Goal: Task Accomplishment & Management: Manage account settings

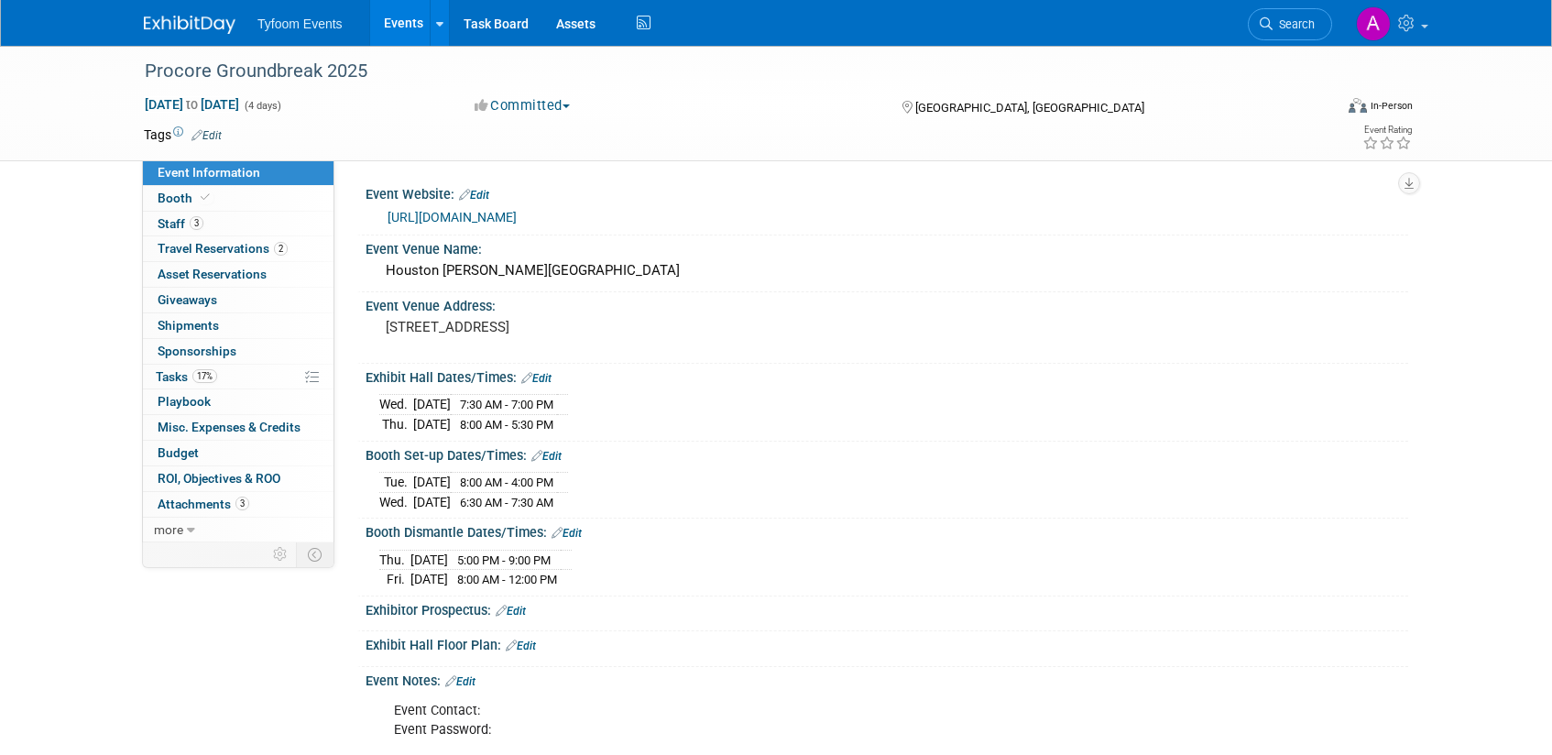
click at [396, 26] on link "Events" at bounding box center [403, 23] width 67 height 46
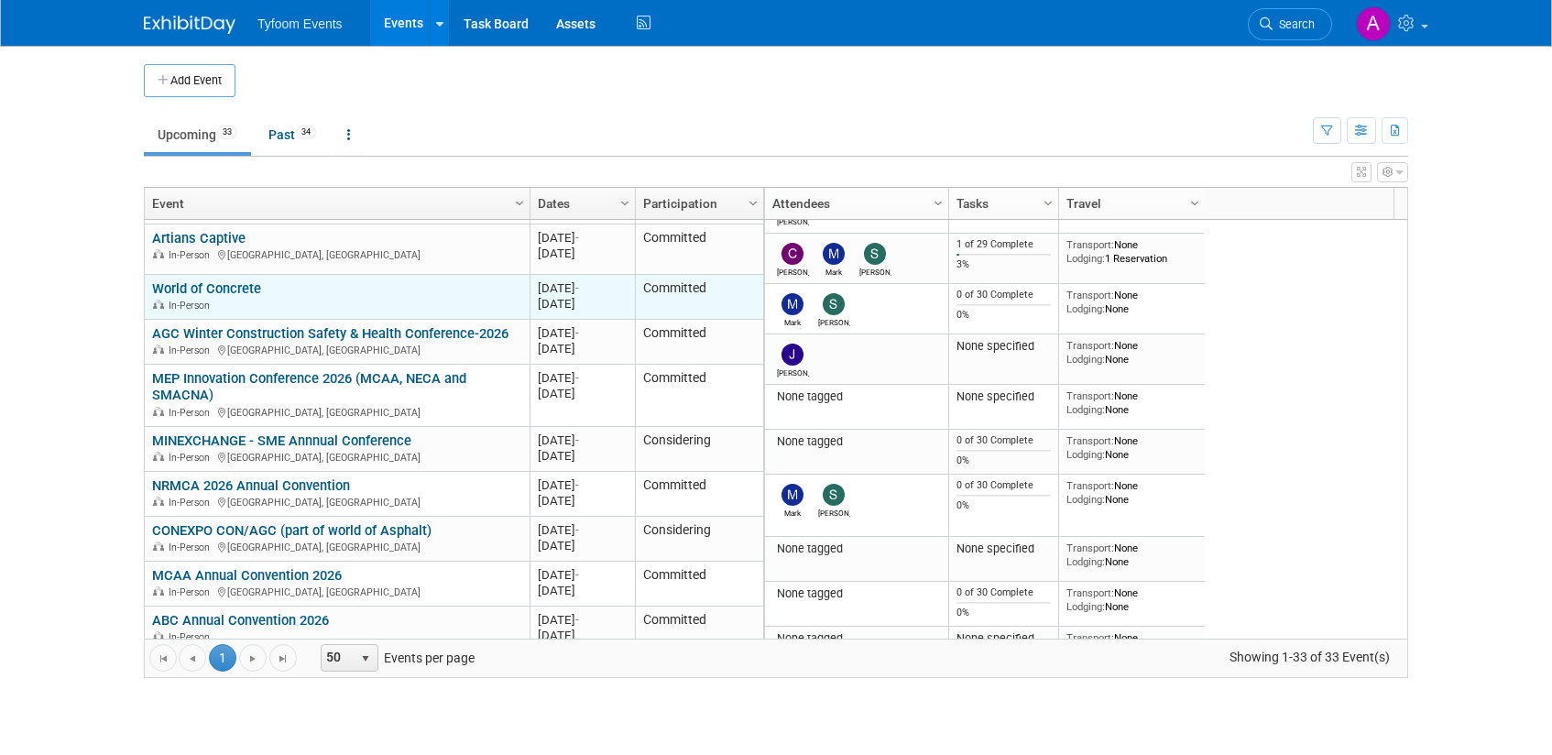
scroll to position [440, 0]
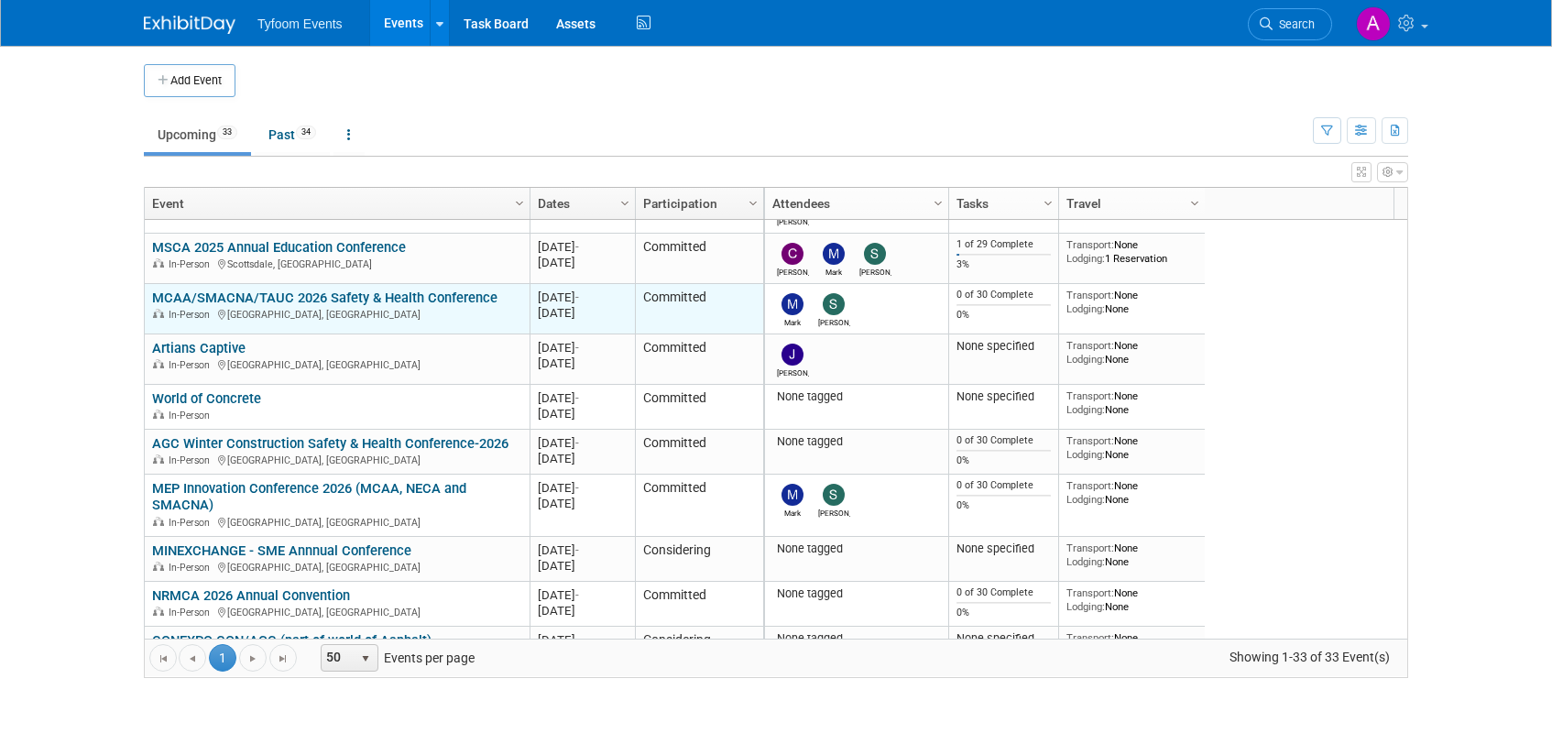
click at [225, 298] on link "MCAA/SMACNA/TAUC 2026 Safety & Health Conference" at bounding box center [324, 298] width 345 height 16
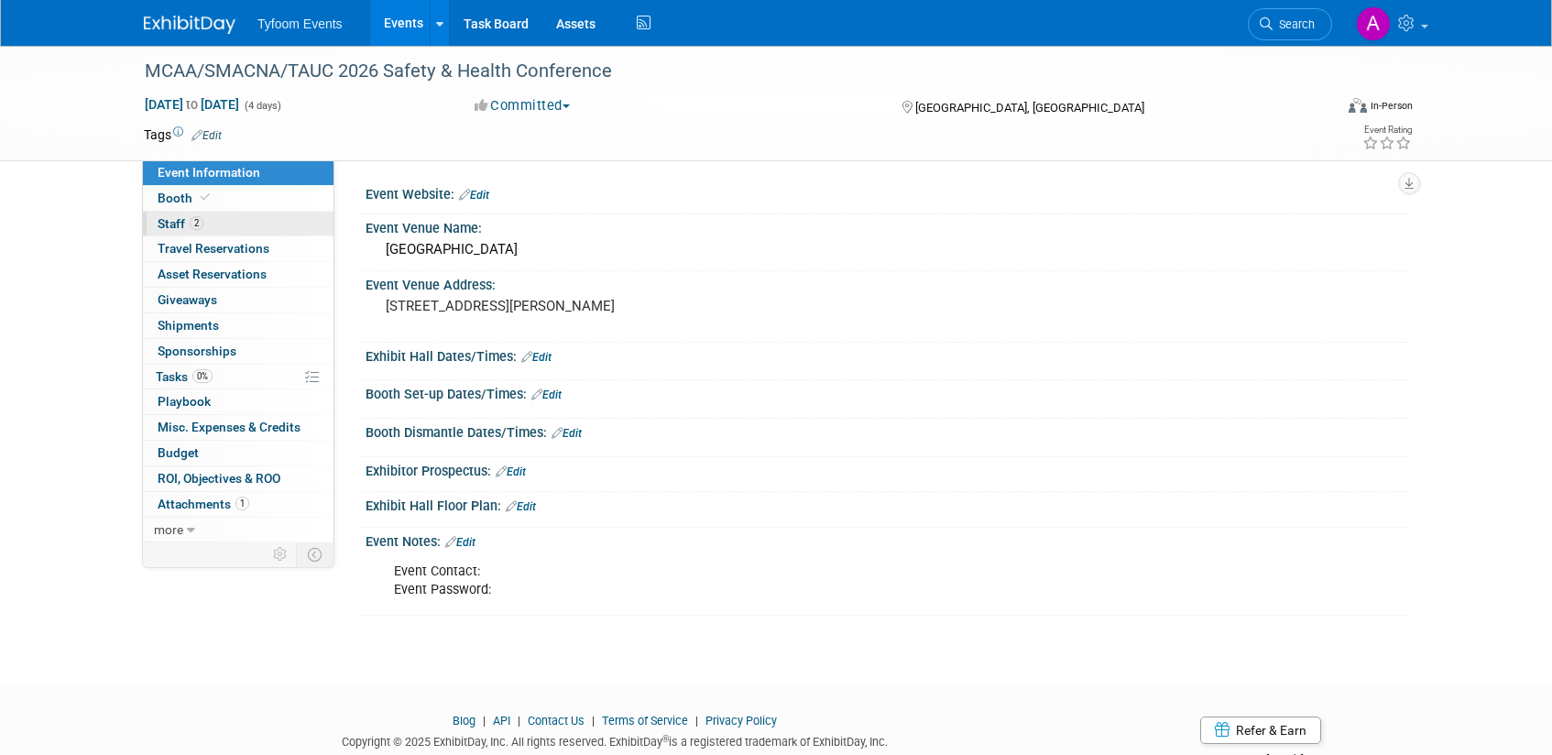
click at [179, 220] on span "Staff 2" at bounding box center [181, 223] width 46 height 15
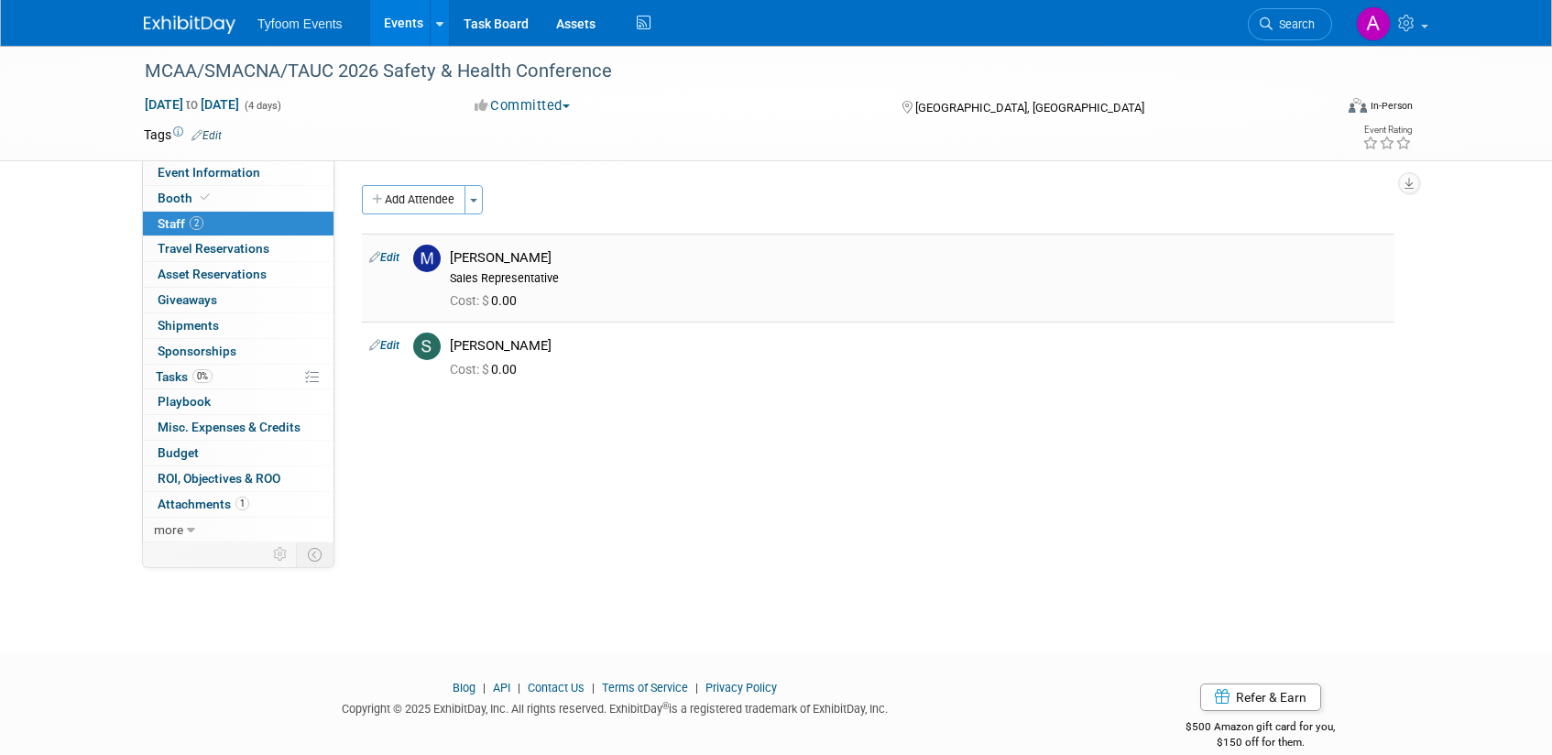
click at [384, 256] on link "Edit" at bounding box center [384, 257] width 30 height 13
select select "248bcaaf-92d9-4fa4-9c8e-728a2f586638"
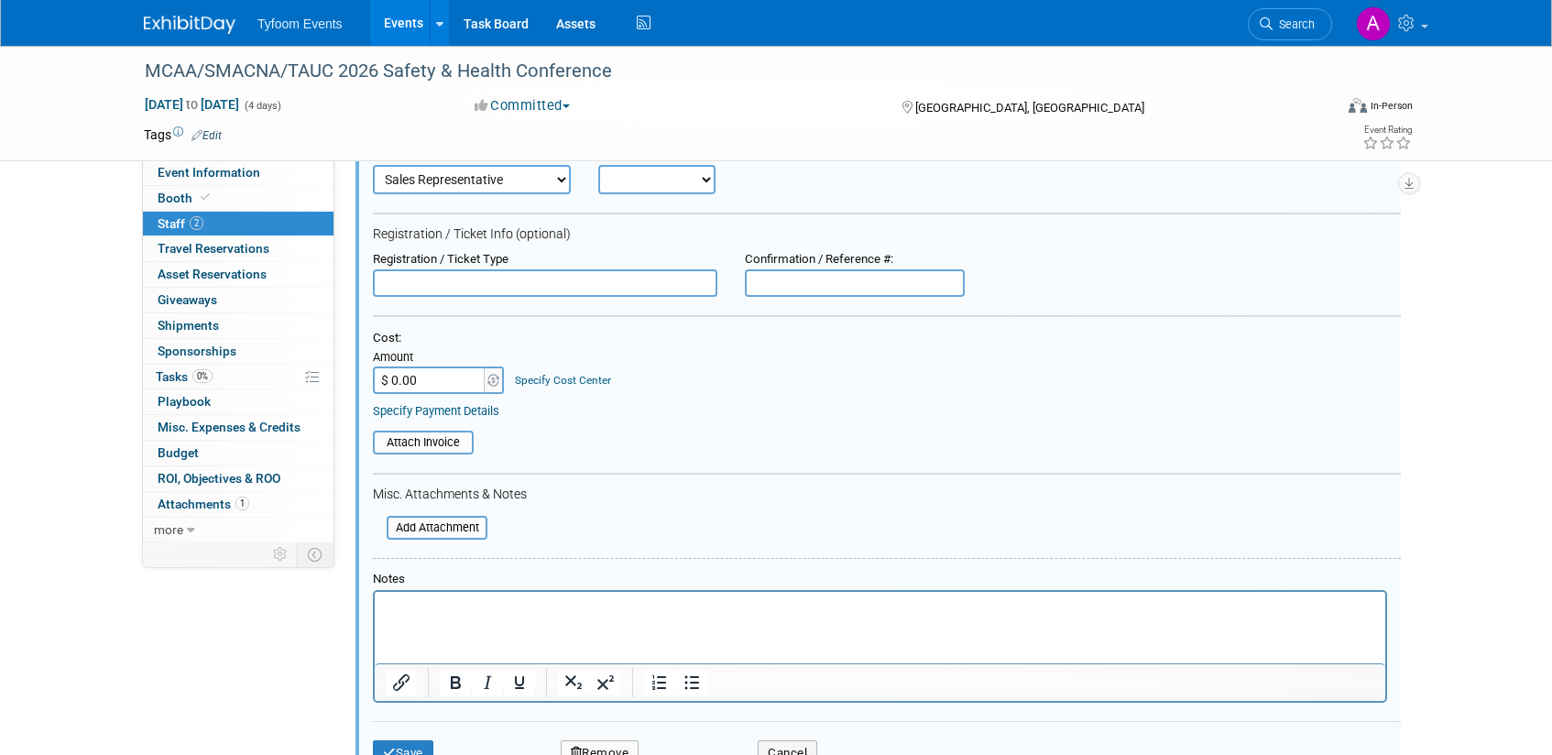
scroll to position [177, 0]
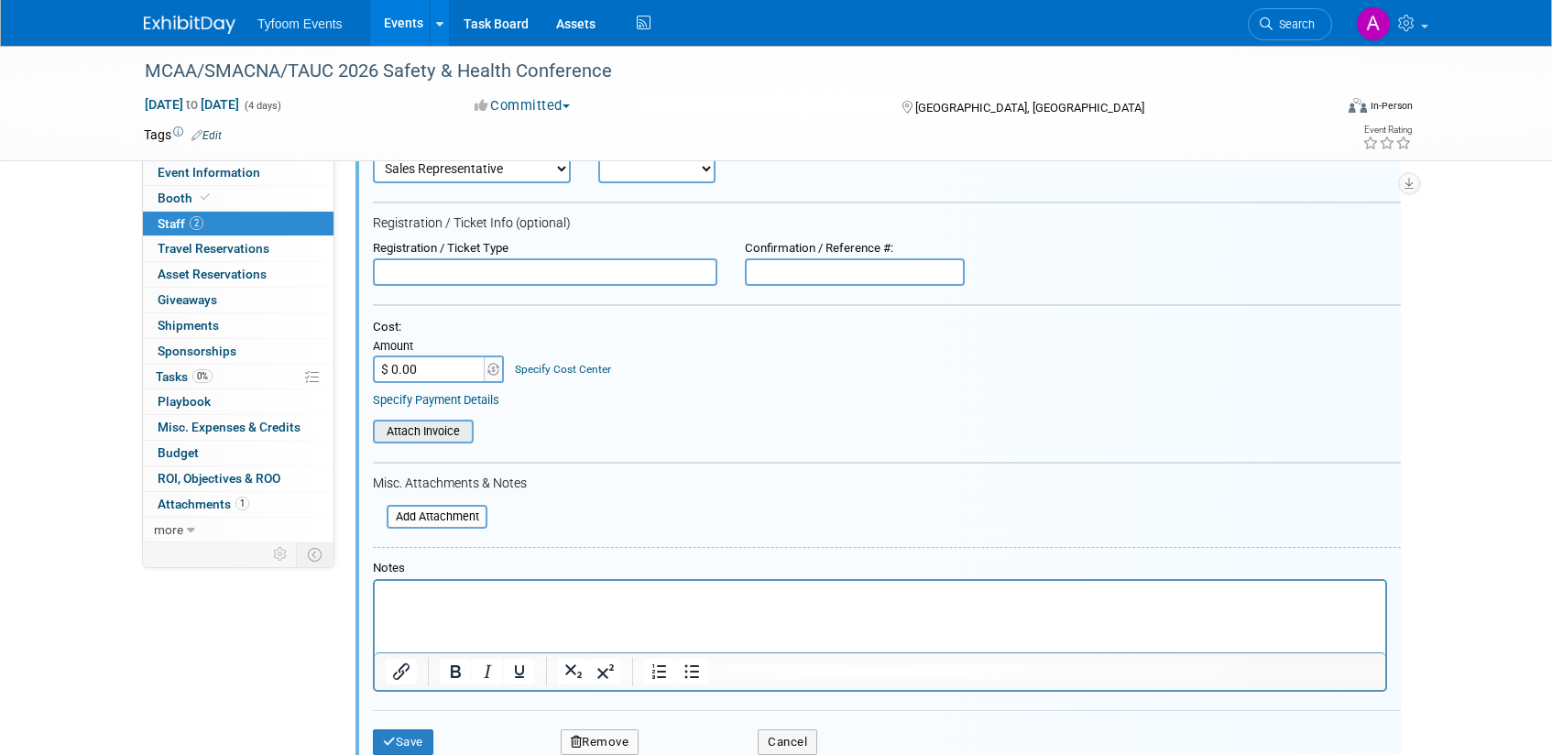
click at [413, 428] on input "file" at bounding box center [363, 431] width 218 height 20
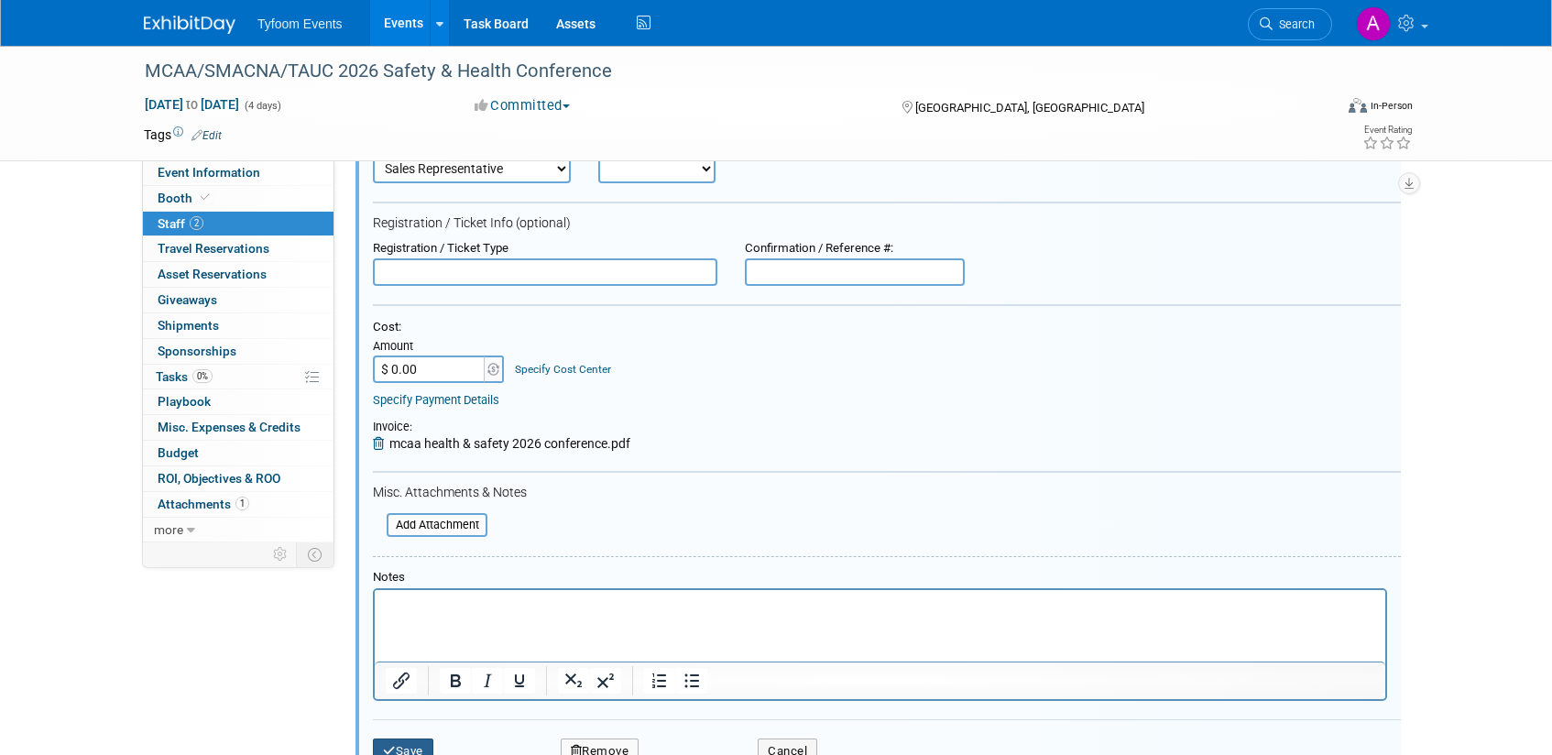
click at [417, 744] on button "Save" at bounding box center [403, 752] width 60 height 26
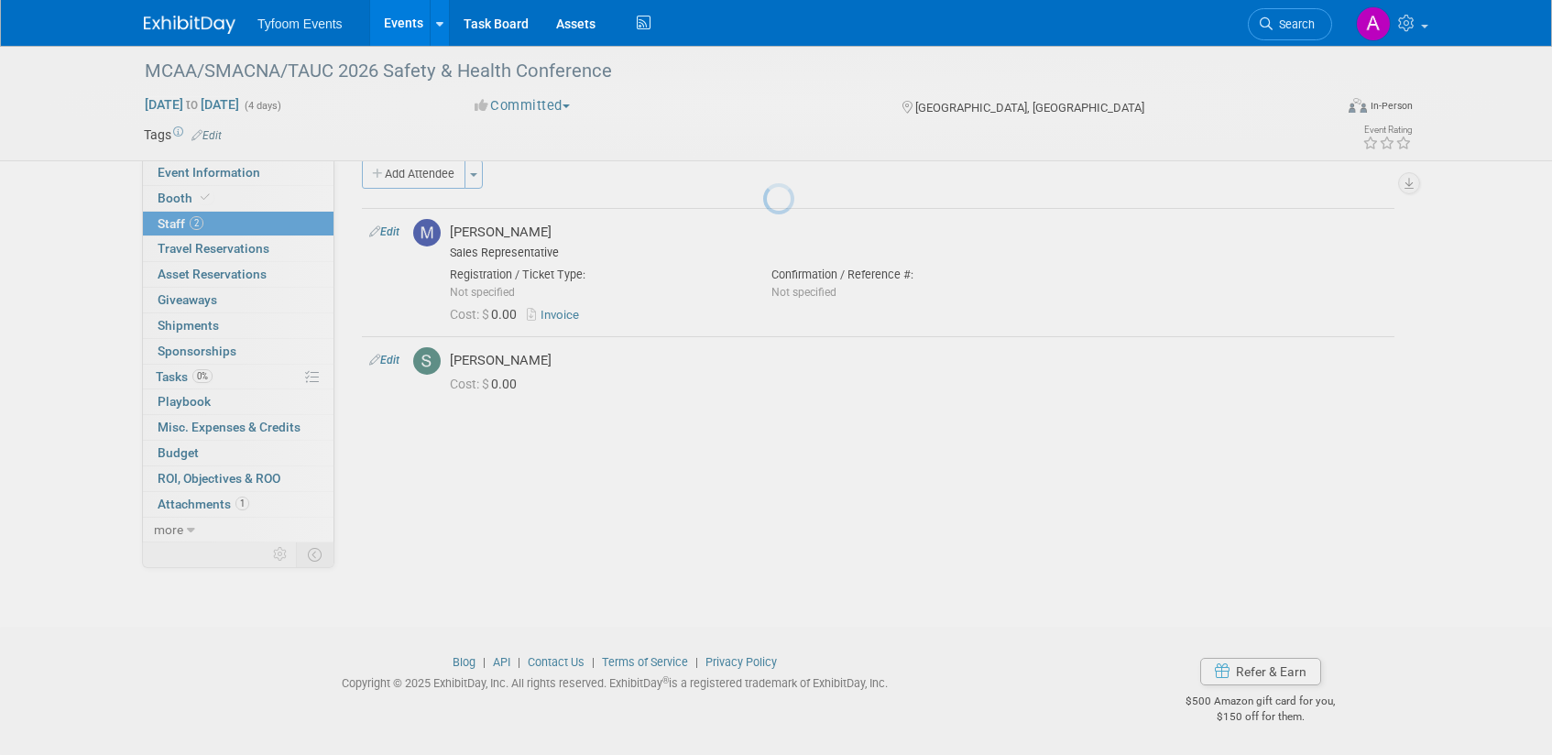
scroll to position [26, 0]
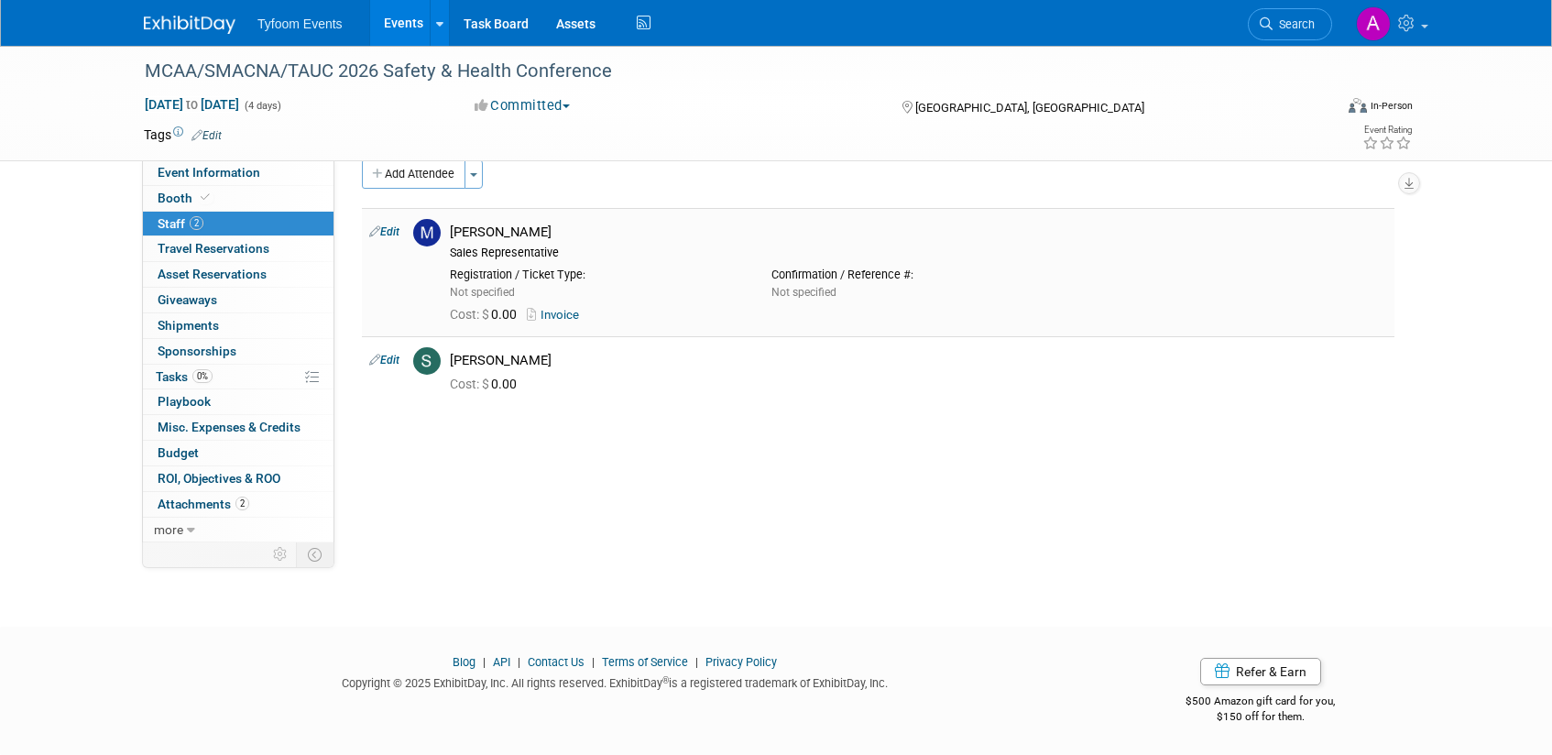
click at [562, 312] on link "Invoice" at bounding box center [557, 315] width 60 height 14
click at [549, 311] on link "Invoice" at bounding box center [557, 315] width 60 height 14
click at [382, 235] on link "Edit" at bounding box center [384, 231] width 30 height 13
select select "248bcaaf-92d9-4fa4-9c8e-728a2f586638"
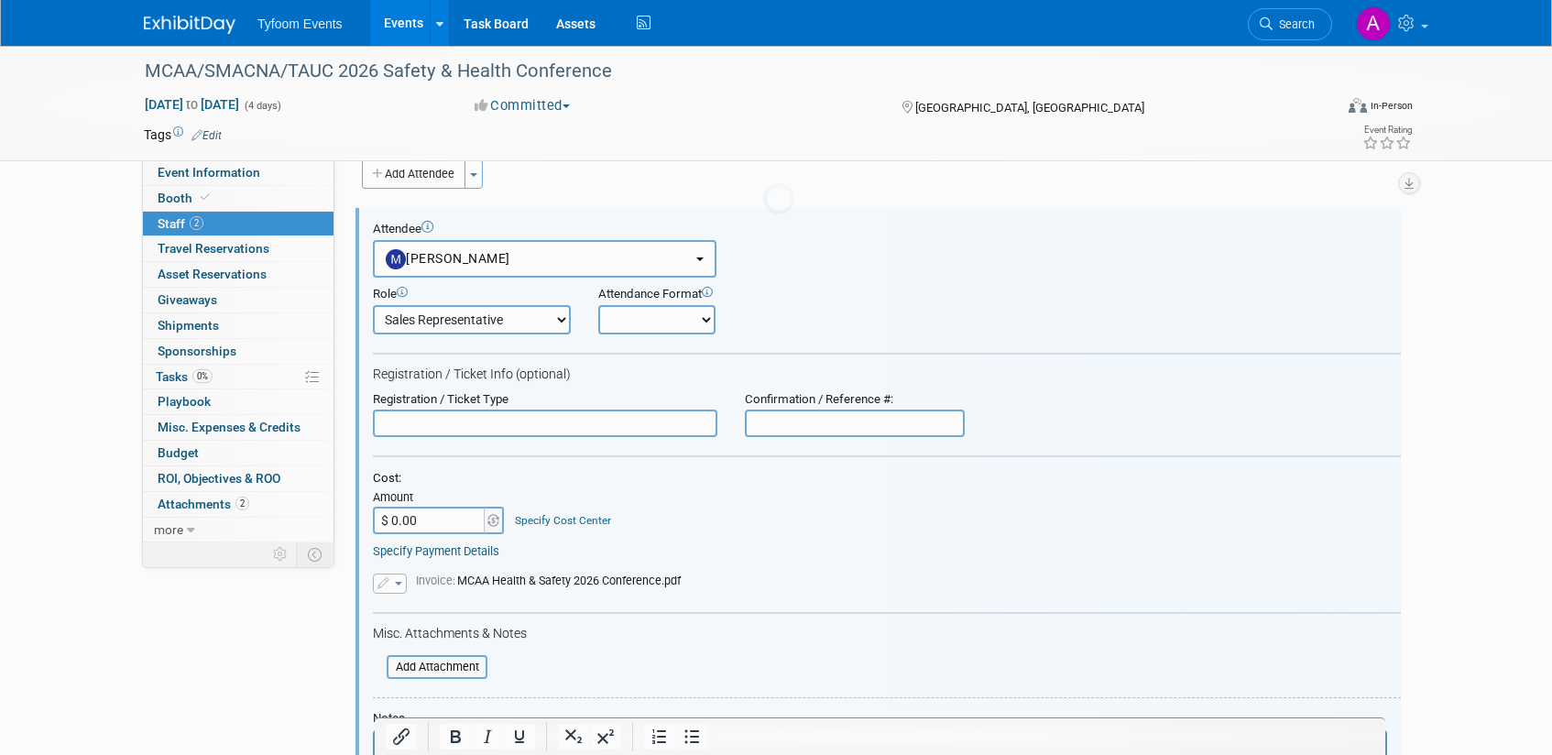
scroll to position [0, 0]
click at [396, 587] on button "button" at bounding box center [390, 584] width 34 height 20
click at [457, 612] on link "Replace with a new file" at bounding box center [465, 611] width 183 height 26
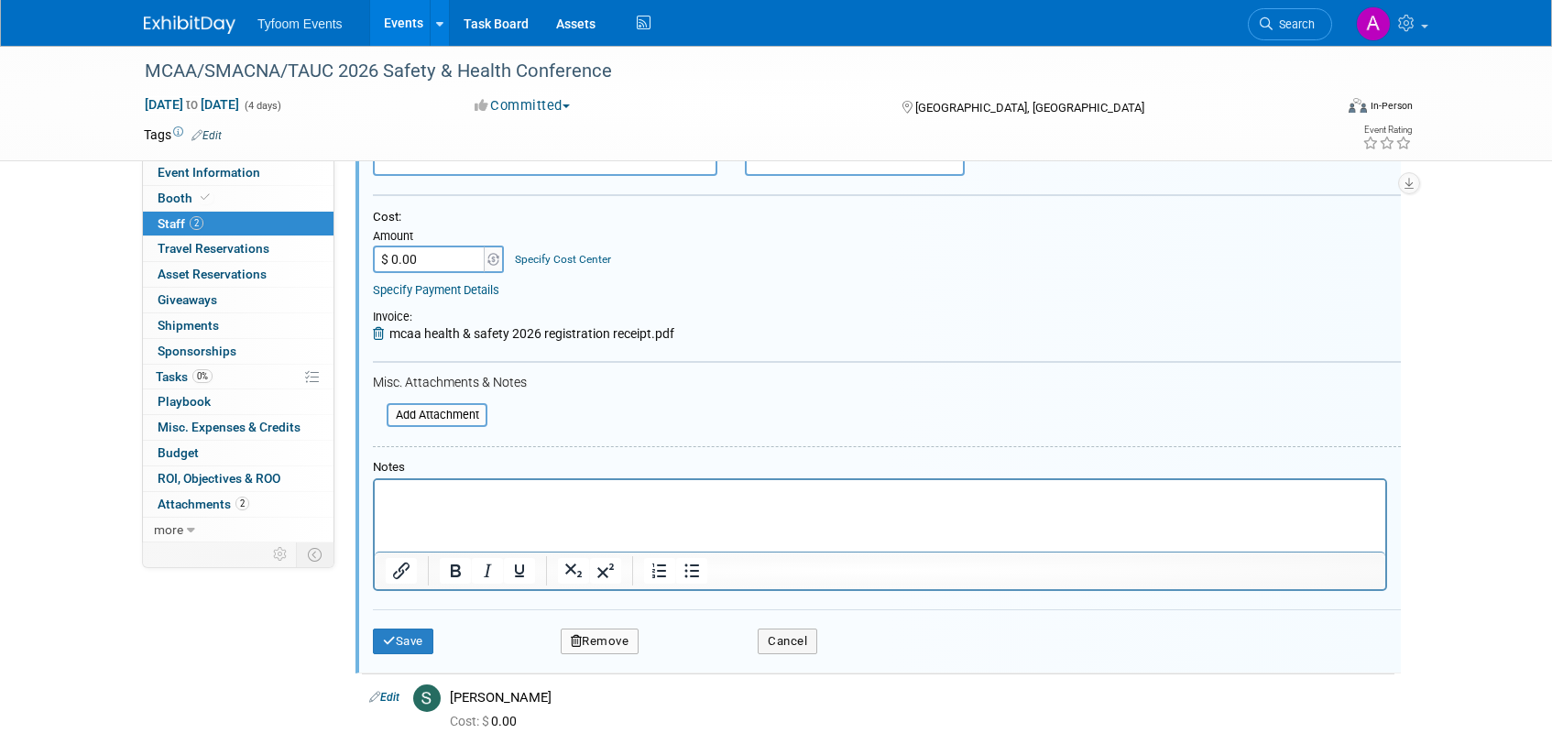
scroll to position [340, 0]
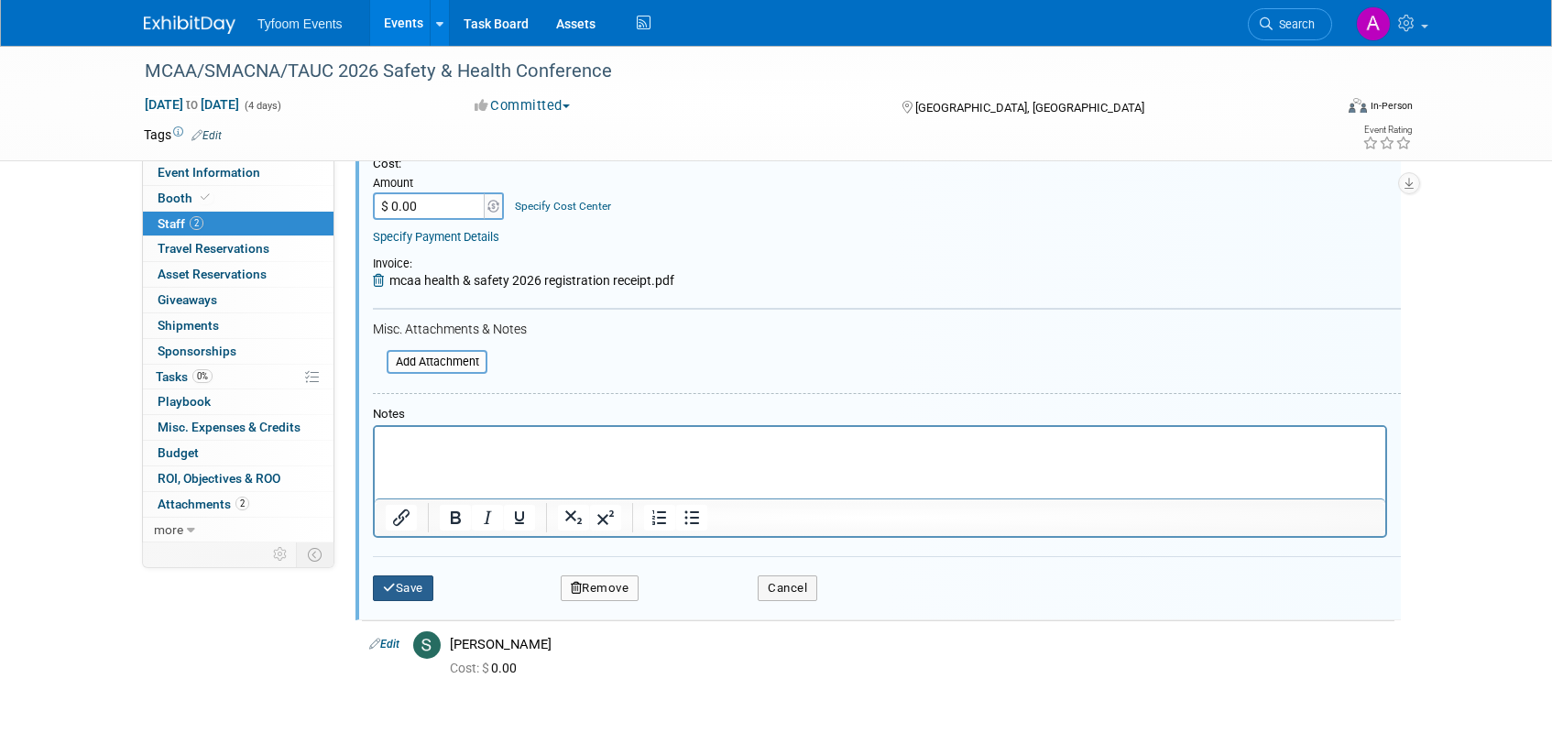
click at [389, 589] on icon "submit" at bounding box center [389, 588] width 13 height 12
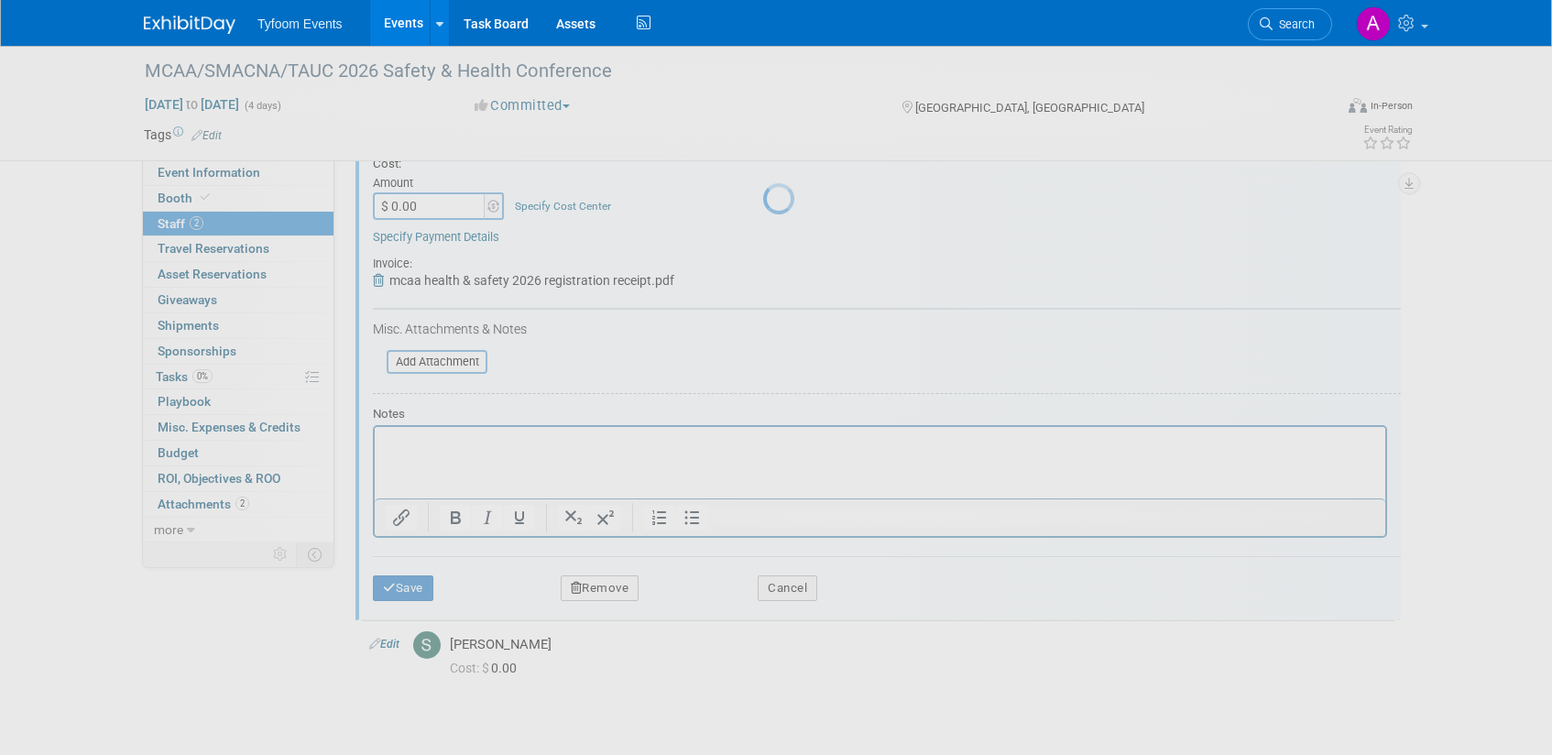
scroll to position [26, 0]
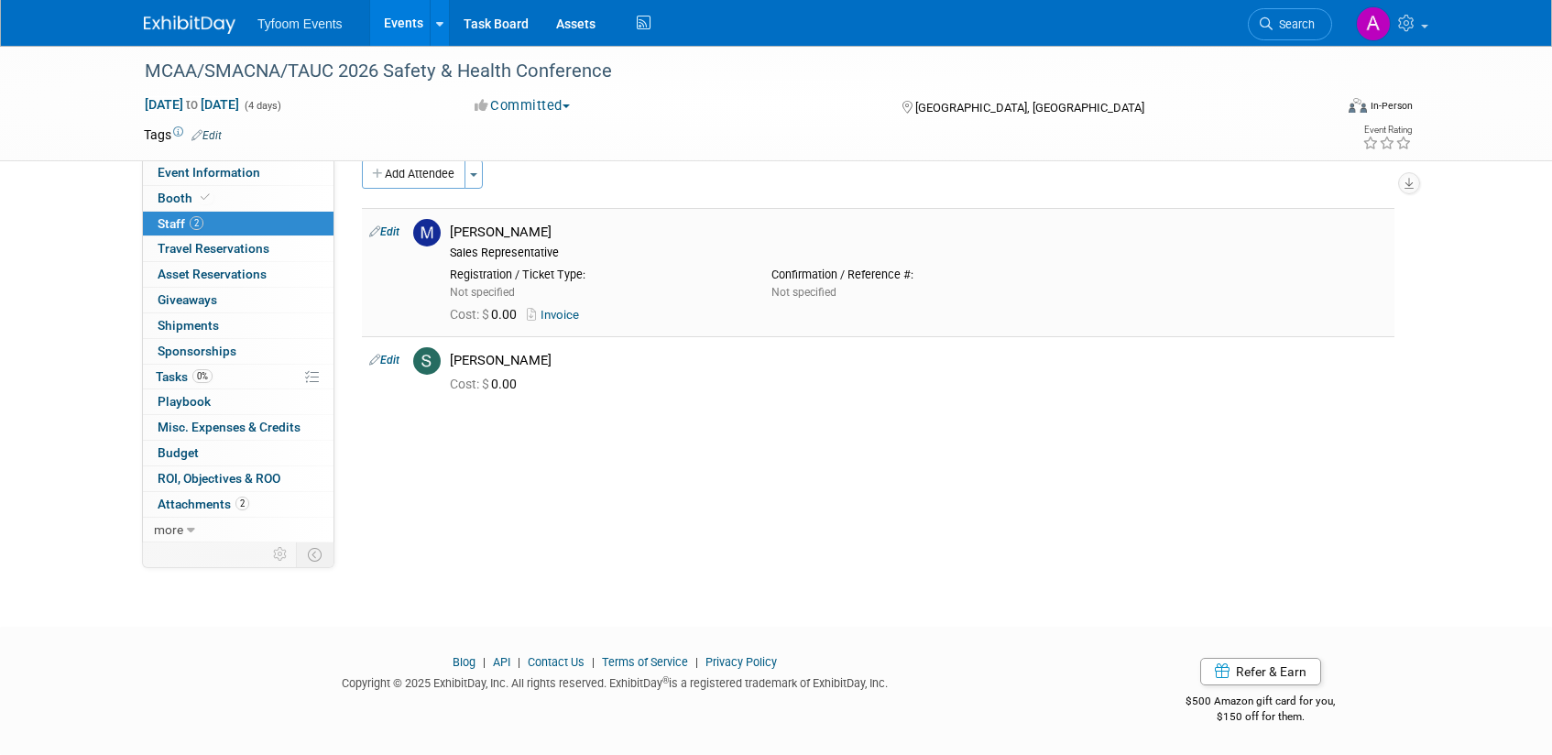
click at [566, 312] on link "Invoice" at bounding box center [557, 315] width 60 height 14
click at [386, 233] on link "Edit" at bounding box center [384, 231] width 30 height 13
select select "248bcaaf-92d9-4fa4-9c8e-728a2f586638"
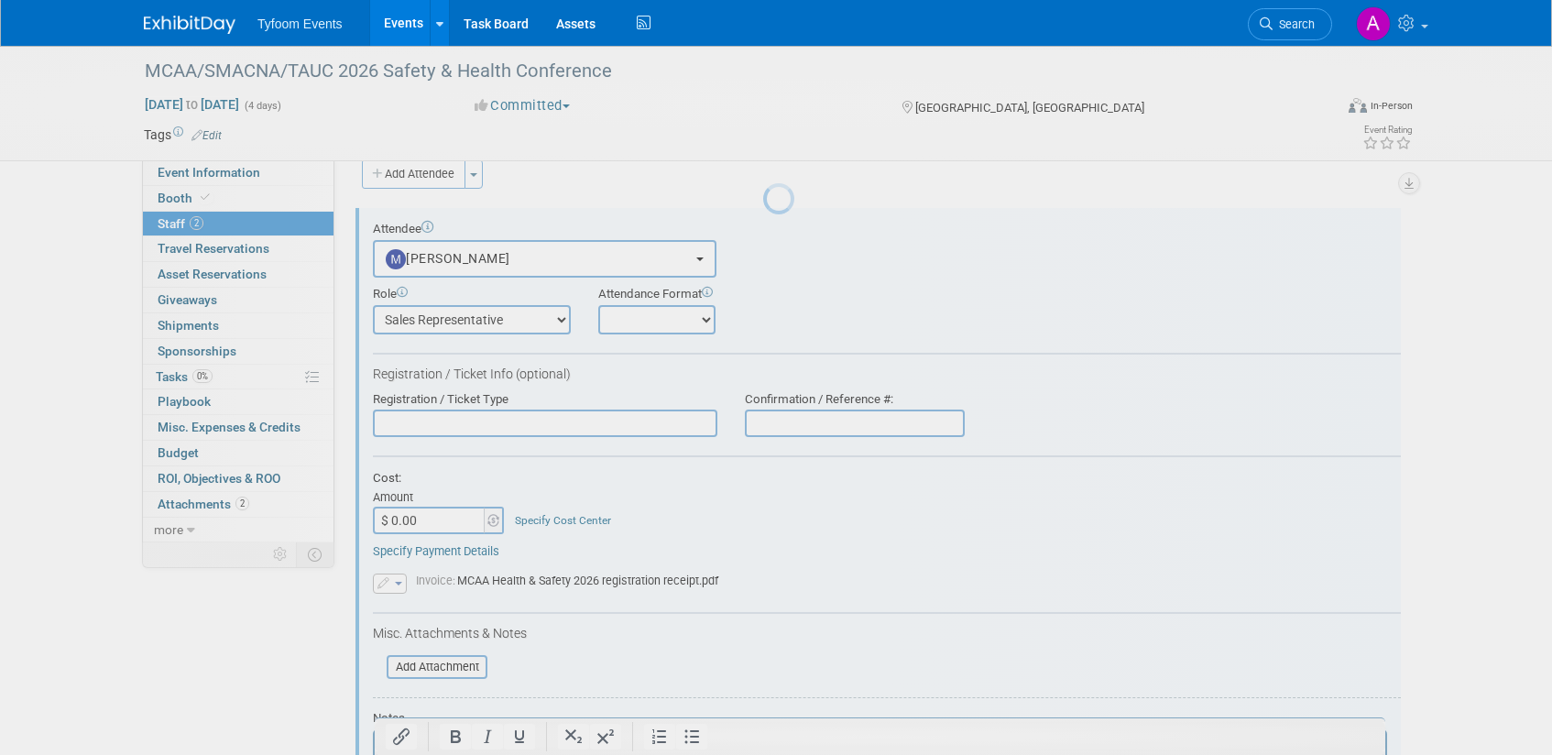
scroll to position [0, 0]
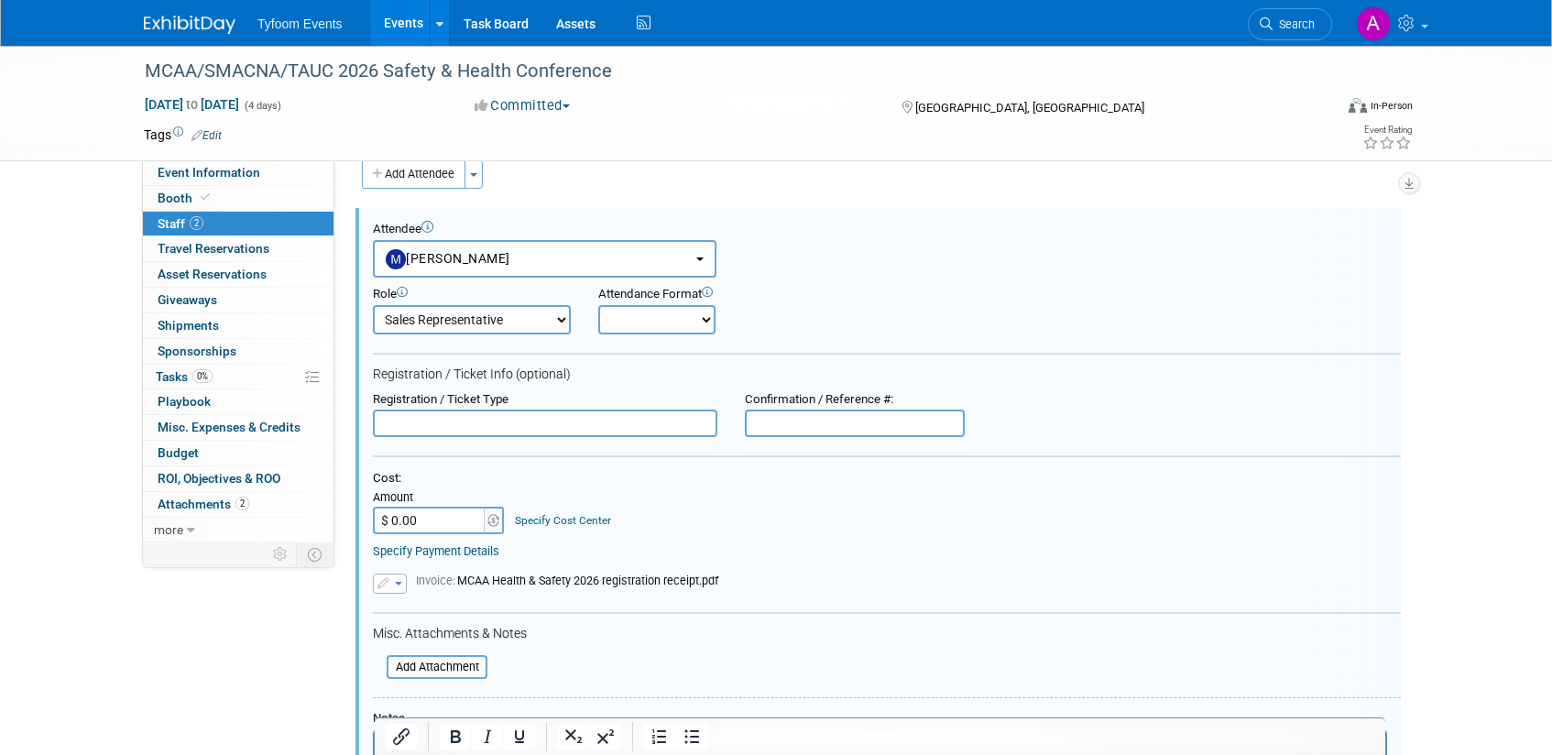
click at [701, 321] on select "Onsite Remote" at bounding box center [656, 319] width 117 height 29
select select "1"
click at [598, 305] on select "Onsite Remote" at bounding box center [656, 319] width 117 height 29
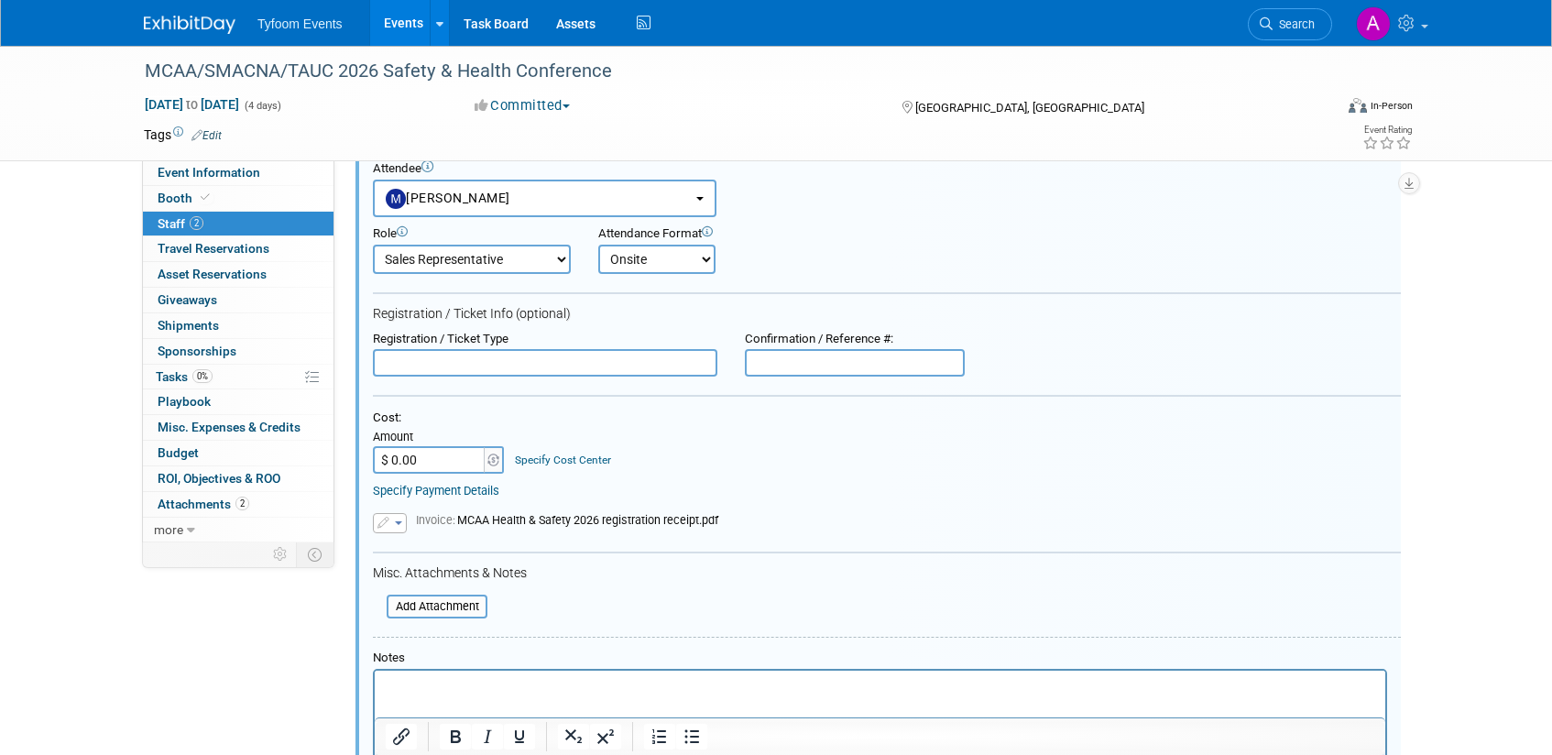
scroll to position [89, 0]
click at [503, 353] on input "text" at bounding box center [545, 359] width 345 height 27
type input "Full Conference"
click at [397, 451] on input "$ 0.00" at bounding box center [430, 456] width 115 height 27
type input "$ 999.00"
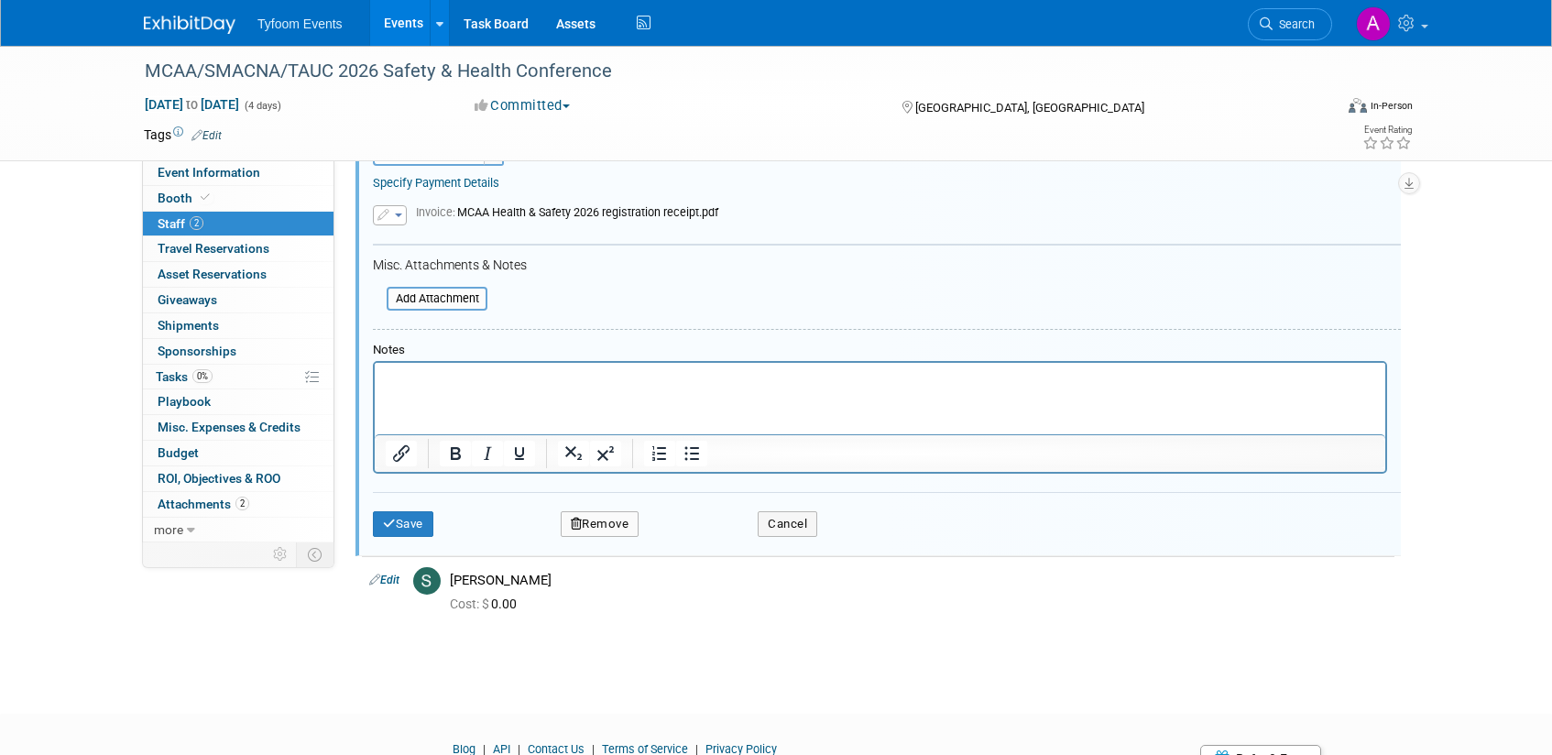
scroll to position [395, 0]
click at [394, 518] on icon "submit" at bounding box center [389, 523] width 13 height 12
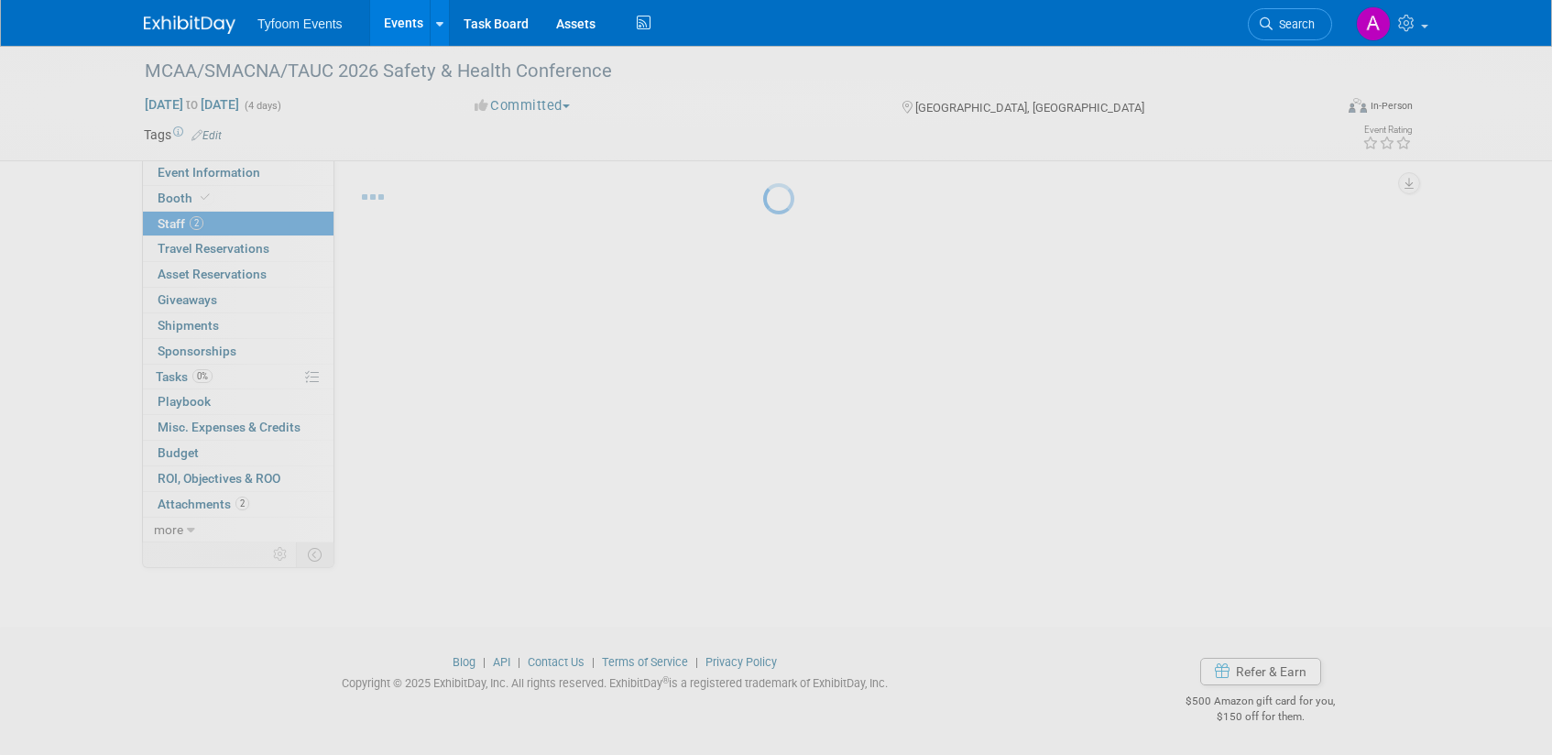
scroll to position [26, 0]
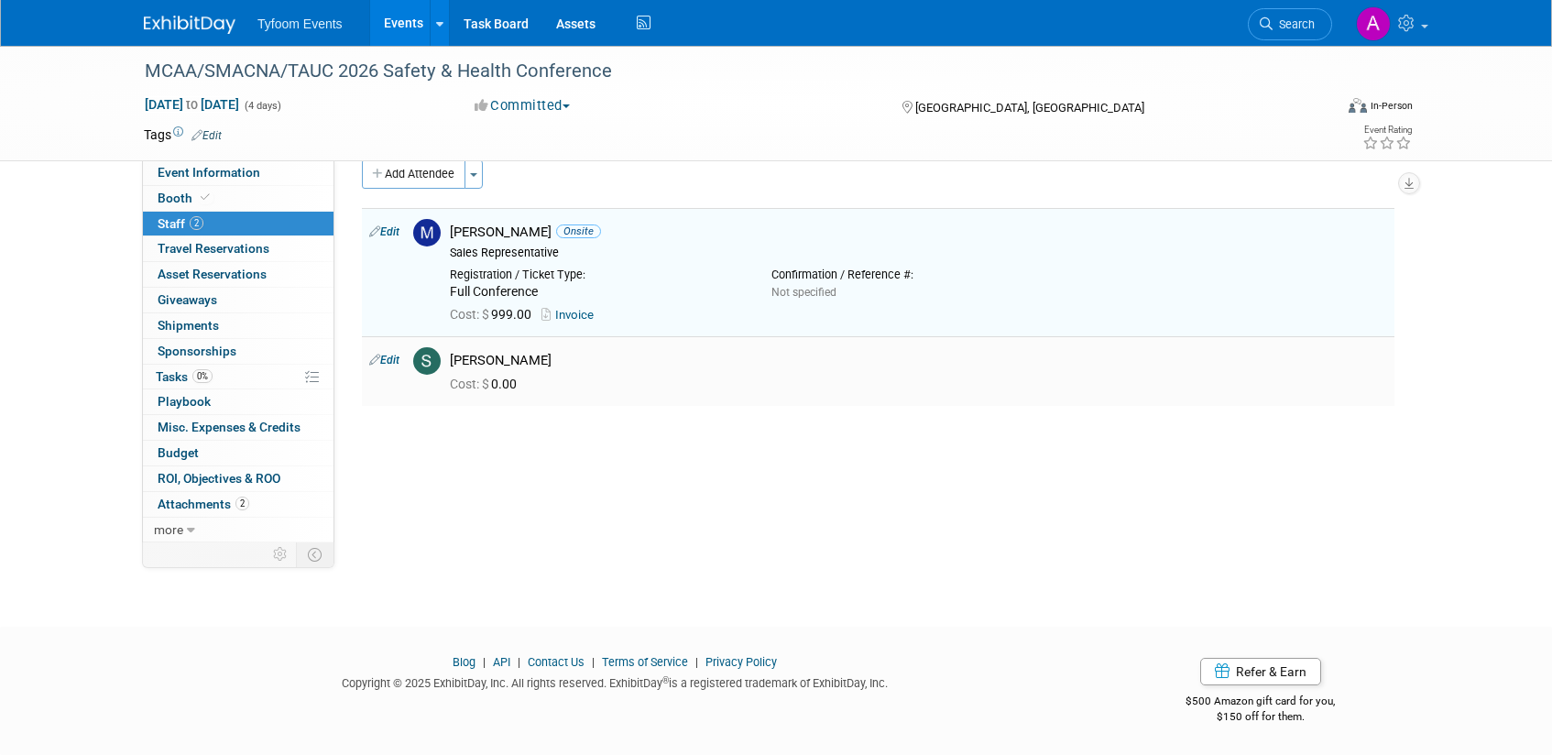
click at [394, 360] on link "Edit" at bounding box center [384, 360] width 30 height 13
select select "6f87b629-6c59-478a-a23d-f49f9bf74ef5"
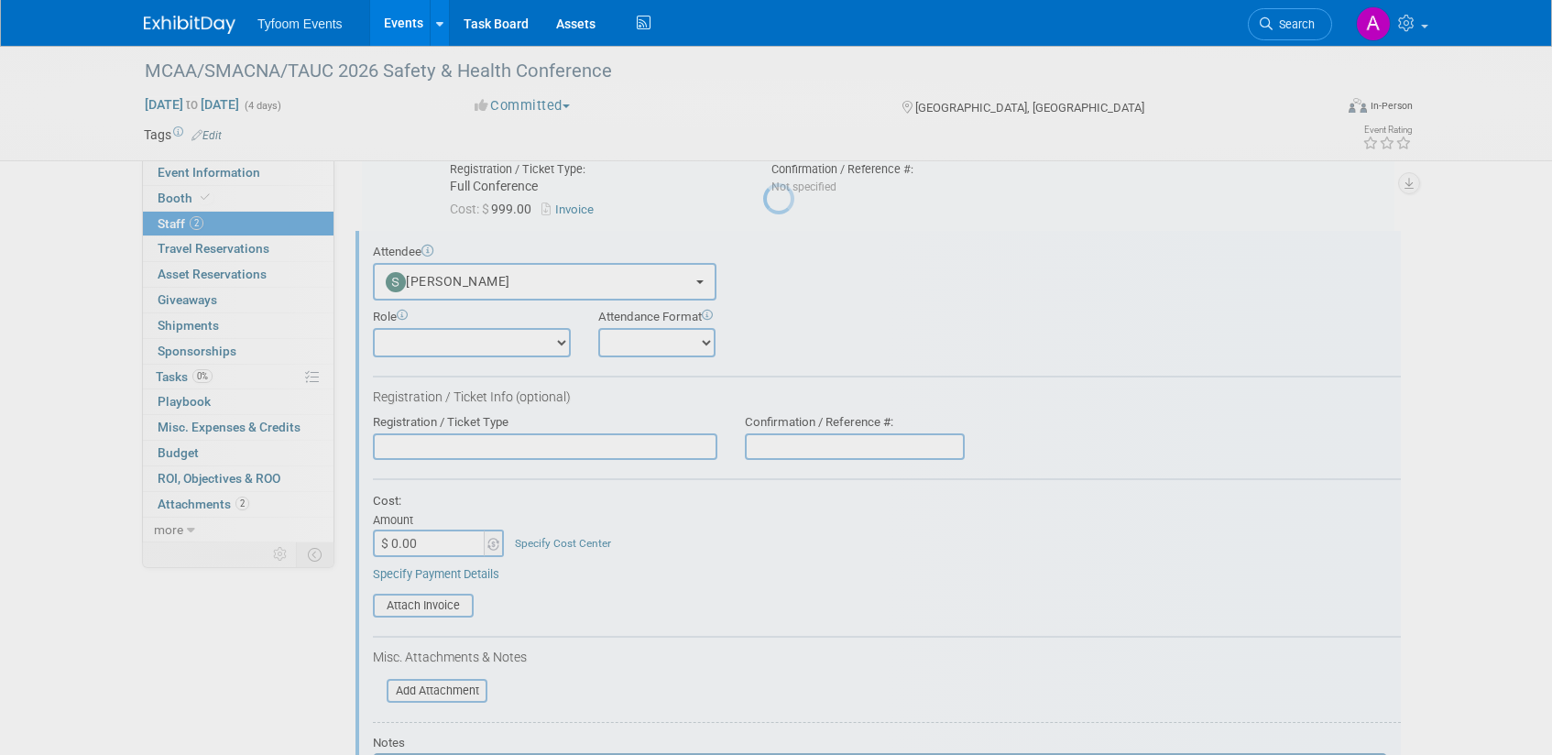
scroll to position [154, 0]
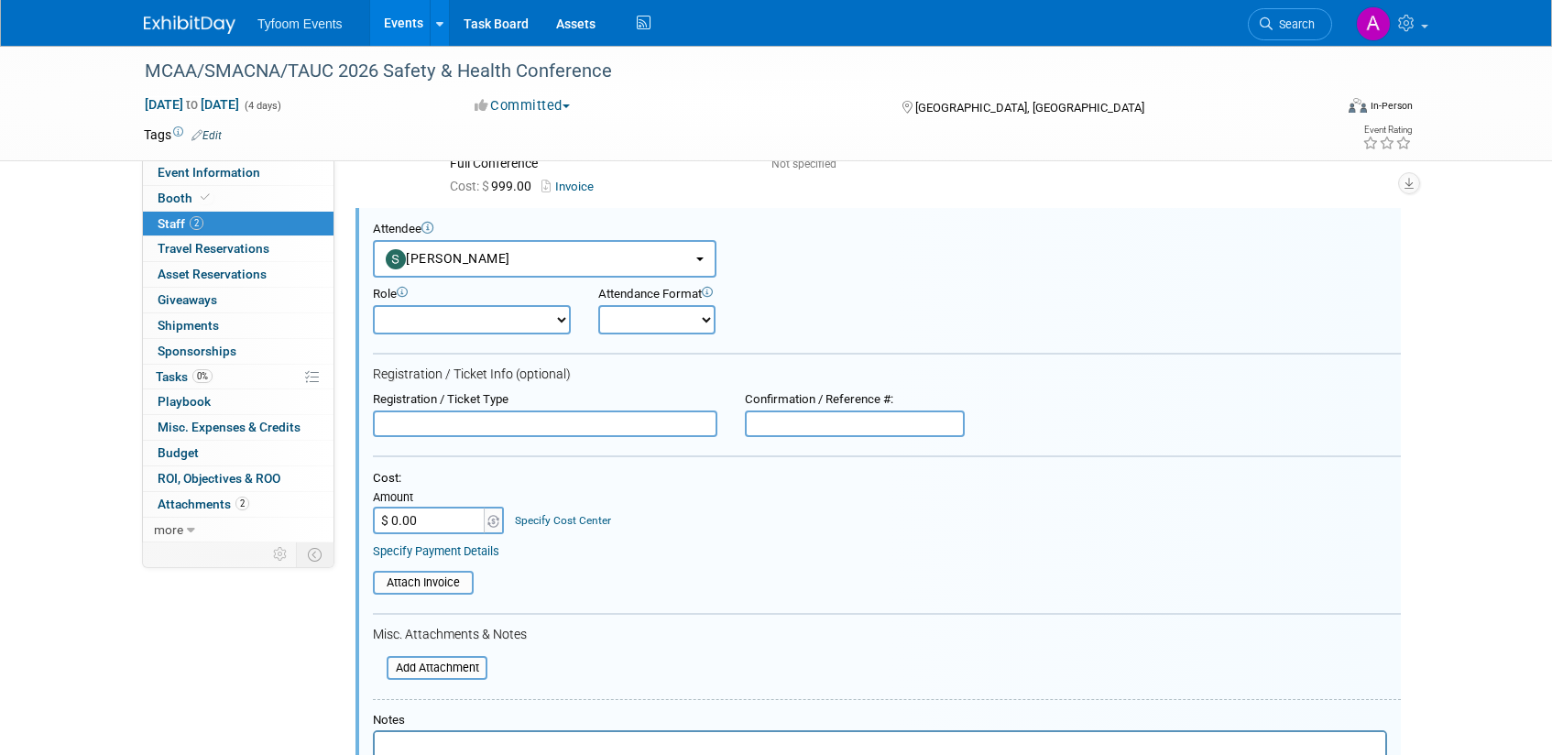
click at [531, 320] on select "Demonstrator Host Planner Presenter Sales Representative Set-up/Dismantle Crew …" at bounding box center [472, 319] width 198 height 29
select select "4"
click at [373, 305] on select "Demonstrator Host Planner Presenter Sales Representative Set-up/Dismantle Crew …" at bounding box center [472, 319] width 198 height 29
click at [703, 320] on select "Onsite Remote" at bounding box center [656, 319] width 117 height 29
select select "1"
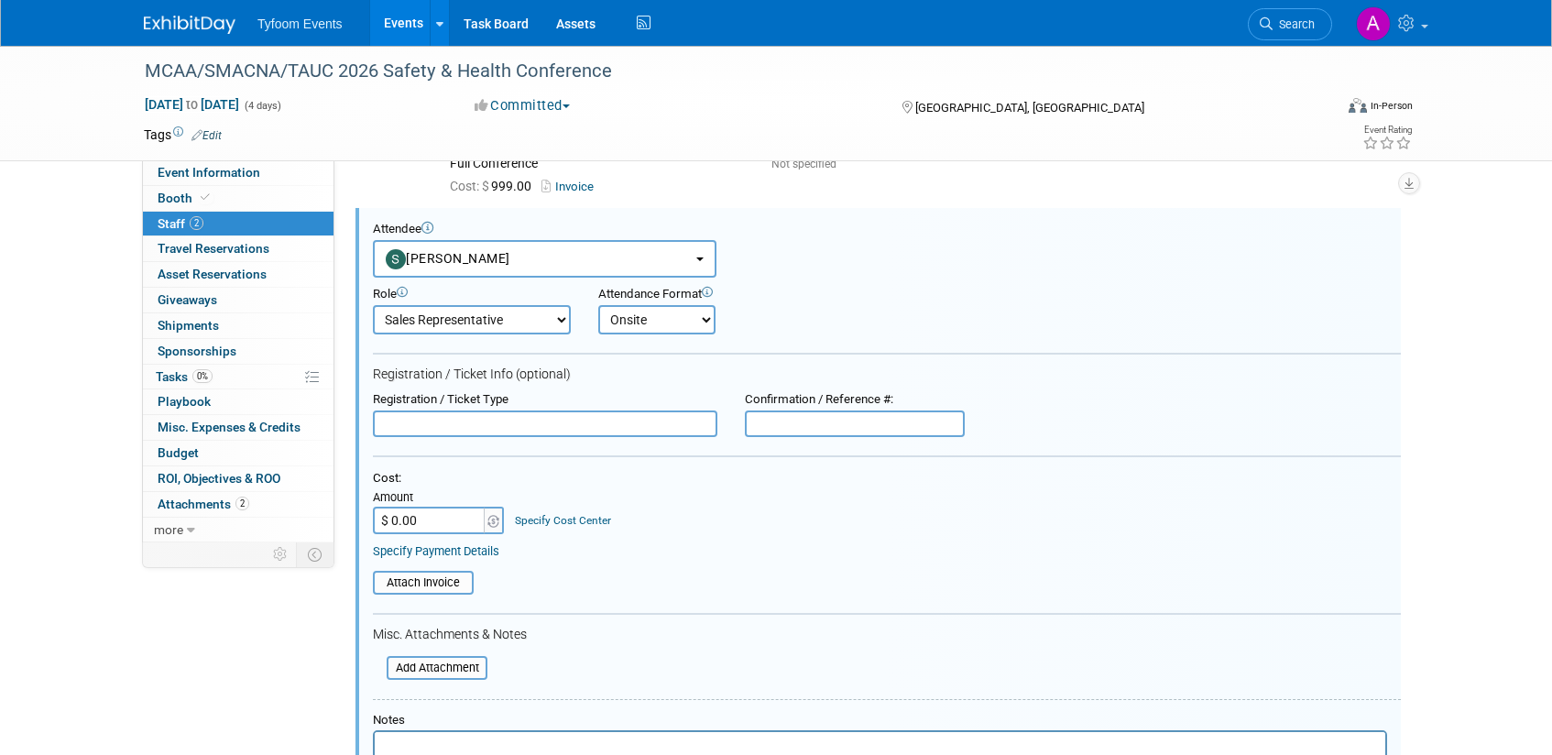
click at [598, 305] on select "Onsite Remote" at bounding box center [656, 319] width 117 height 29
click at [537, 422] on input "text" at bounding box center [545, 423] width 345 height 27
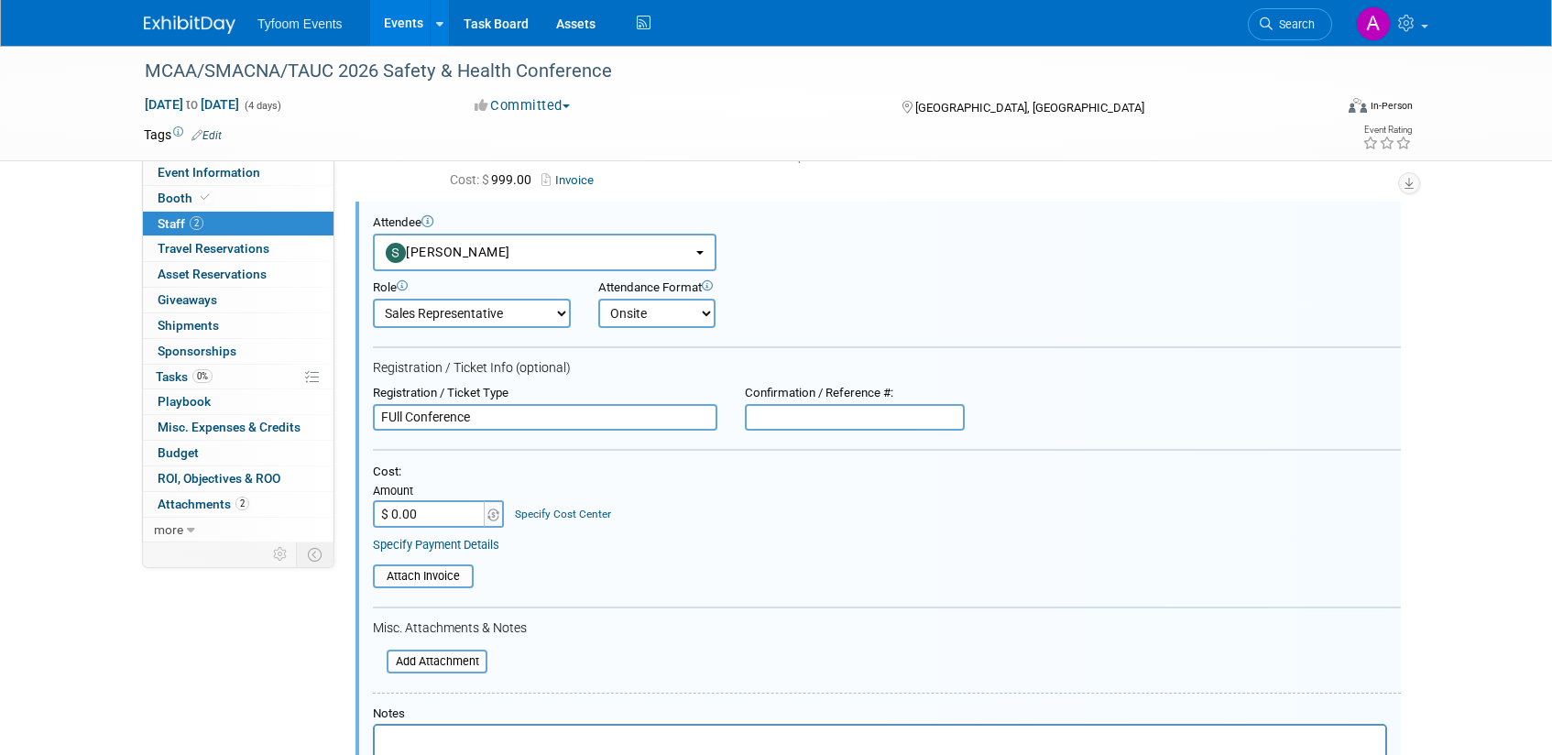
scroll to position [162, 0]
type input "FUll Conference"
click at [414, 514] on input "$ 0.00" at bounding box center [430, 511] width 115 height 27
type input "$ 999.00"
click at [543, 572] on table "Attach Invoice" at bounding box center [887, 575] width 1028 height 24
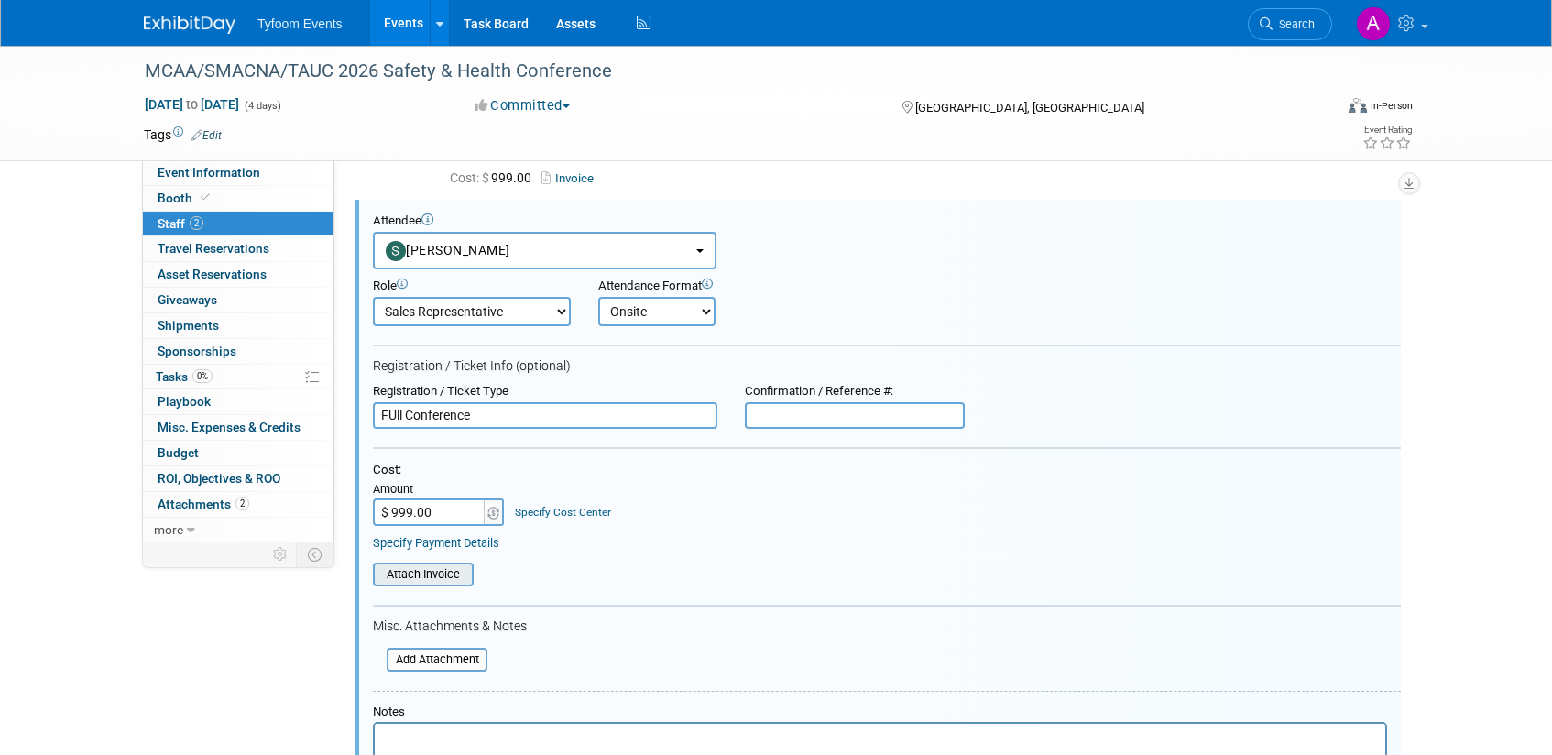
click at [421, 567] on input "file" at bounding box center [363, 574] width 218 height 20
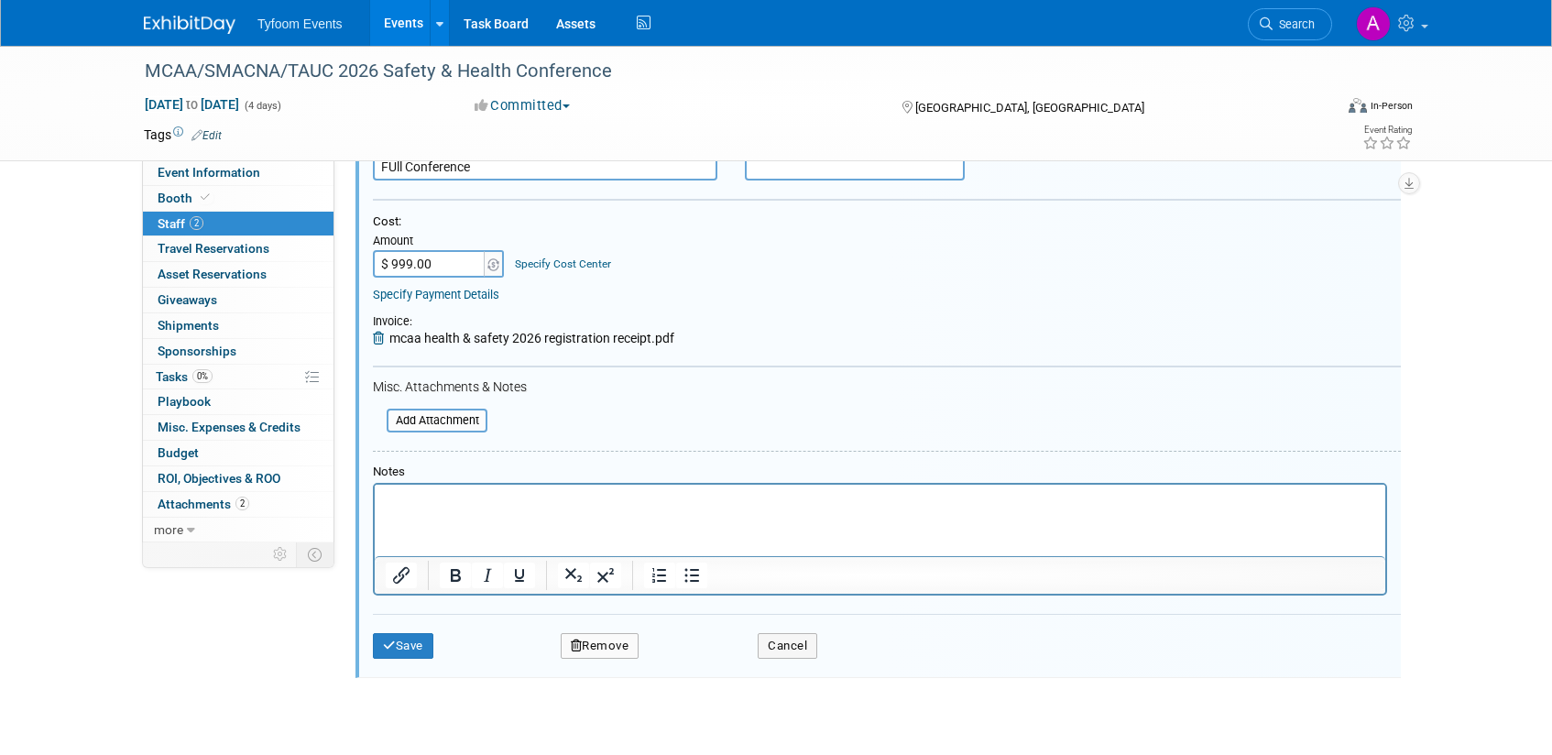
scroll to position [354, 0]
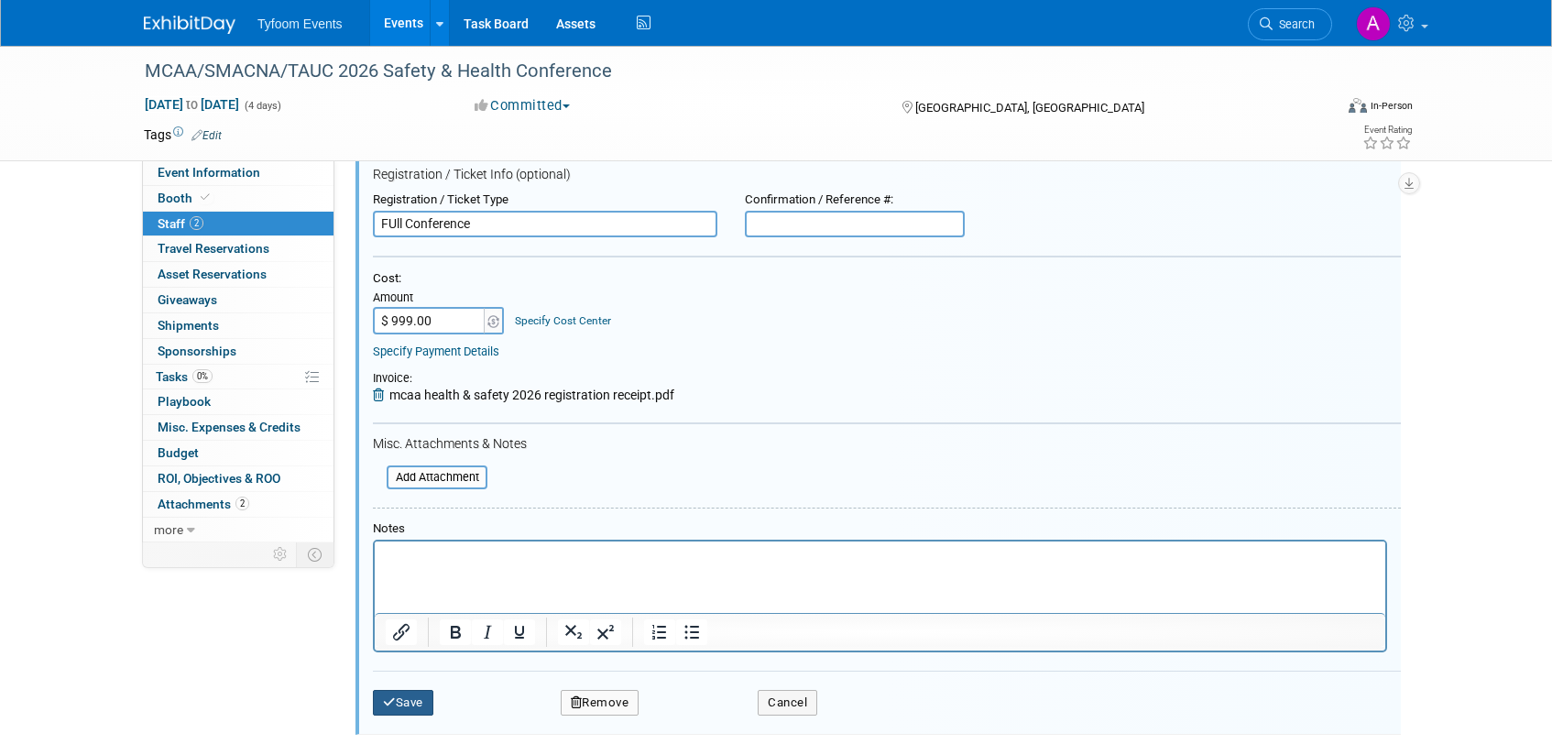
click at [410, 703] on button "Save" at bounding box center [403, 703] width 60 height 26
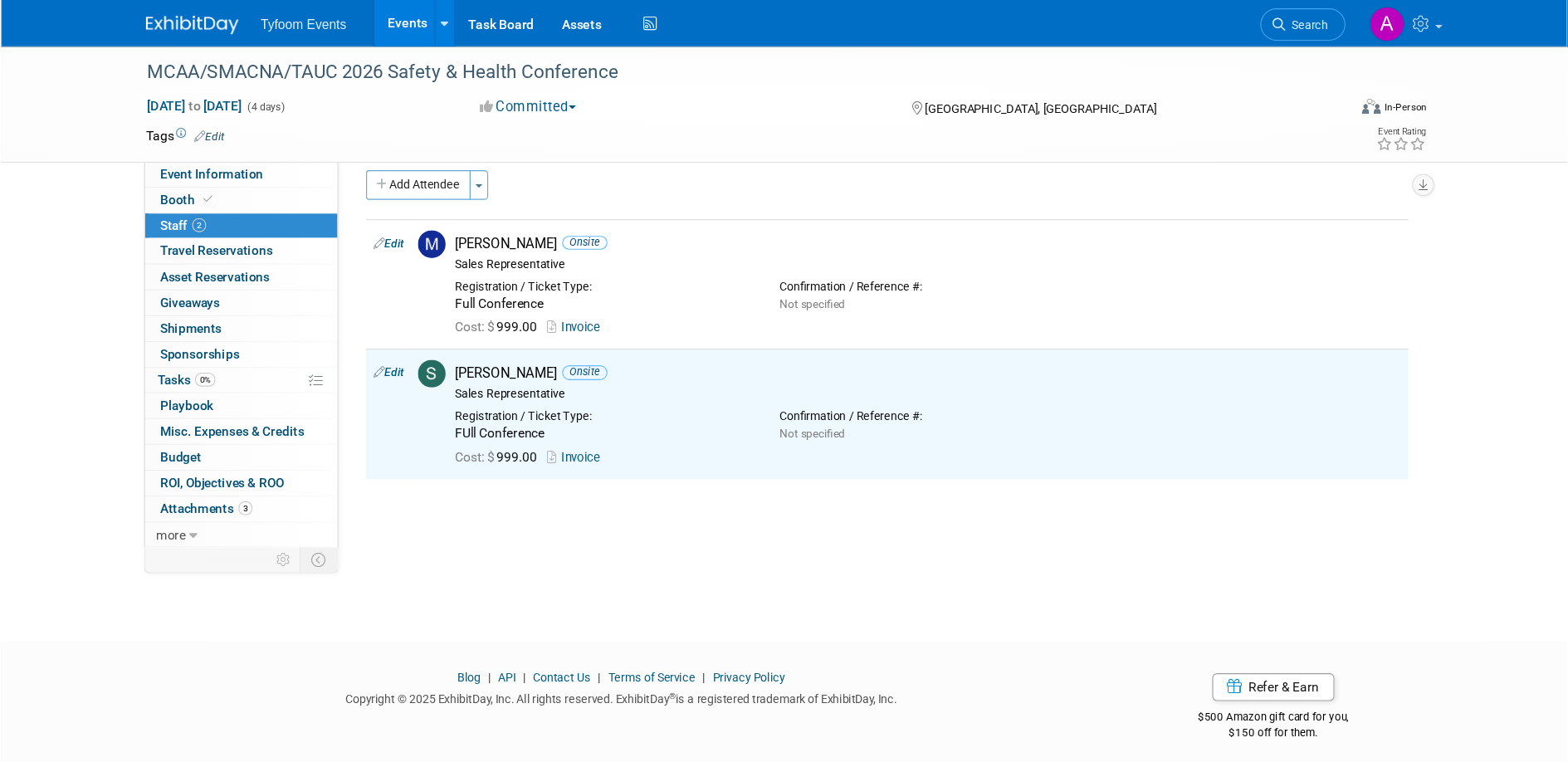
scroll to position [0, 0]
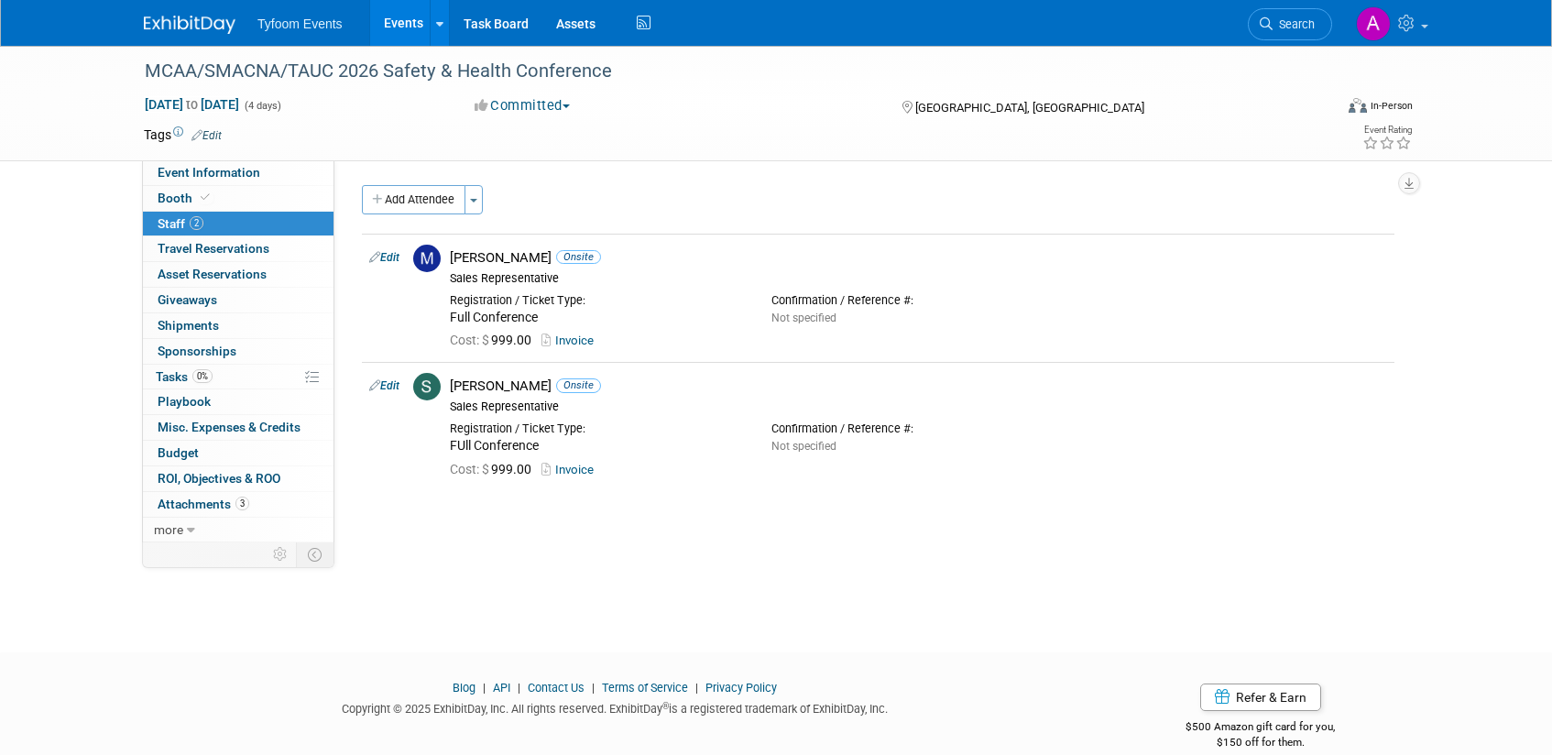
click at [210, 160] on div "MCAA/SMACNA/TAUC 2026 Safety & Health Conference Jan 12, 2026 to Jan 15, 2026 (…" at bounding box center [776, 103] width 1552 height 115
click at [211, 165] on span "Event Information" at bounding box center [209, 172] width 103 height 15
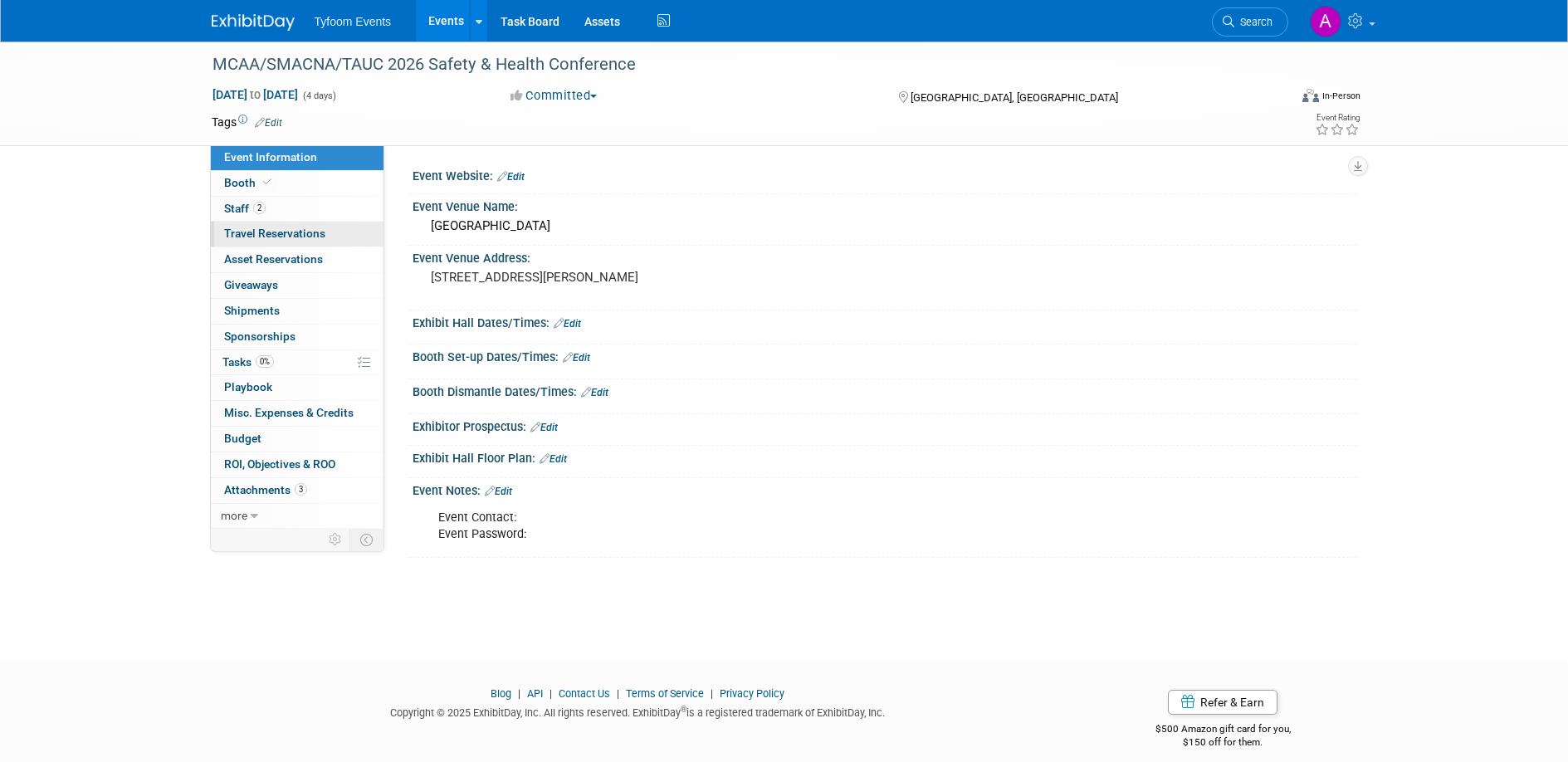
click at [265, 230] on span "Travel Reservations 0" at bounding box center [274, 233] width 101 height 14
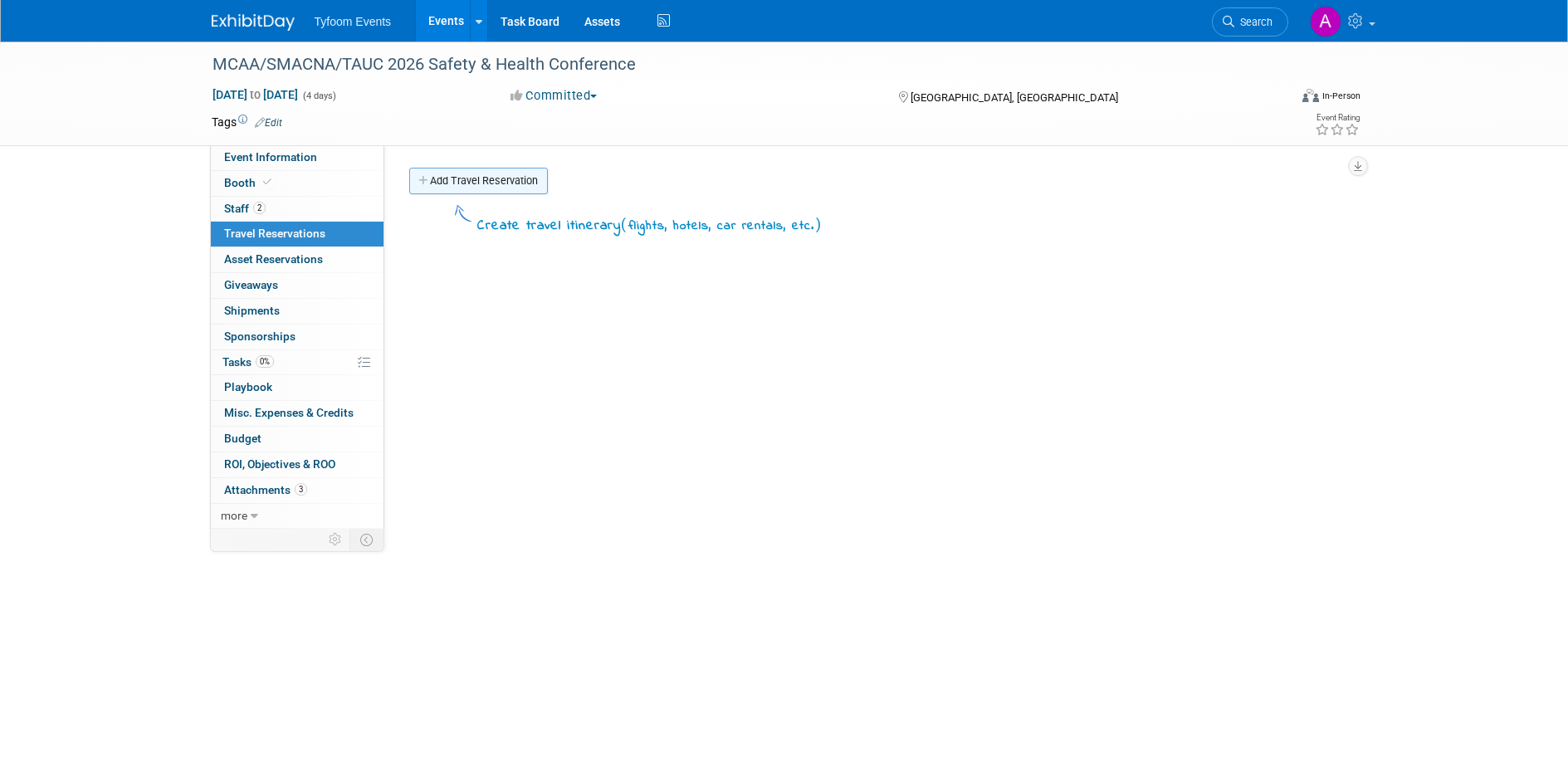
click at [427, 178] on icon at bounding box center [424, 181] width 12 height 11
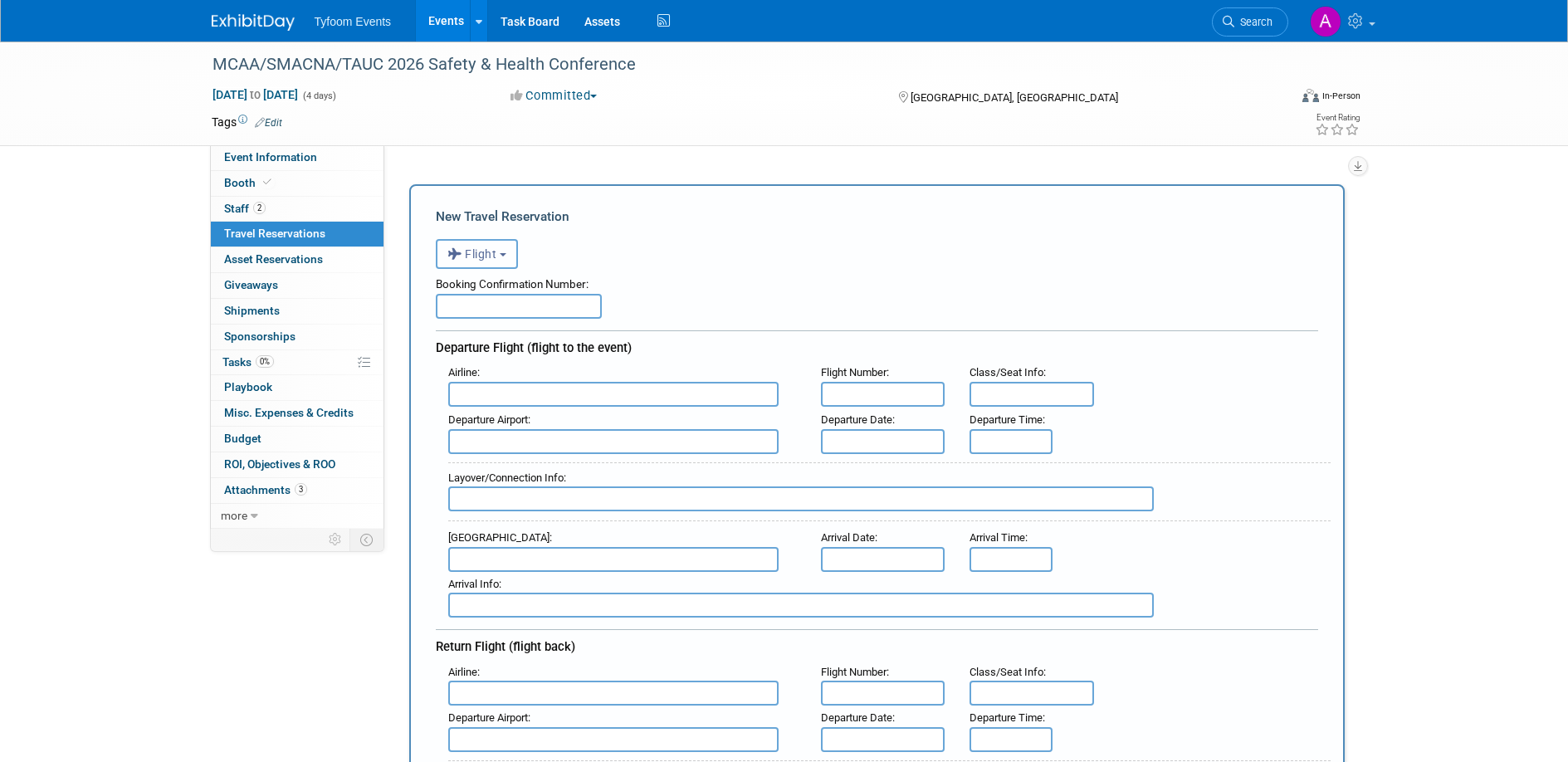
click at [498, 260] on button "Flight" at bounding box center [476, 254] width 82 height 30
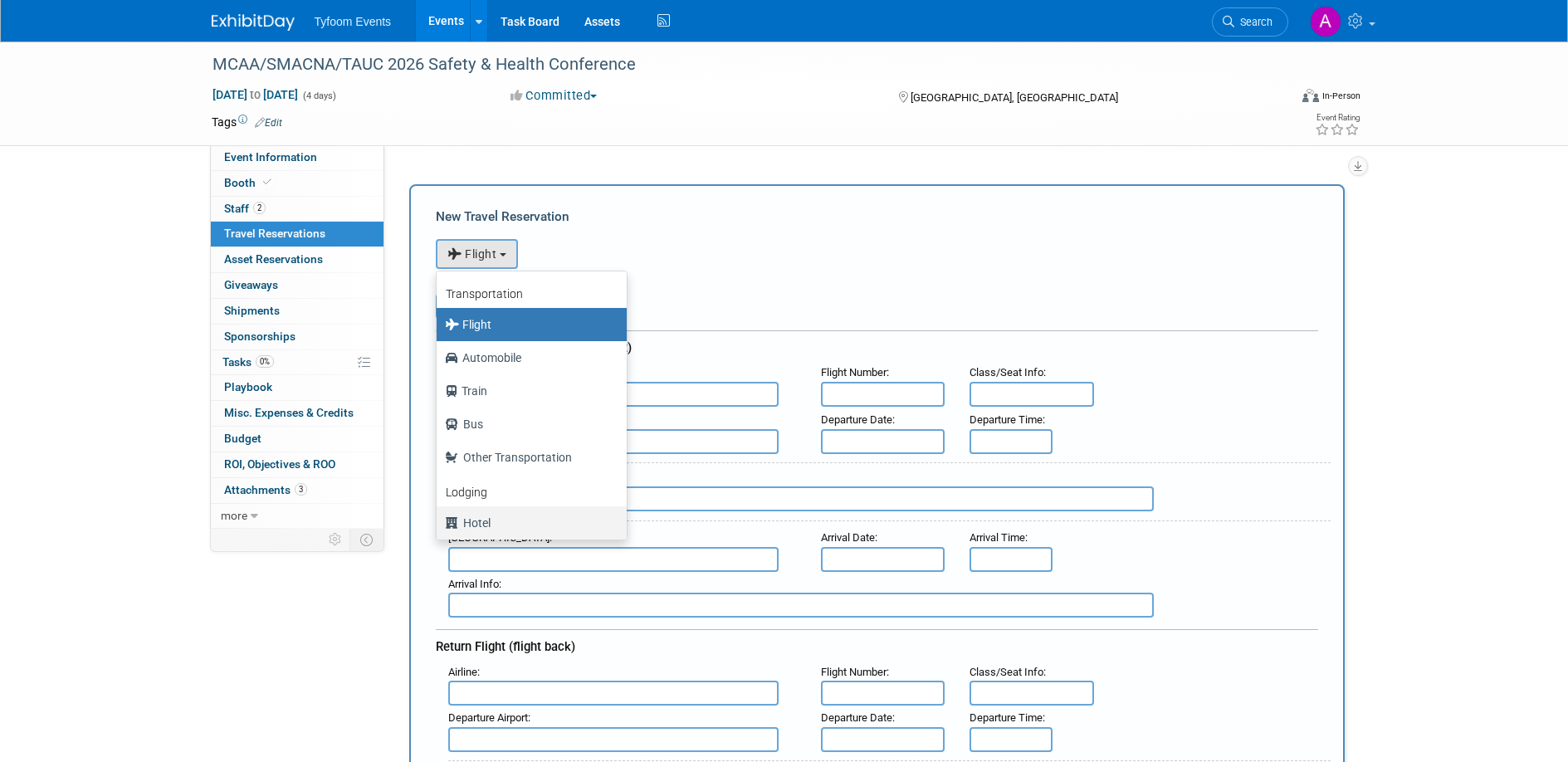
click at [480, 521] on label "Hotel" at bounding box center [527, 523] width 165 height 26
click at [439, 521] on input "Hotel" at bounding box center [434, 521] width 11 height 11
select select "6"
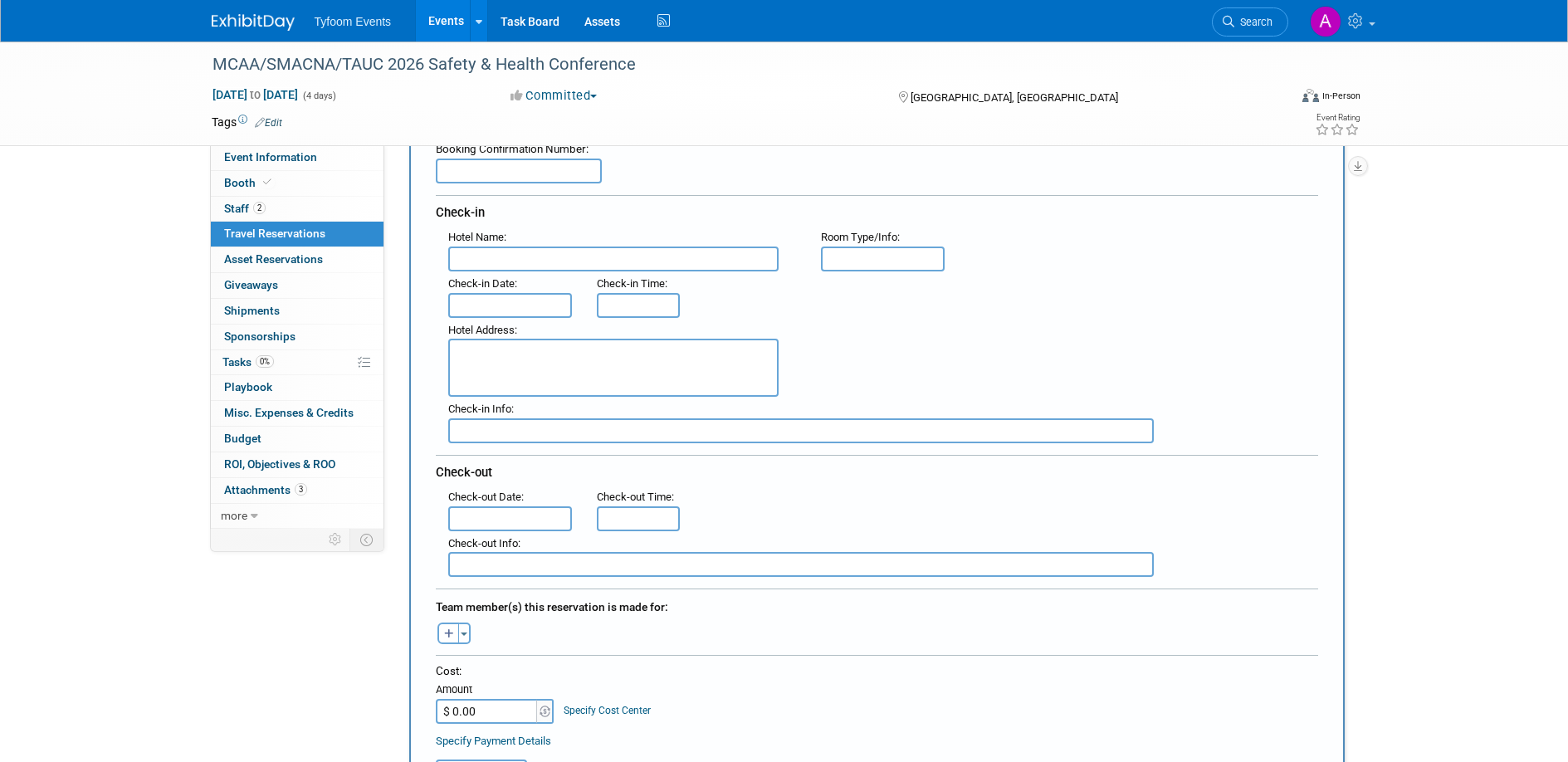
scroll to position [134, 0]
paste textarea "304 East Cesar Chavez Street Austin , TX 78701 , United States of America"
type textarea "304 East Cesar Chavez Street Austin , TX 78701 , United States of America"
paste input "Austin Marriott Downtown"
type input "Austin Marriott Downtown"
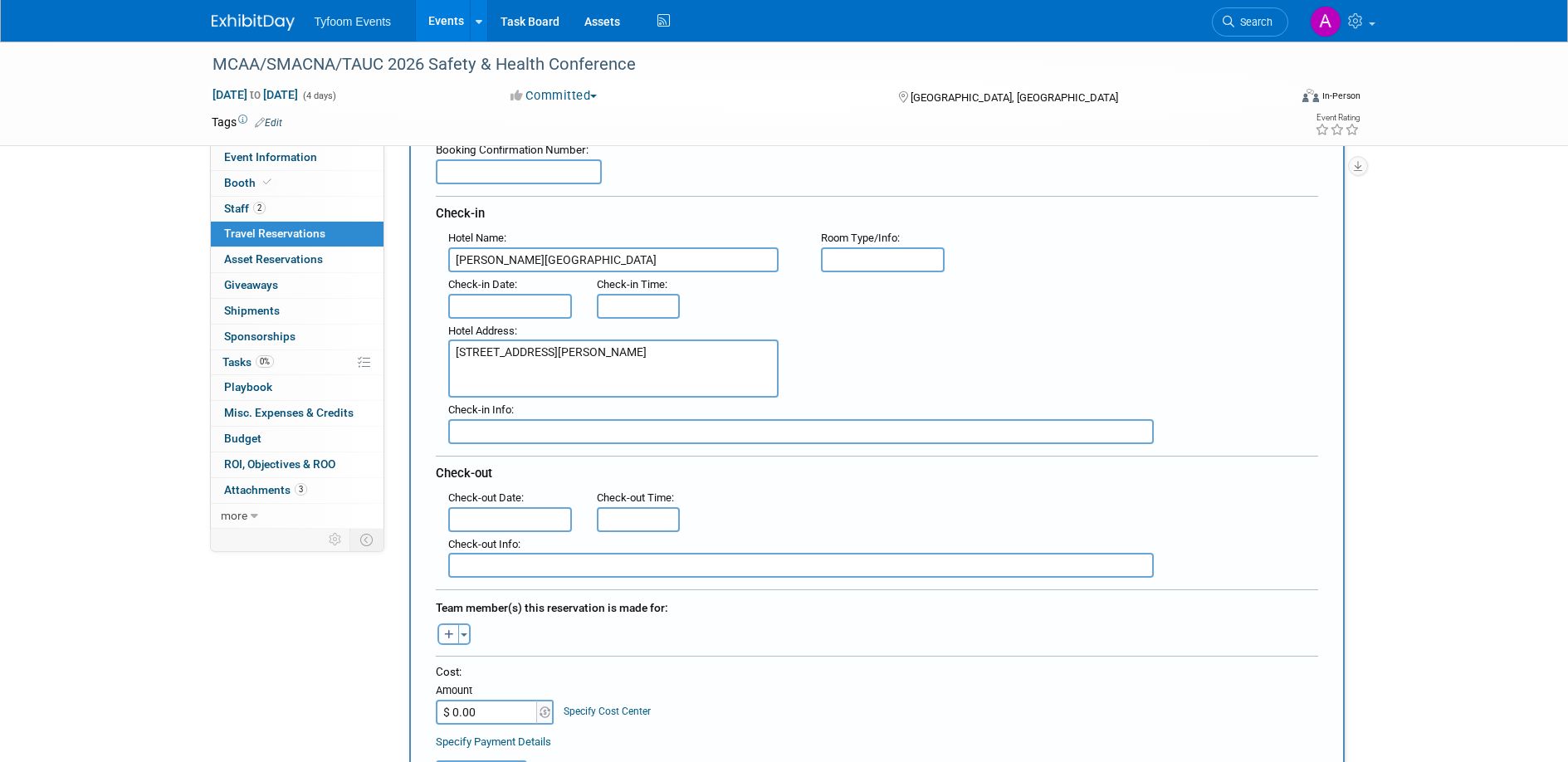
click at [871, 256] on input "text" at bounding box center [882, 259] width 124 height 24
click at [479, 301] on input "text" at bounding box center [510, 305] width 124 height 24
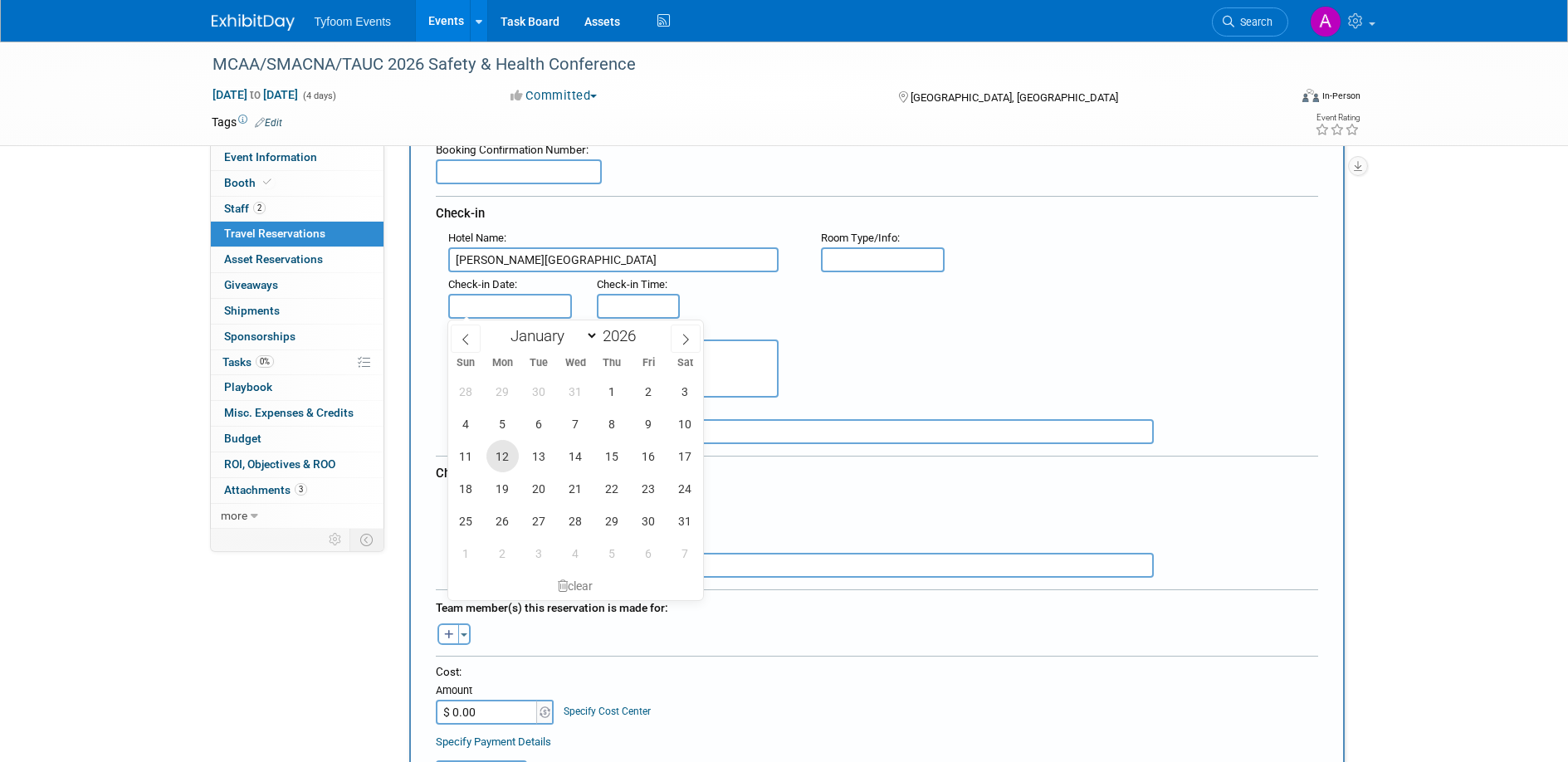
click at [502, 460] on span "12" at bounding box center [503, 457] width 33 height 33
type input "[DATE]"
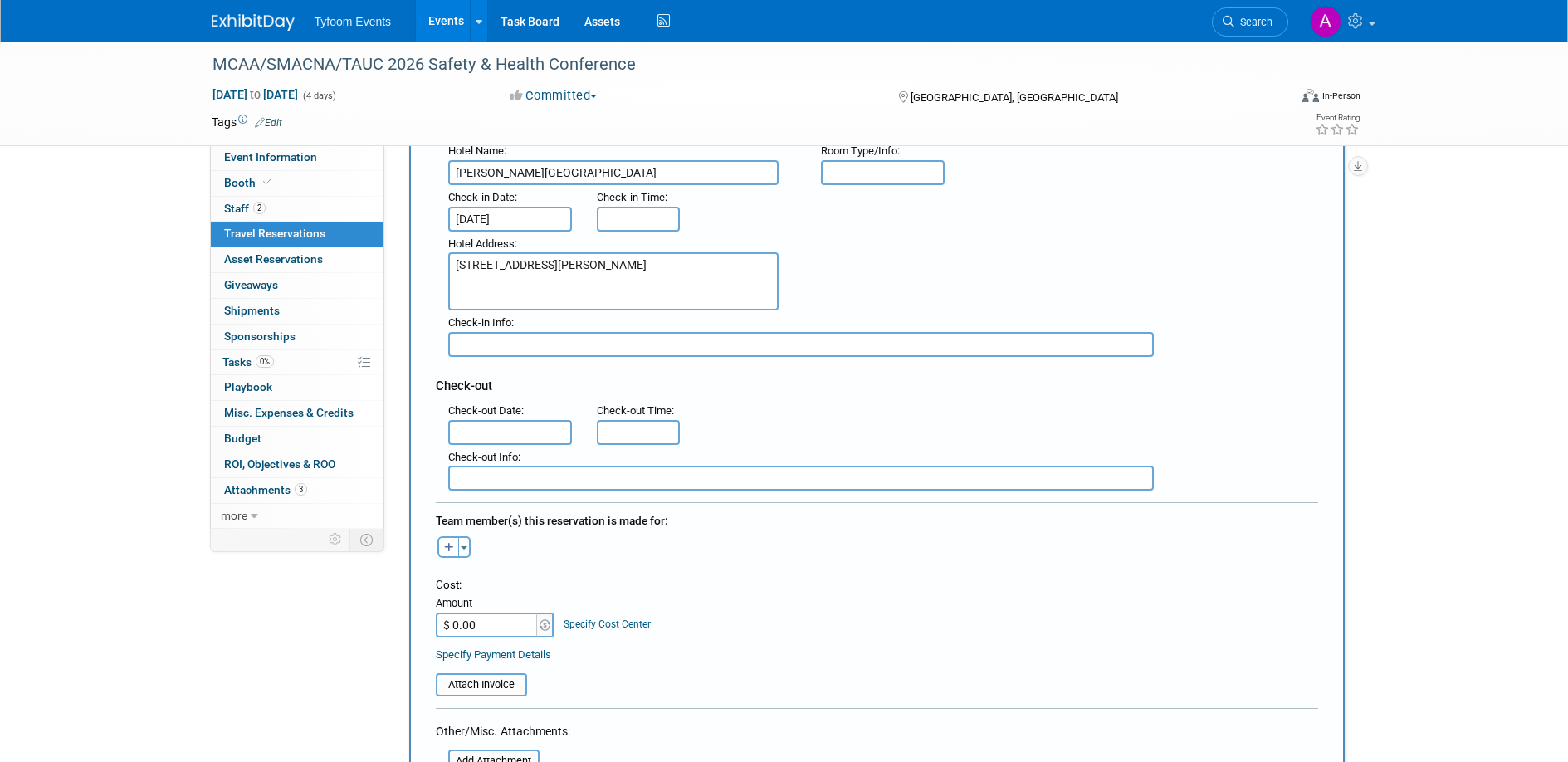
scroll to position [253, 0]
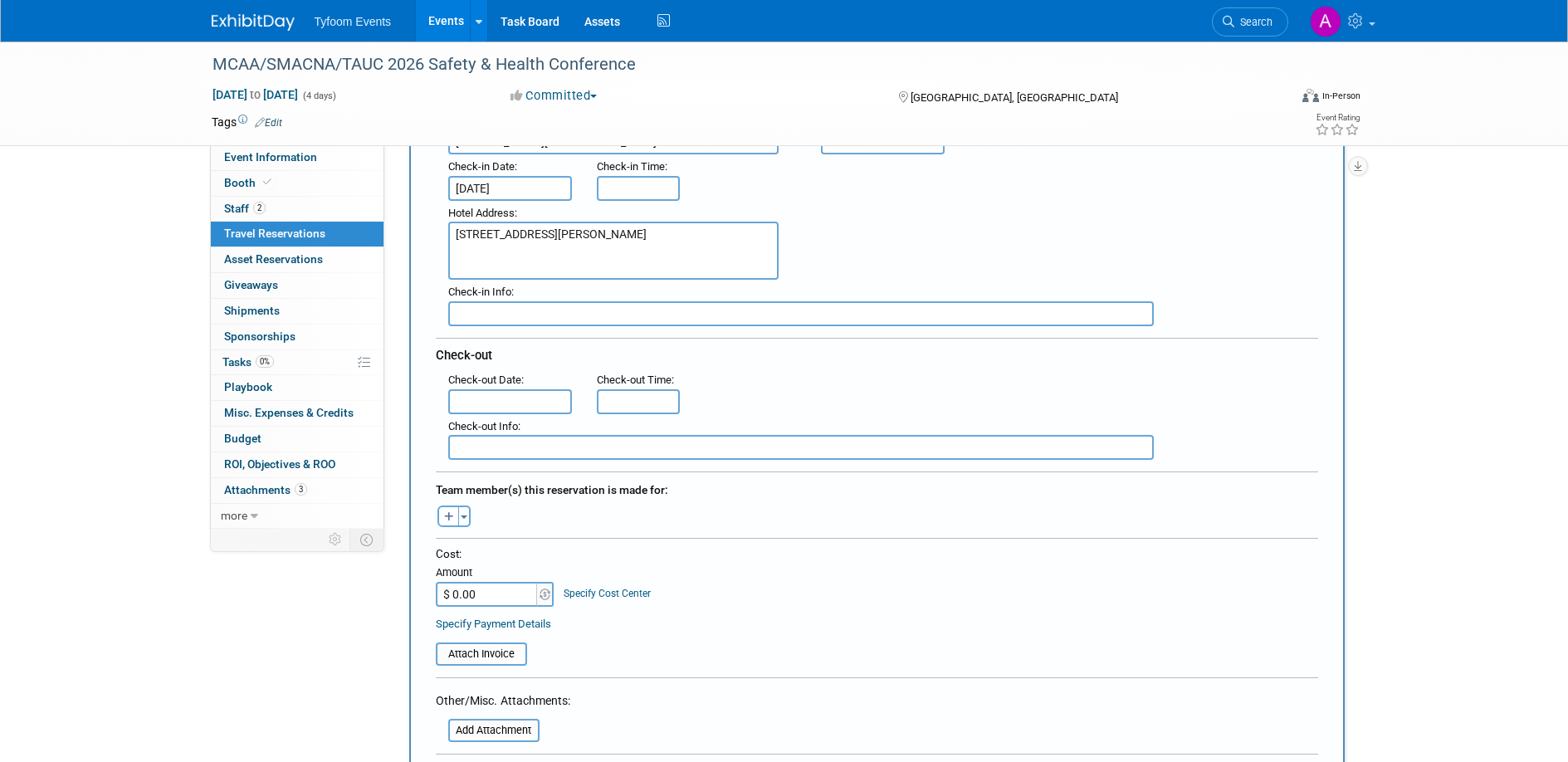
click at [461, 392] on input "text" at bounding box center [510, 401] width 124 height 24
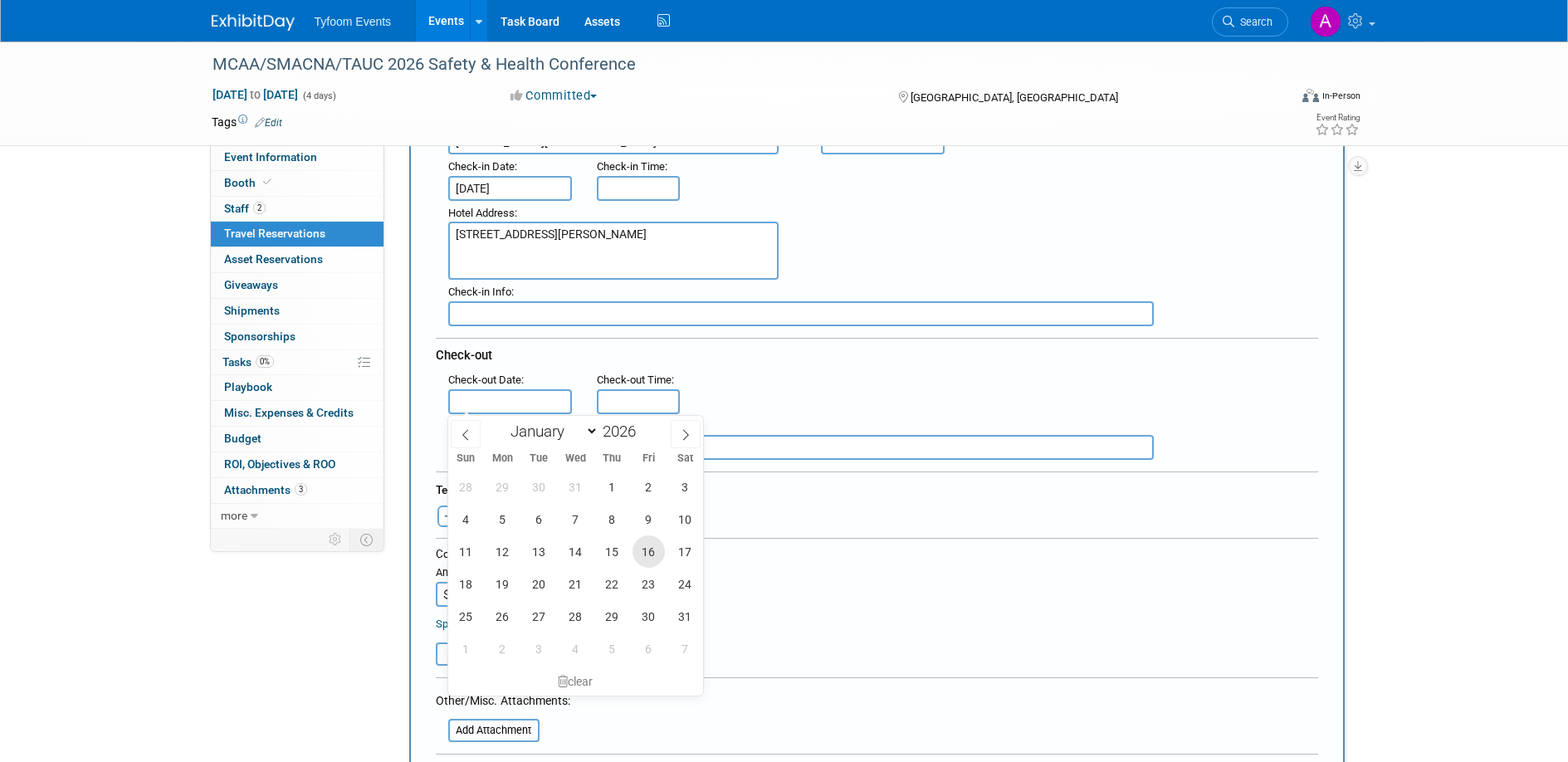
click at [643, 553] on span "16" at bounding box center [649, 552] width 33 height 33
type input "[DATE]"
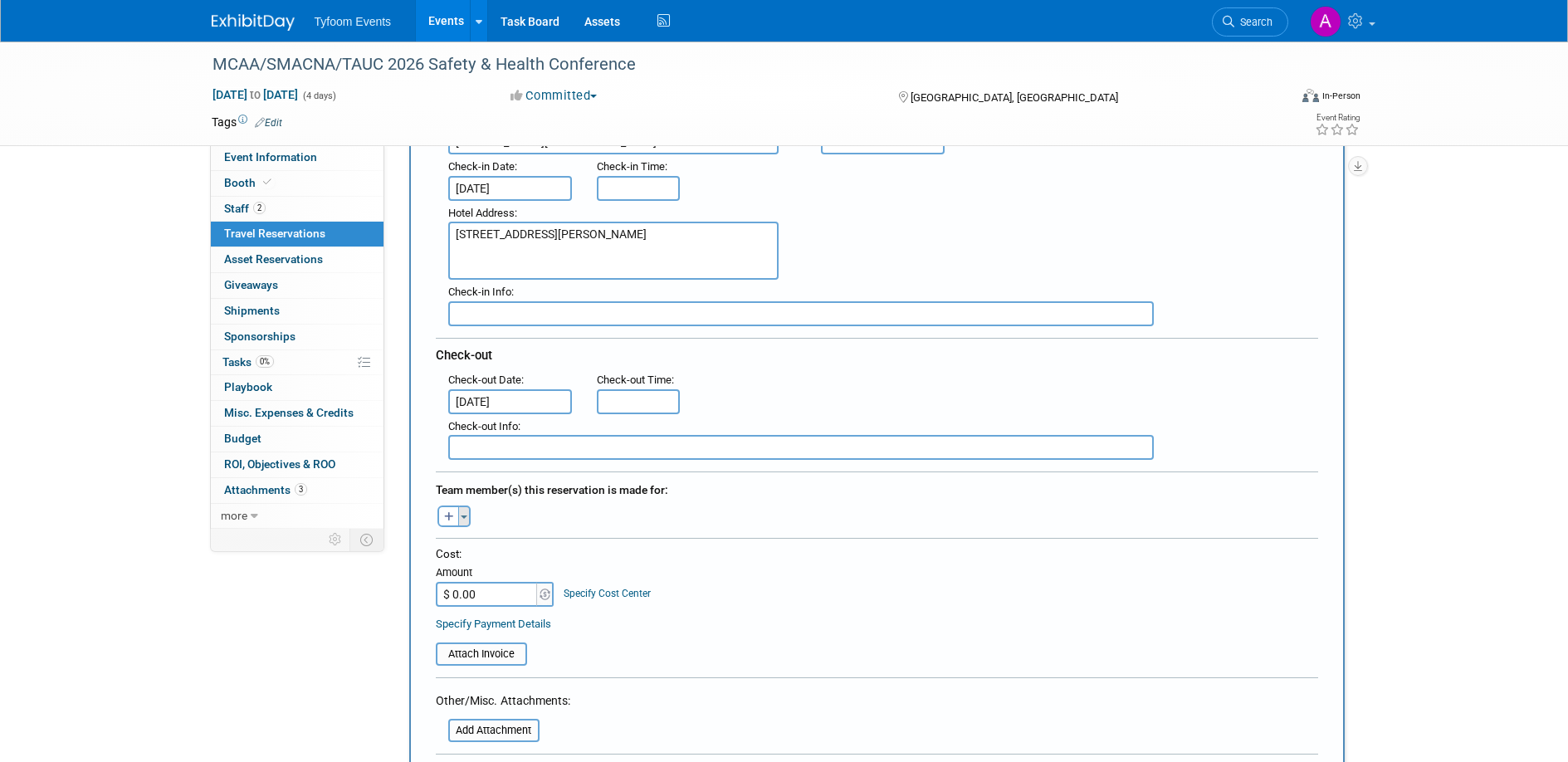
click at [467, 521] on button "Toggle Dropdown" at bounding box center [465, 516] width 13 height 22
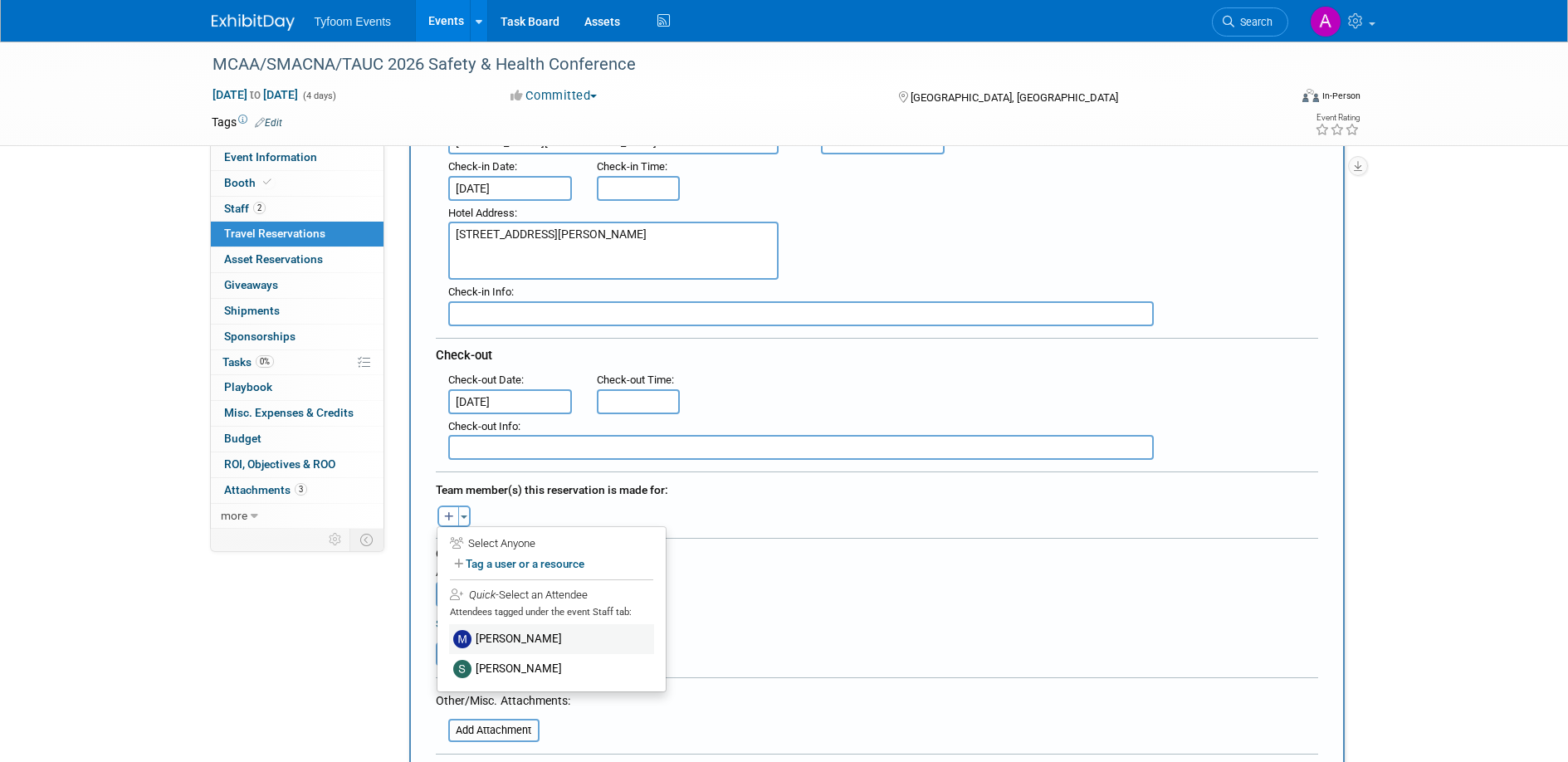
click at [492, 630] on label "Mark Nelson" at bounding box center [552, 639] width 205 height 30
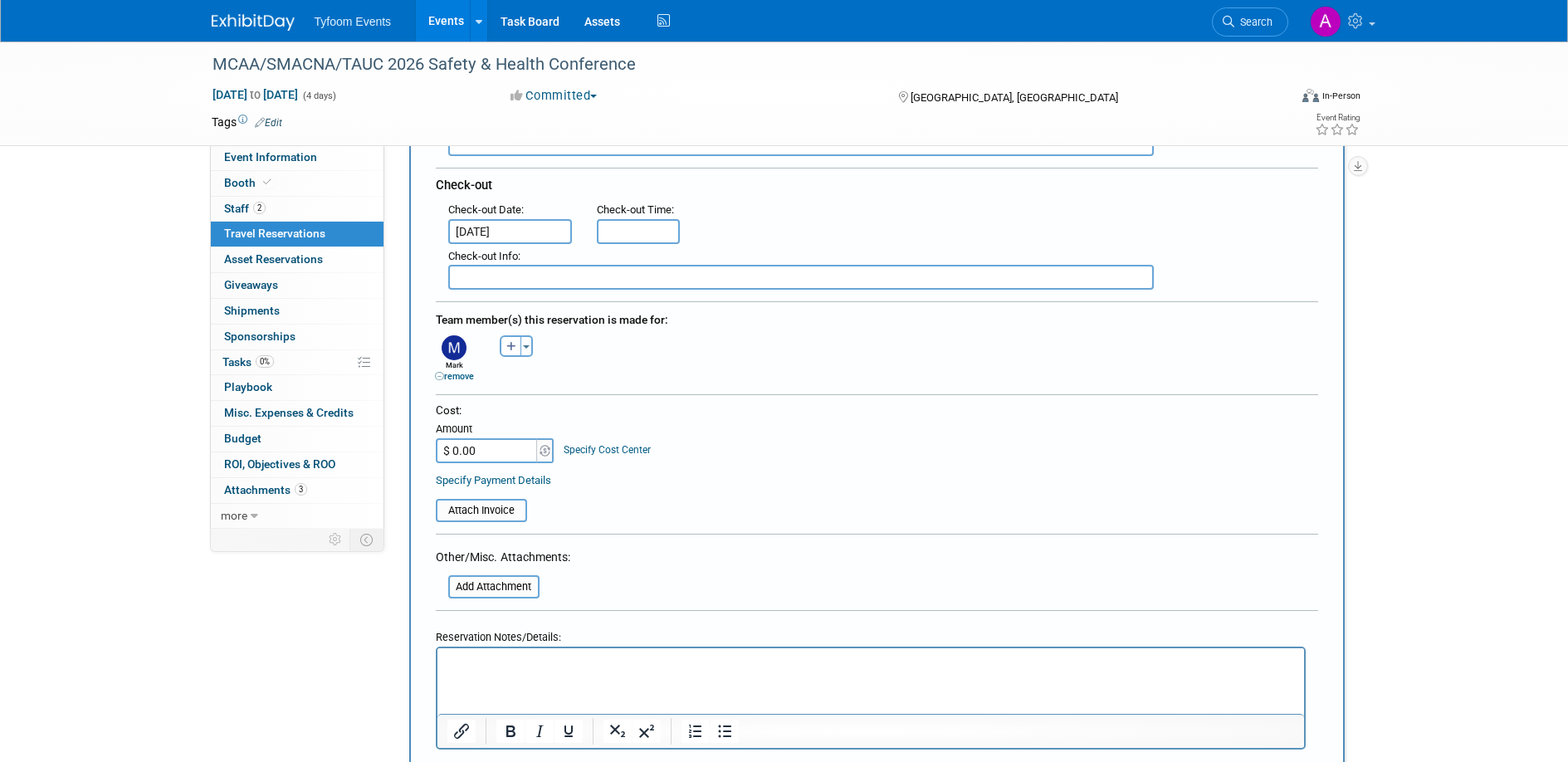
scroll to position [444, 0]
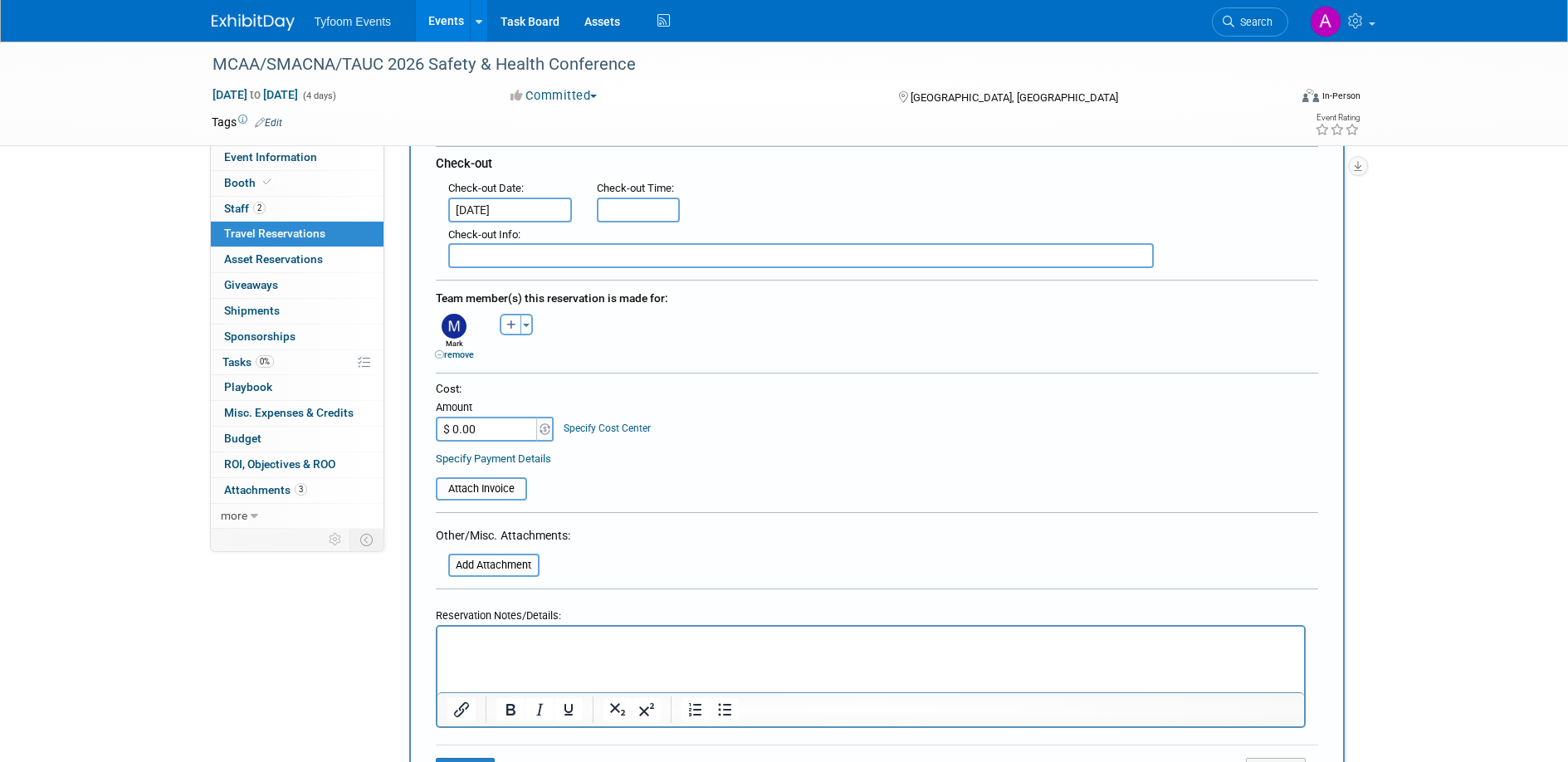
click at [451, 431] on input "$ 0.00" at bounding box center [487, 429] width 104 height 24
type input "$ 1,635.06"
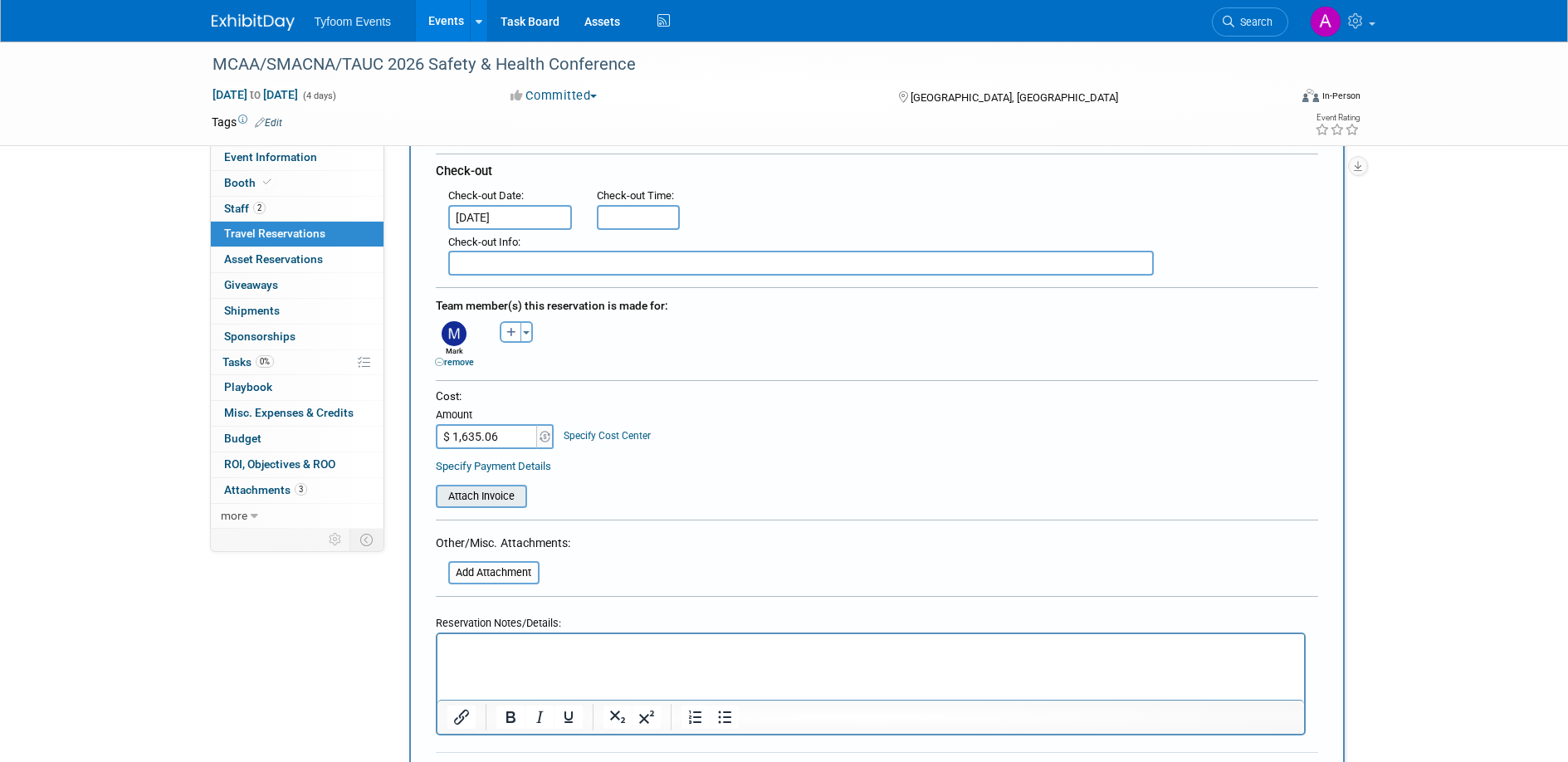
scroll to position [422, 0]
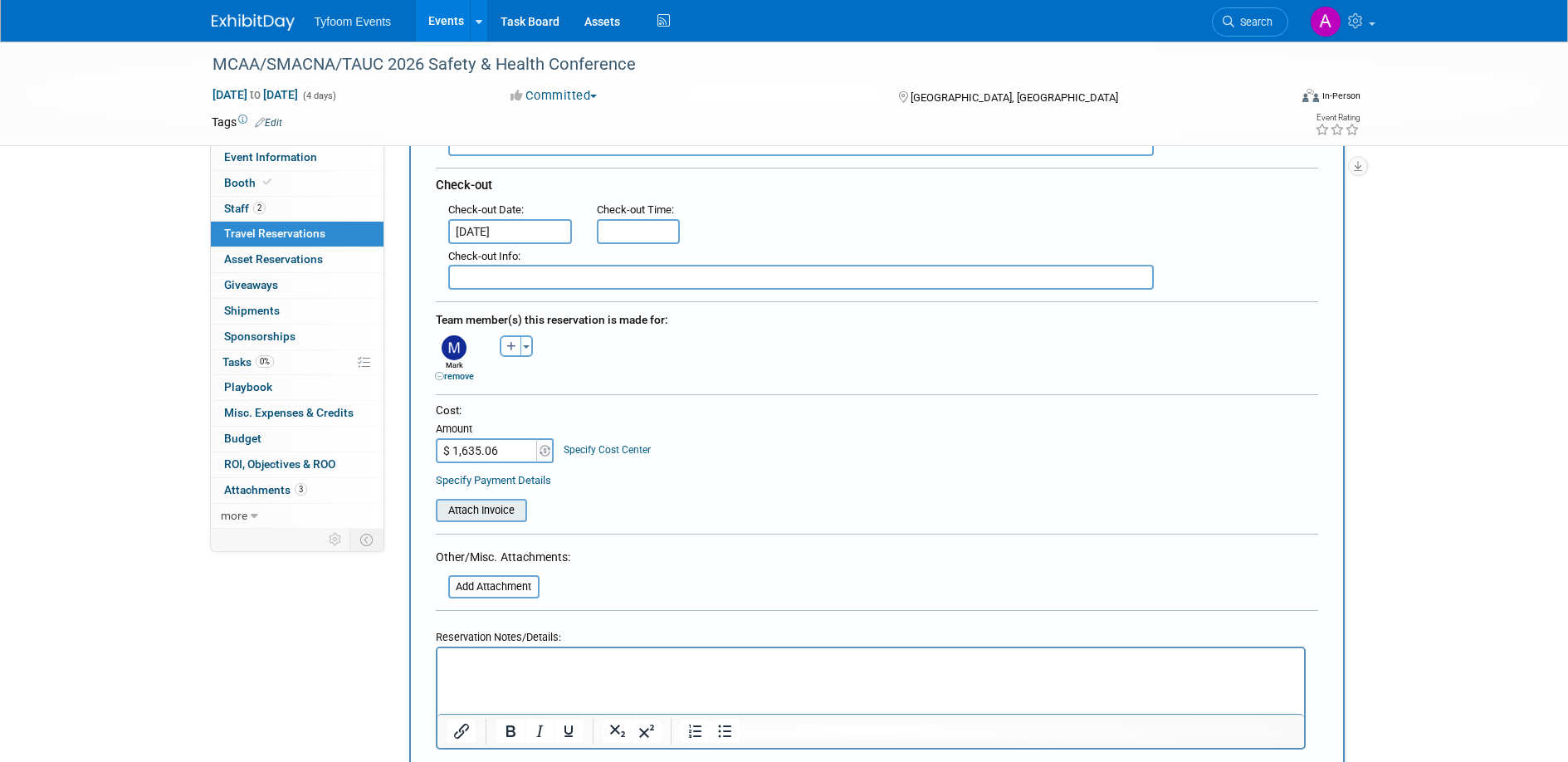
click at [499, 507] on input "file" at bounding box center [427, 511] width 197 height 20
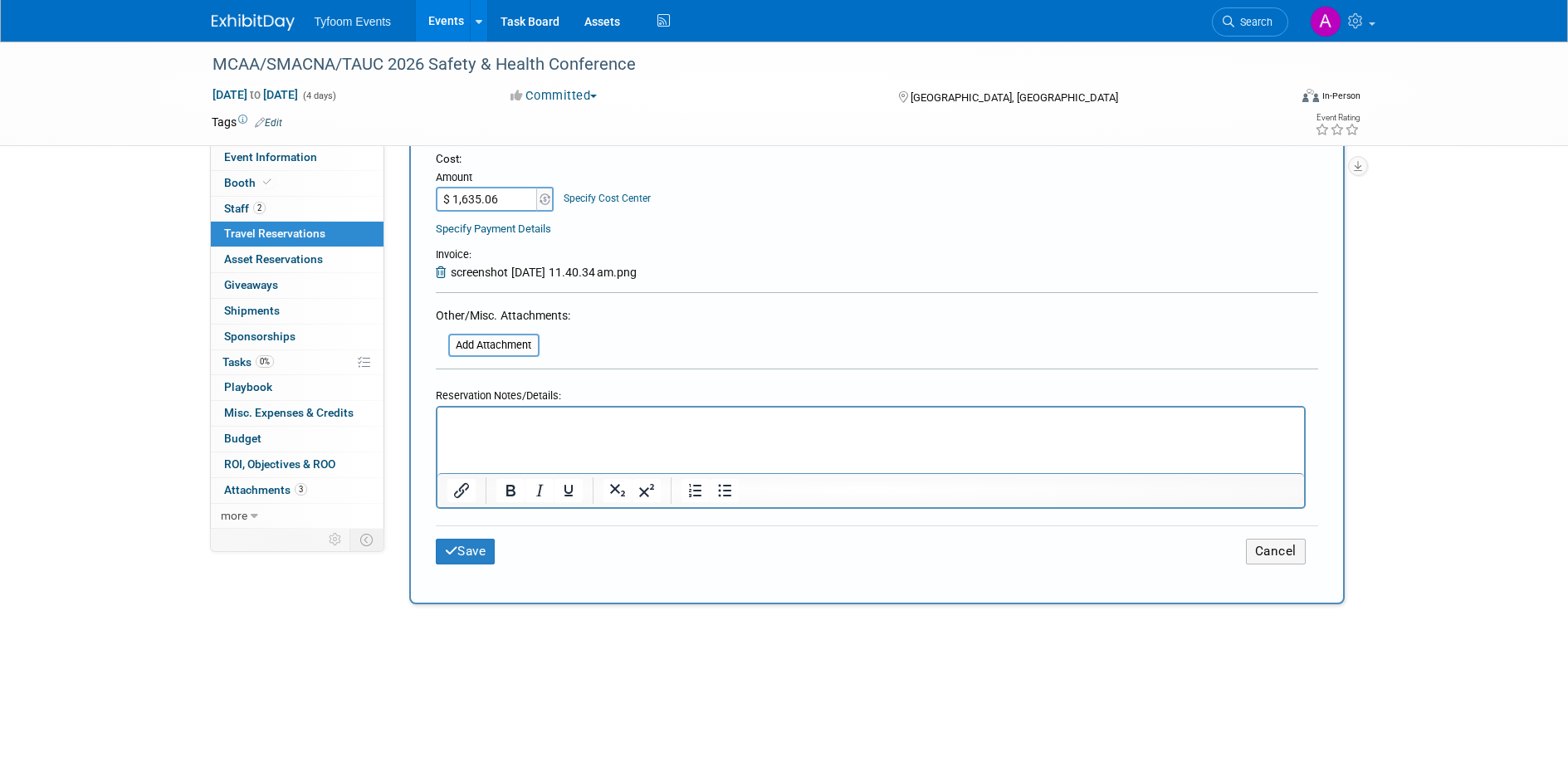
scroll to position [705, 0]
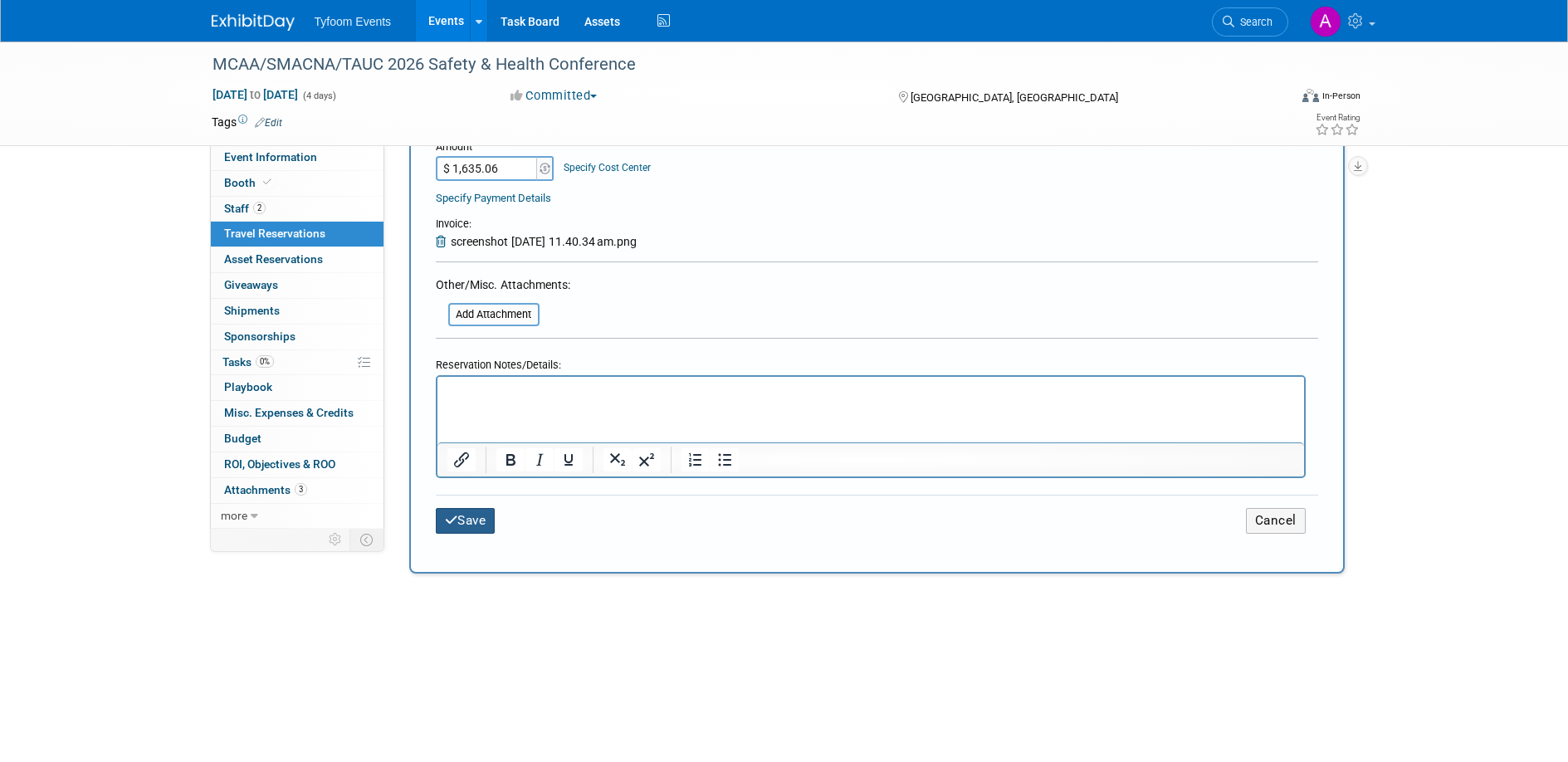
click at [466, 527] on button "Save" at bounding box center [466, 521] width 60 height 25
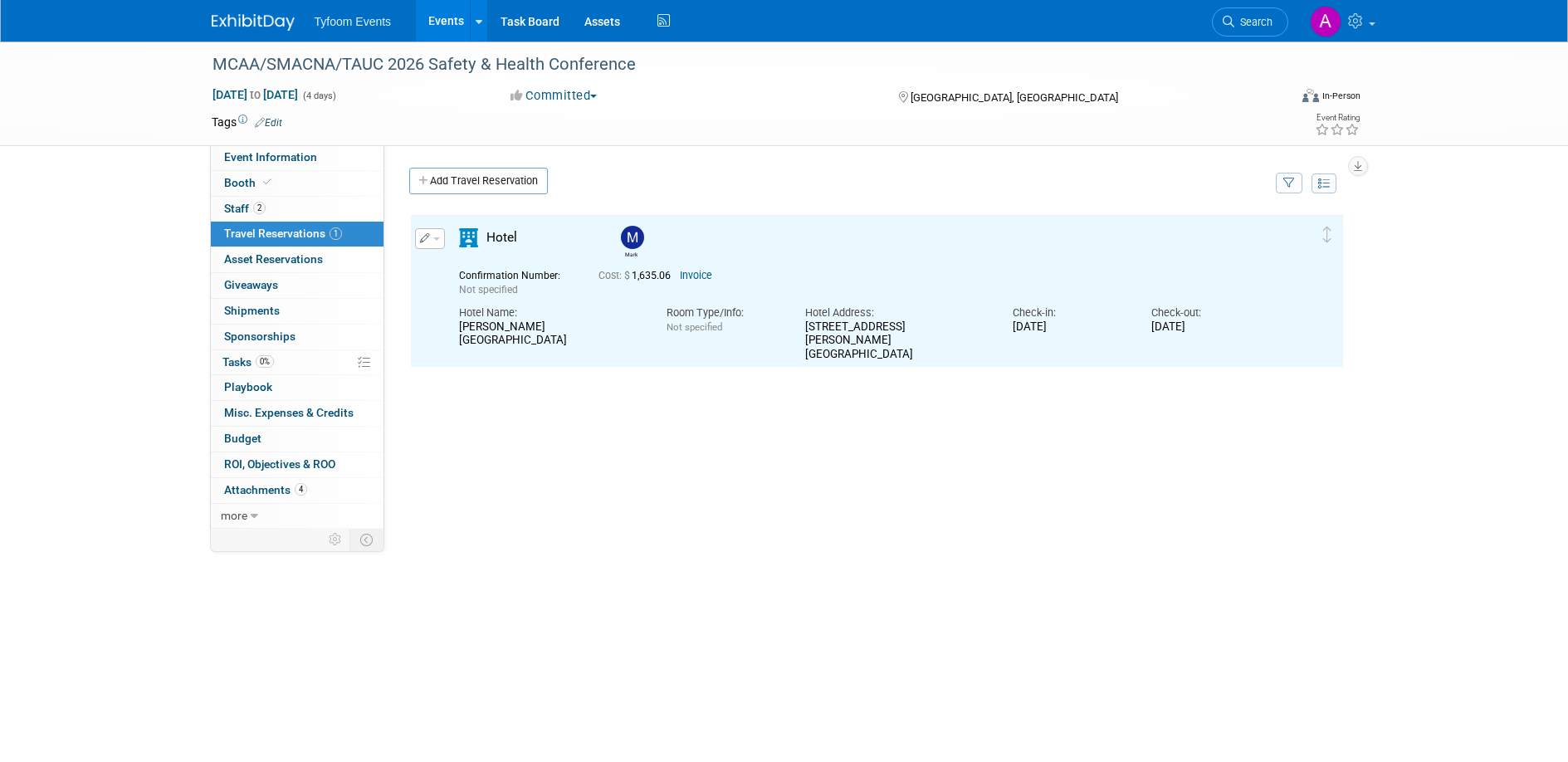
scroll to position [0, 0]
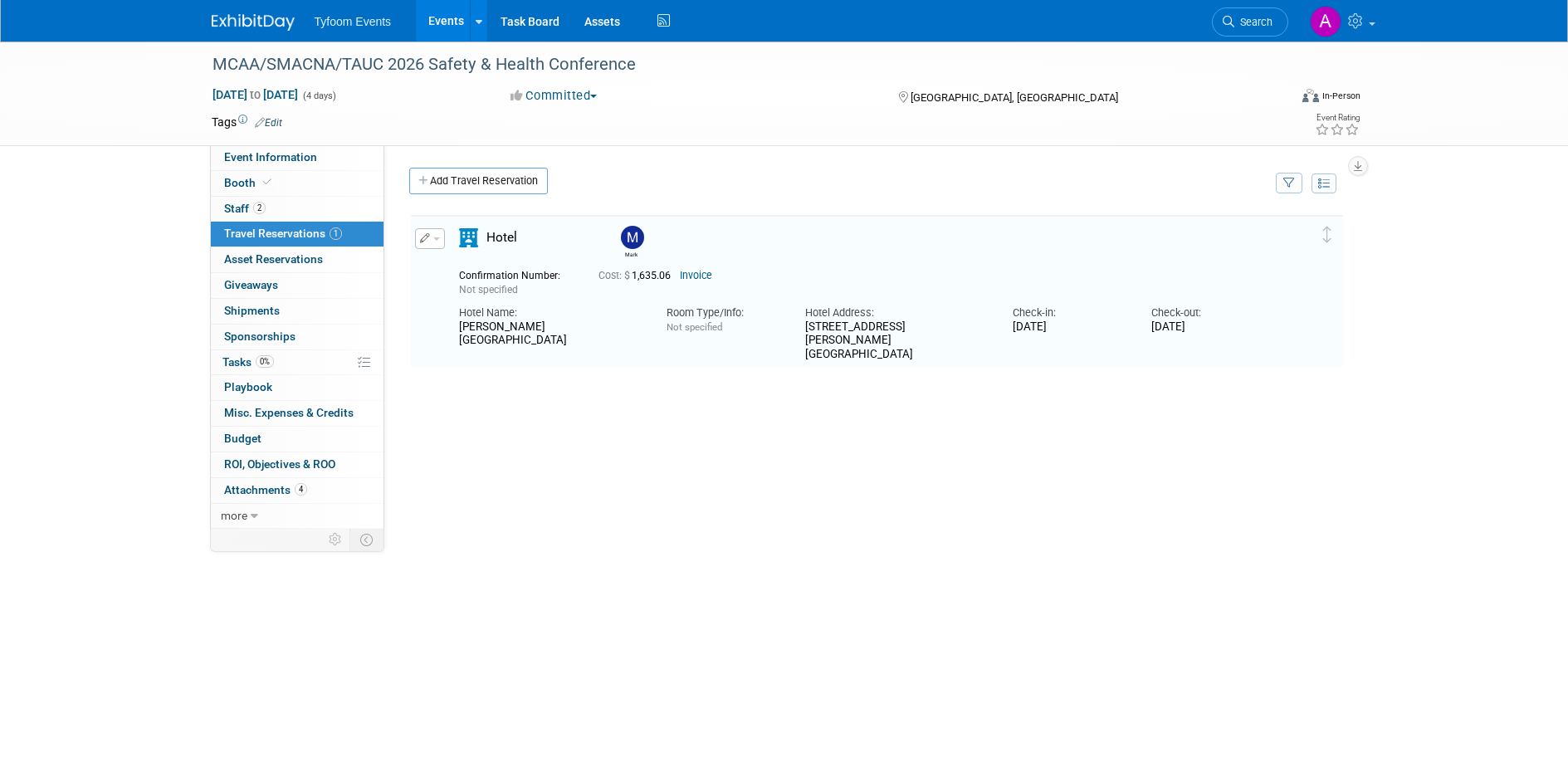
click at [689, 274] on link "Invoice" at bounding box center [696, 275] width 33 height 12
click at [431, 242] on button "button" at bounding box center [429, 238] width 30 height 21
click at [443, 396] on div "Delete Reservation Mark Not specified Cost: $" at bounding box center [877, 462] width 936 height 498
click at [421, 185] on icon at bounding box center [424, 181] width 12 height 11
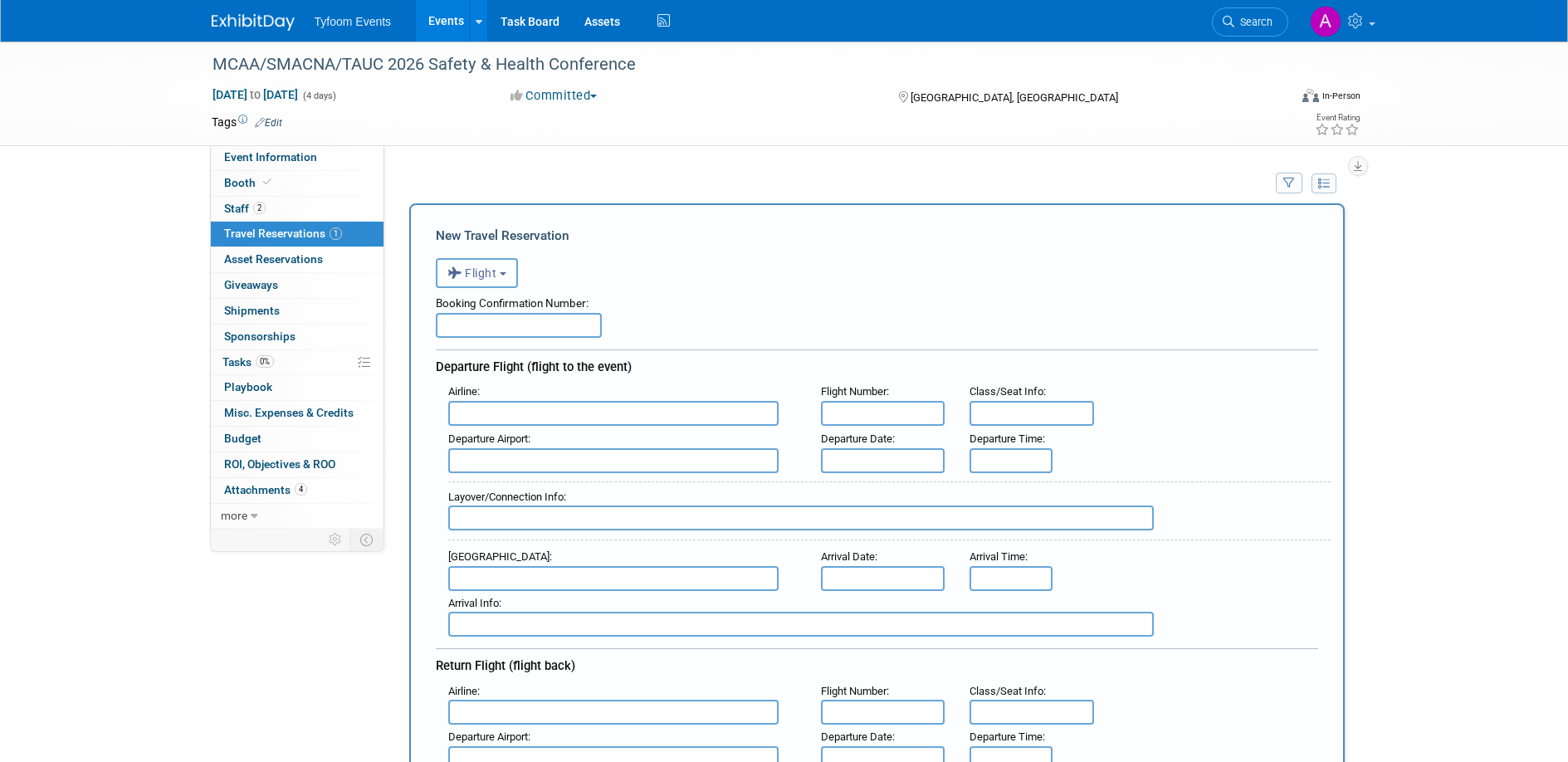
click at [503, 273] on b "button" at bounding box center [503, 275] width 6 height 4
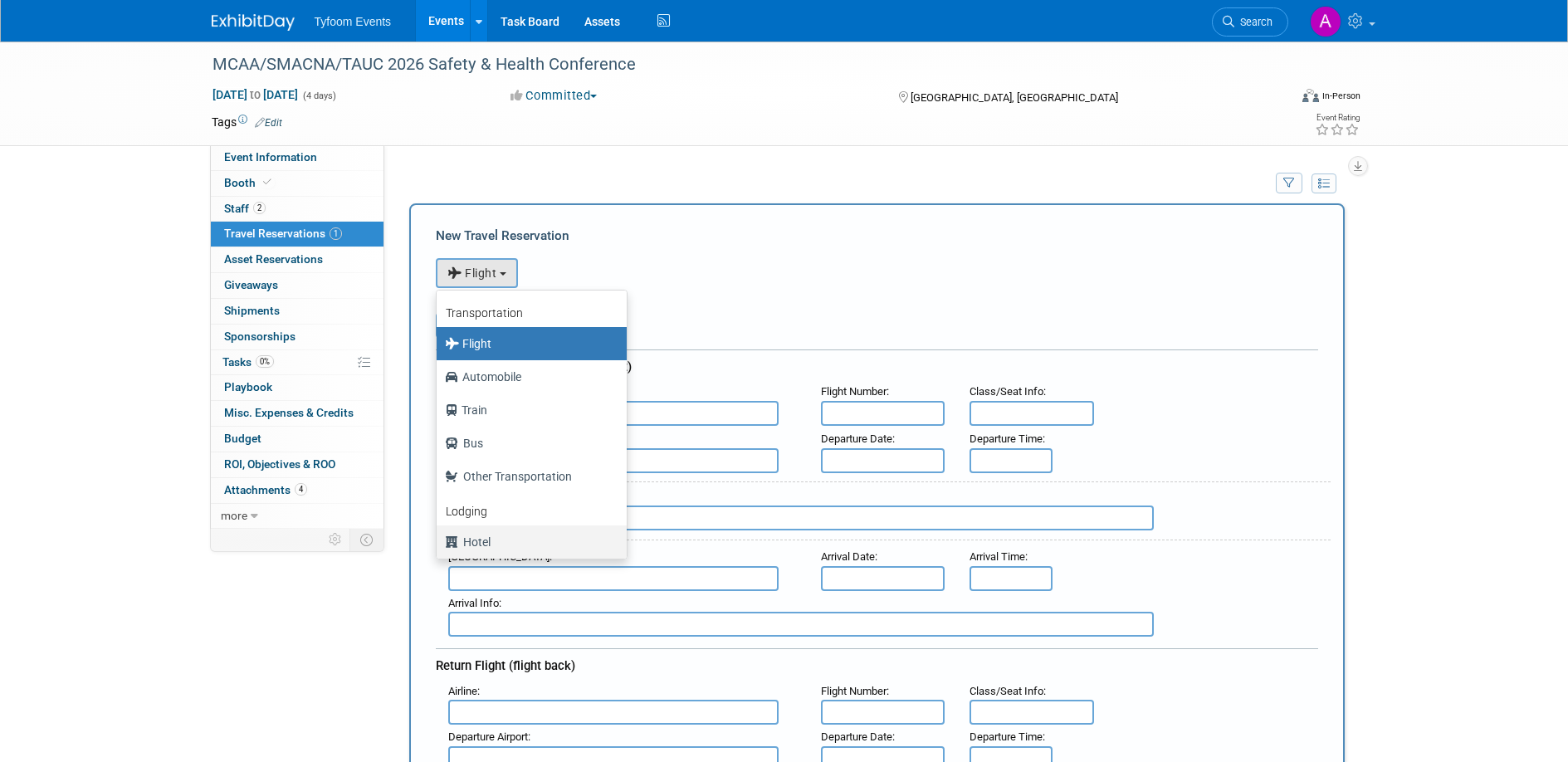
click at [491, 539] on label "Hotel" at bounding box center [527, 542] width 165 height 26
click at [439, 539] on input "Hotel" at bounding box center [434, 540] width 11 height 11
select select "6"
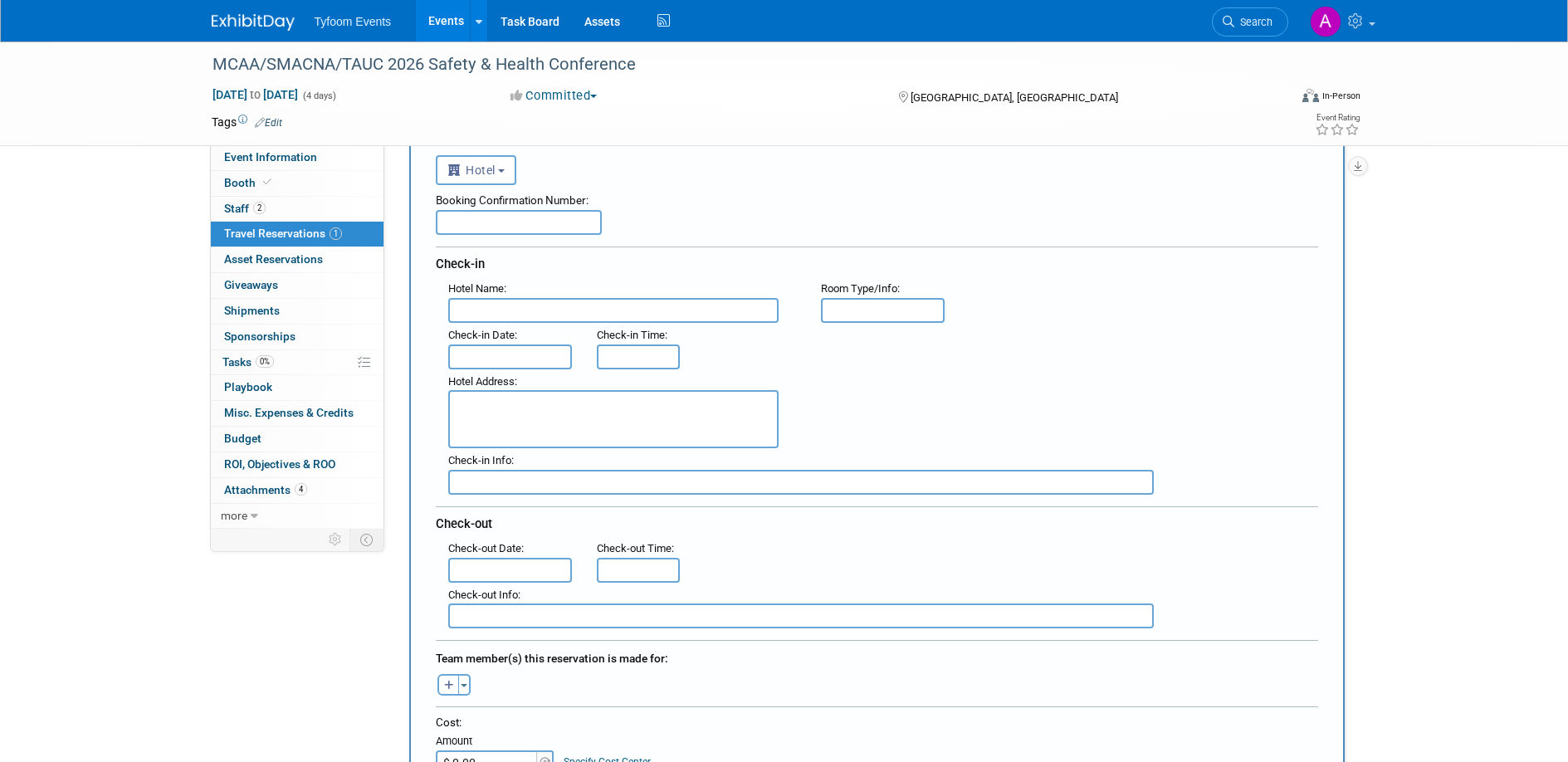
scroll to position [128, 0]
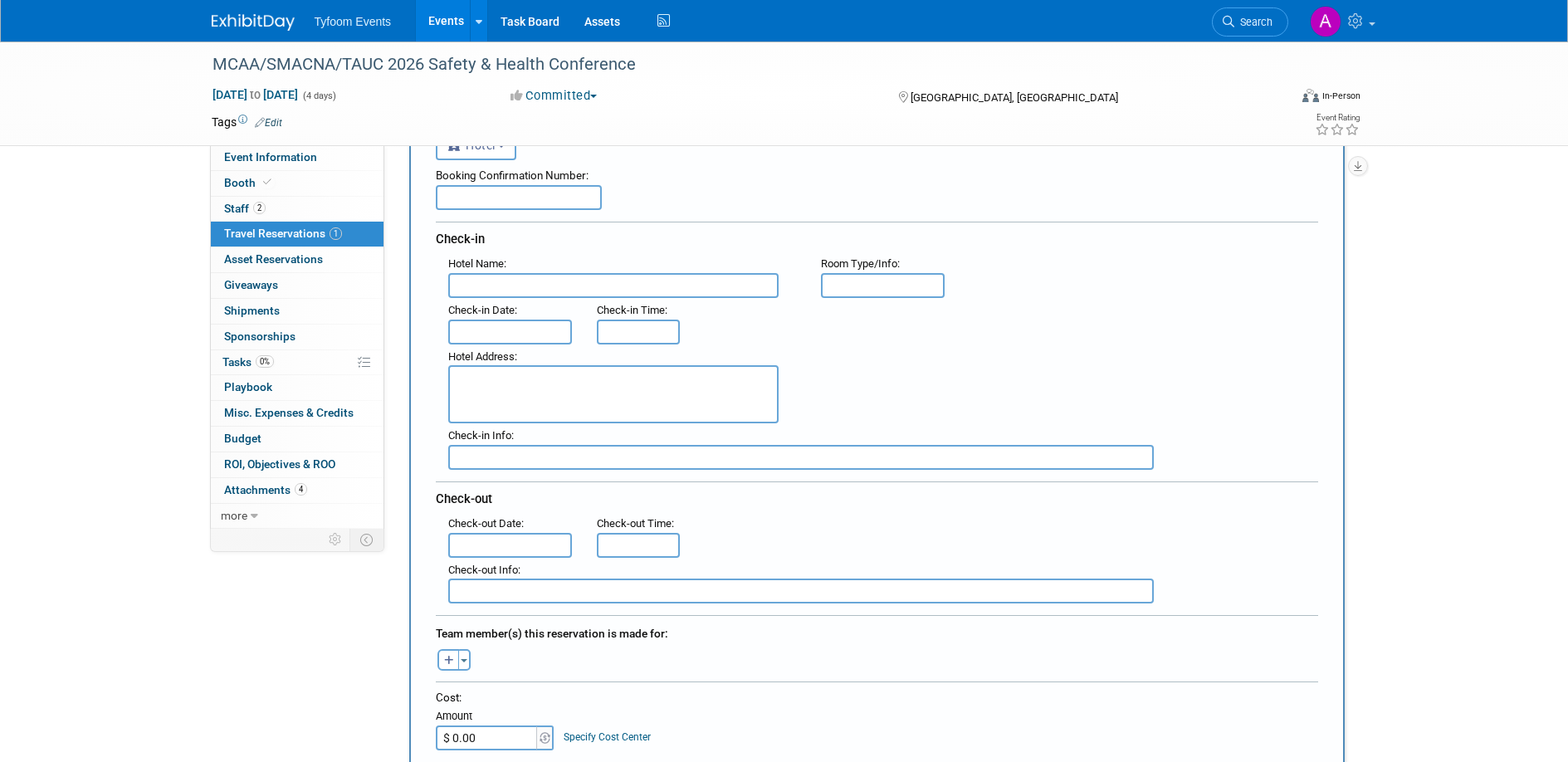
paste input "Austin Marriott Downtown"
type input "Austin Marriott Downtown"
paste textarea "304 East Cesar Chavez Street Austin , TX 78701 , United States of America"
type textarea "304 East Cesar Chavez Street Austin , TX 78701"
click at [515, 333] on input "text" at bounding box center [510, 332] width 124 height 24
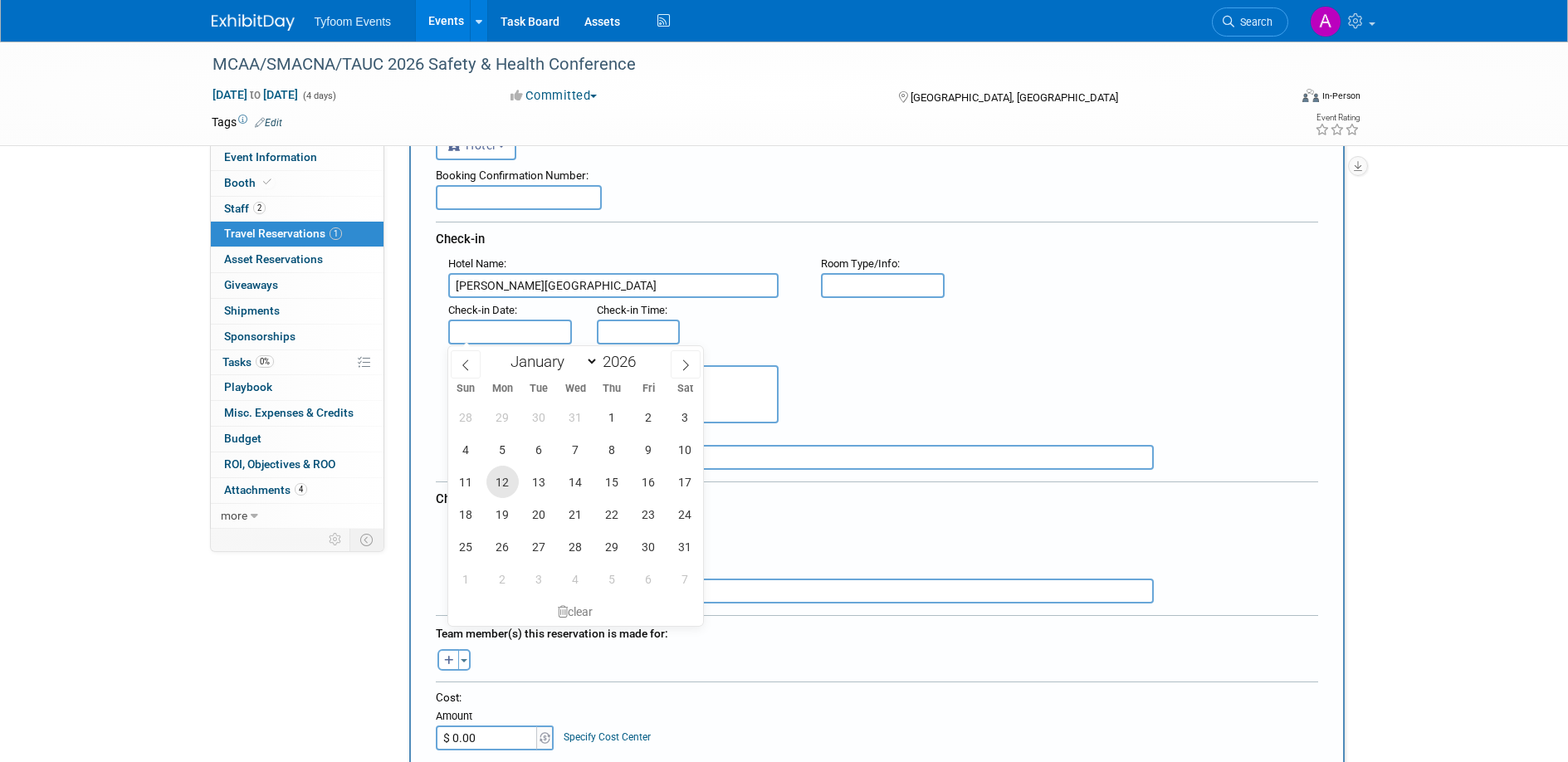
click at [489, 479] on span "12" at bounding box center [503, 482] width 33 height 33
type input "[DATE]"
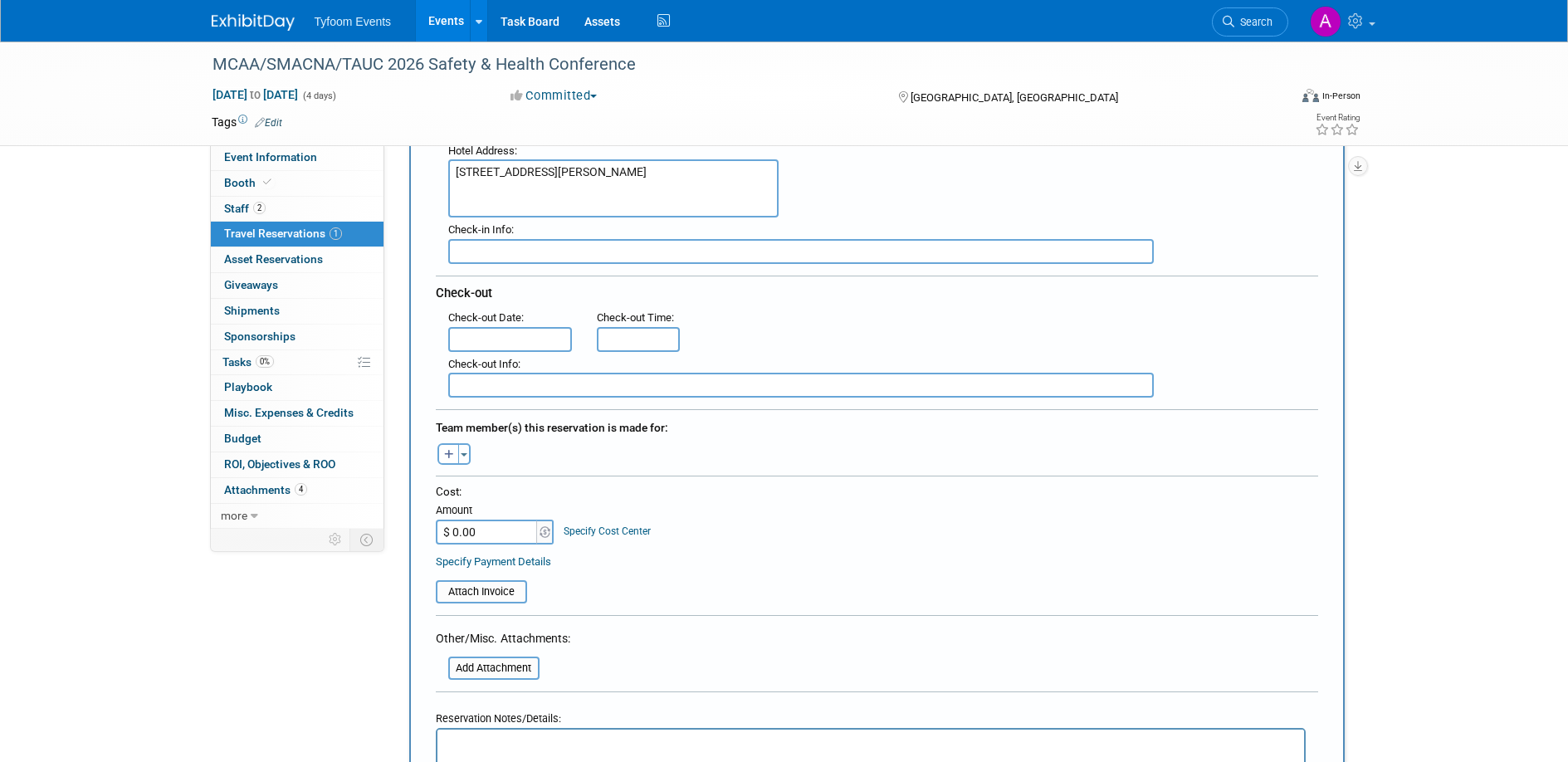
scroll to position [352, 0]
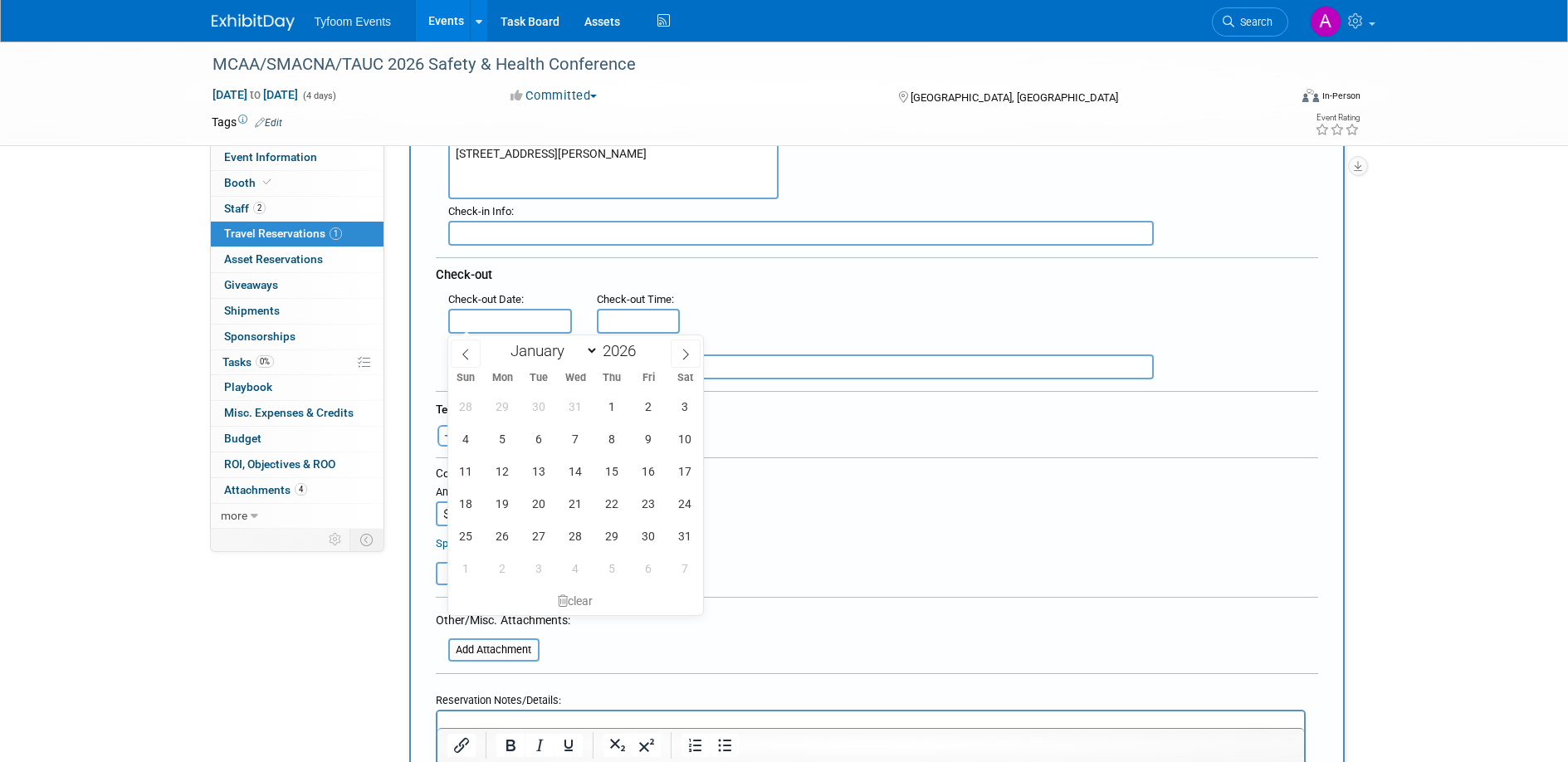
click at [507, 317] on input "text" at bounding box center [510, 321] width 124 height 24
click at [649, 468] on span "16" at bounding box center [649, 471] width 33 height 33
type input "[DATE]"
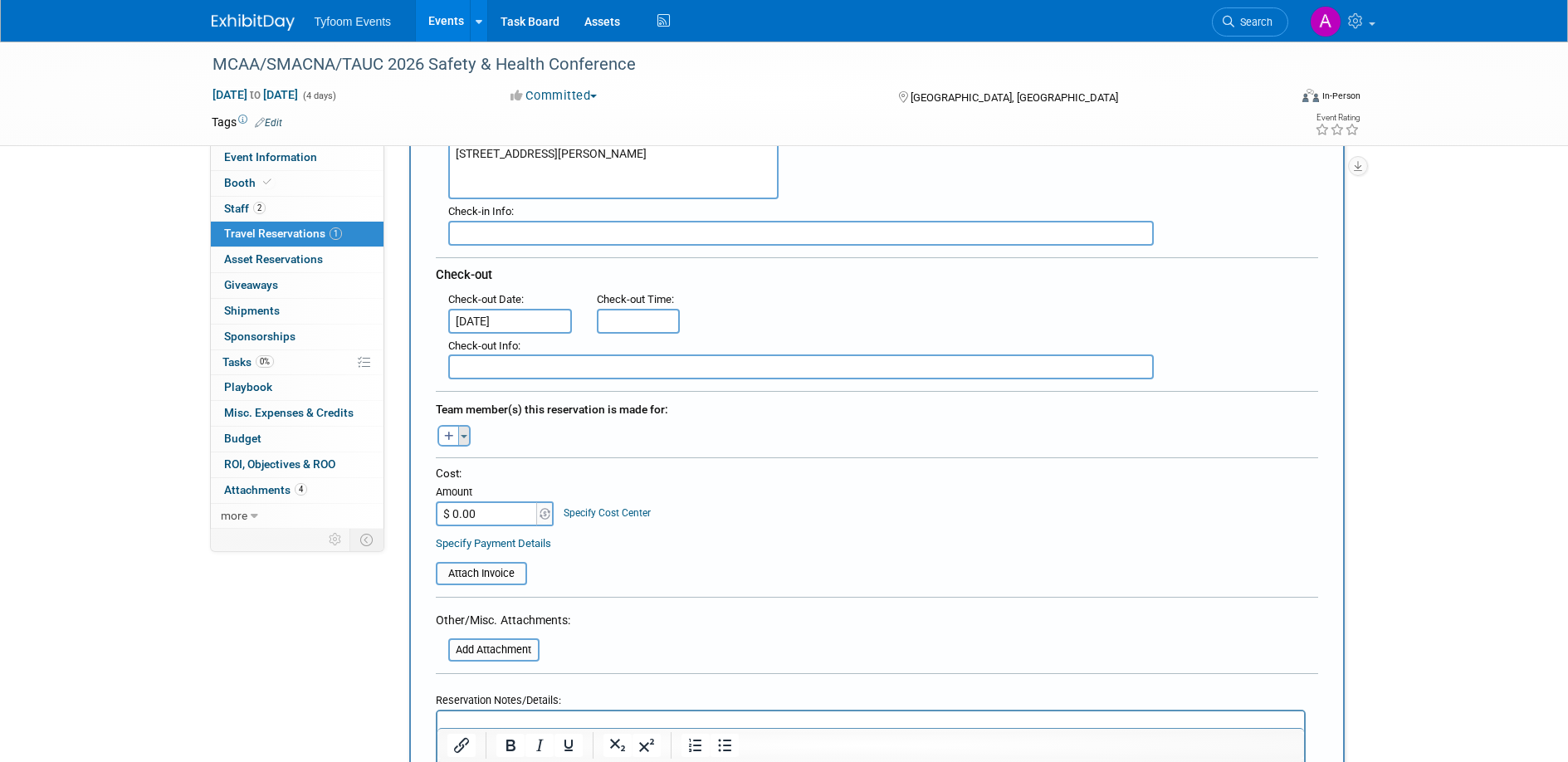
click at [463, 439] on button "Toggle Dropdown" at bounding box center [465, 436] width 13 height 22
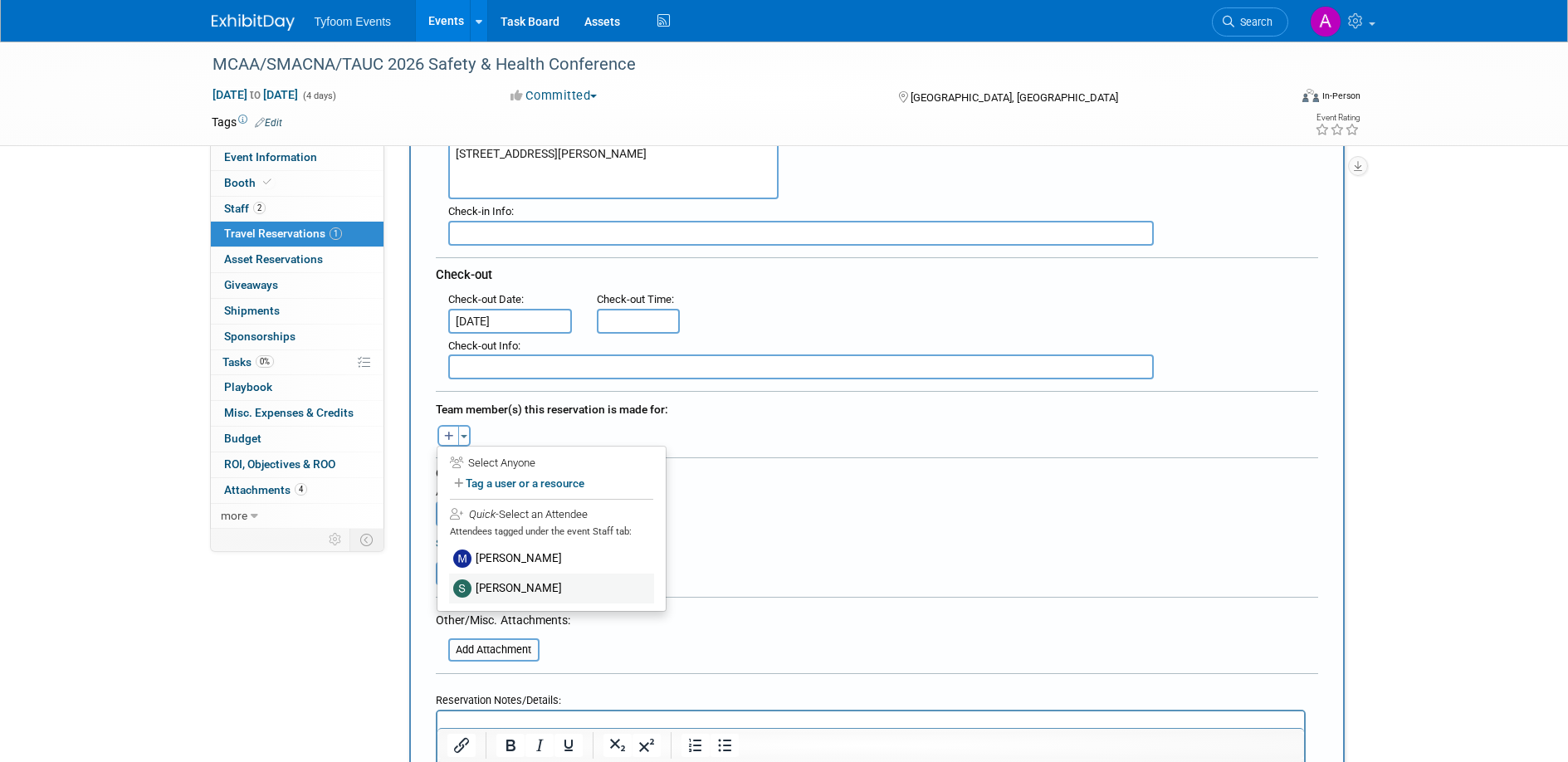
click at [493, 593] on label "Steve Davis" at bounding box center [552, 588] width 205 height 30
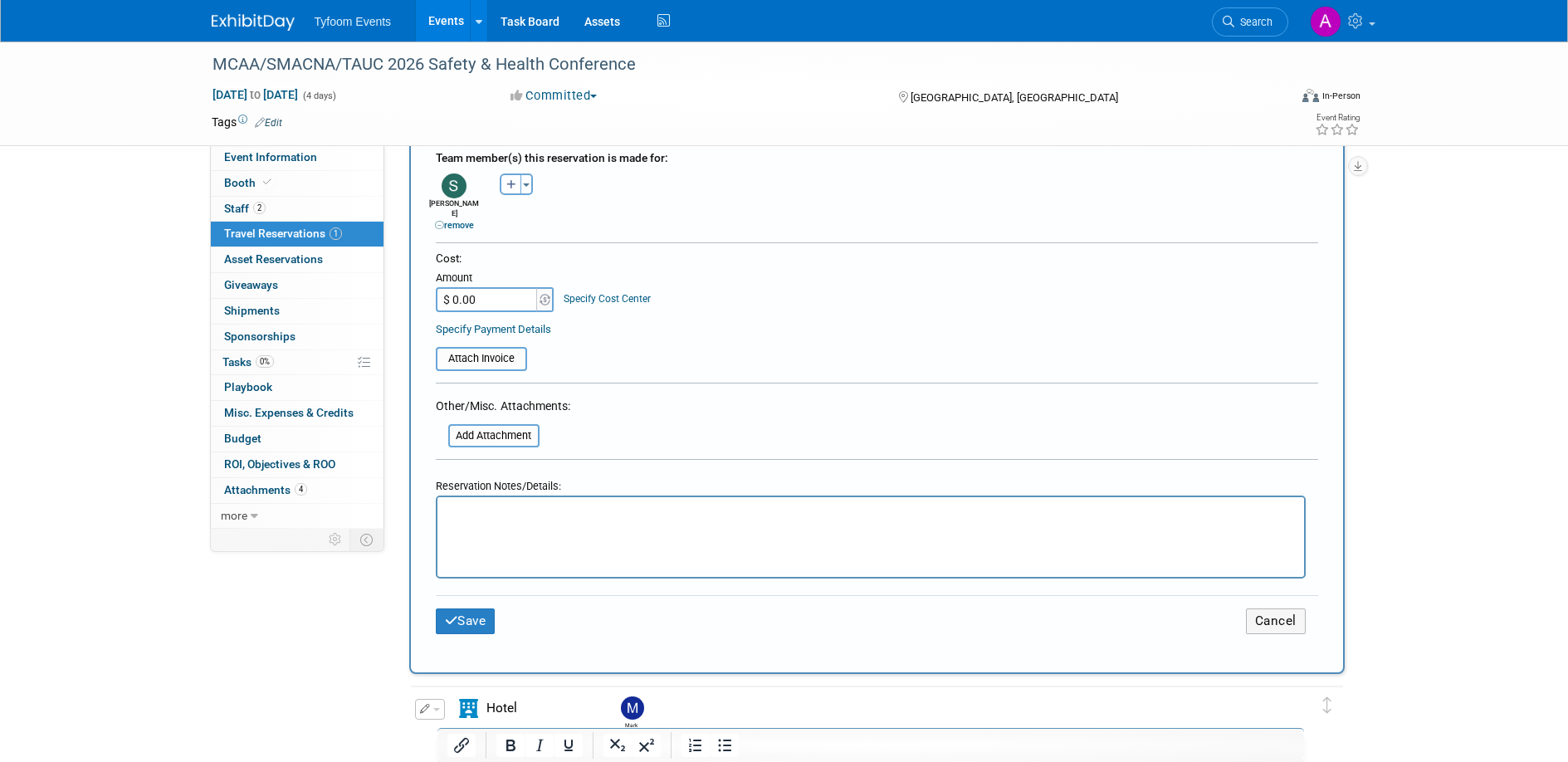
scroll to position [620, 0]
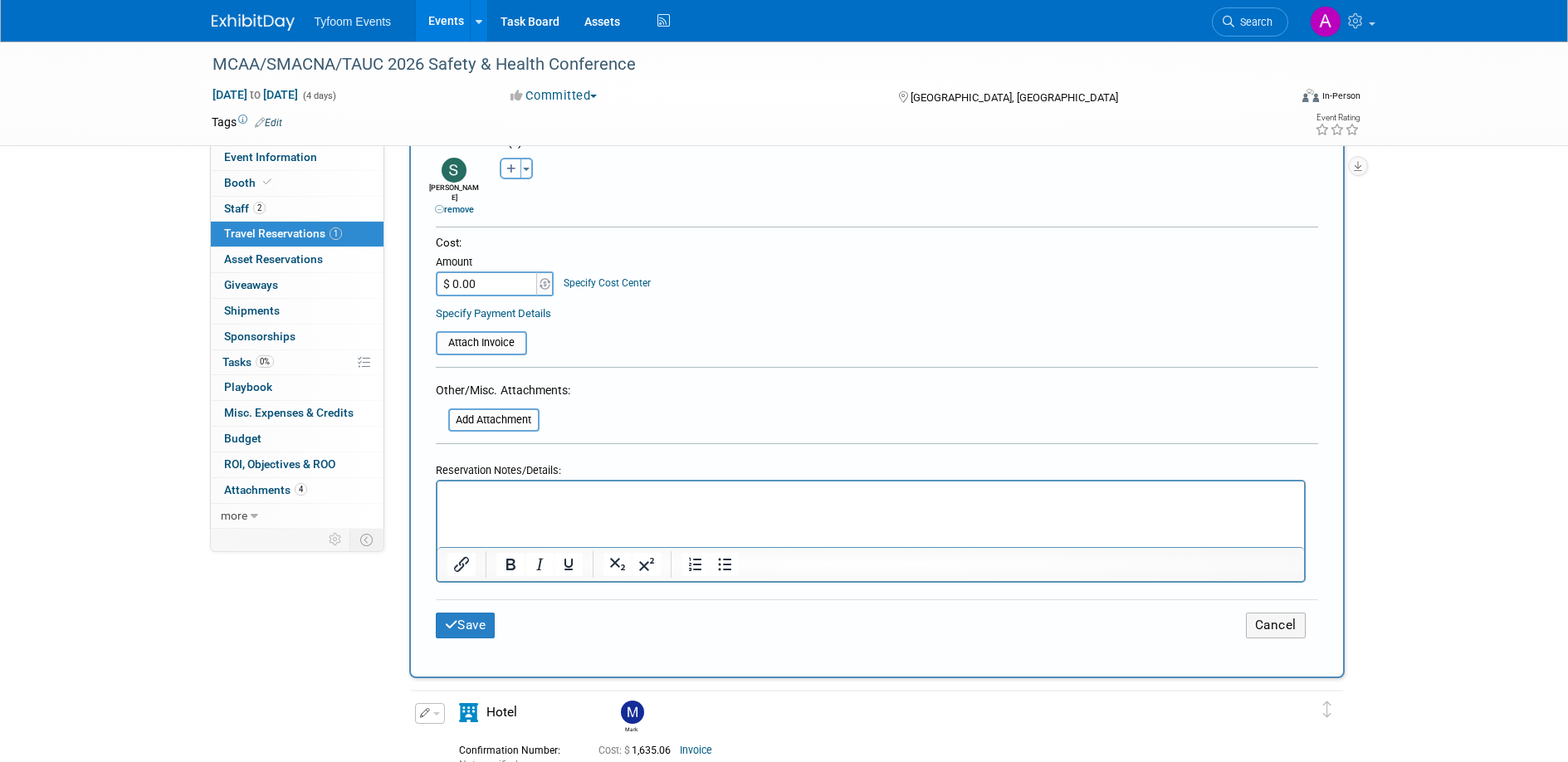
click at [461, 274] on input "$ 0.00" at bounding box center [487, 284] width 104 height 24
type input "$ 1,635.06"
click at [493, 333] on input "file" at bounding box center [427, 342] width 197 height 20
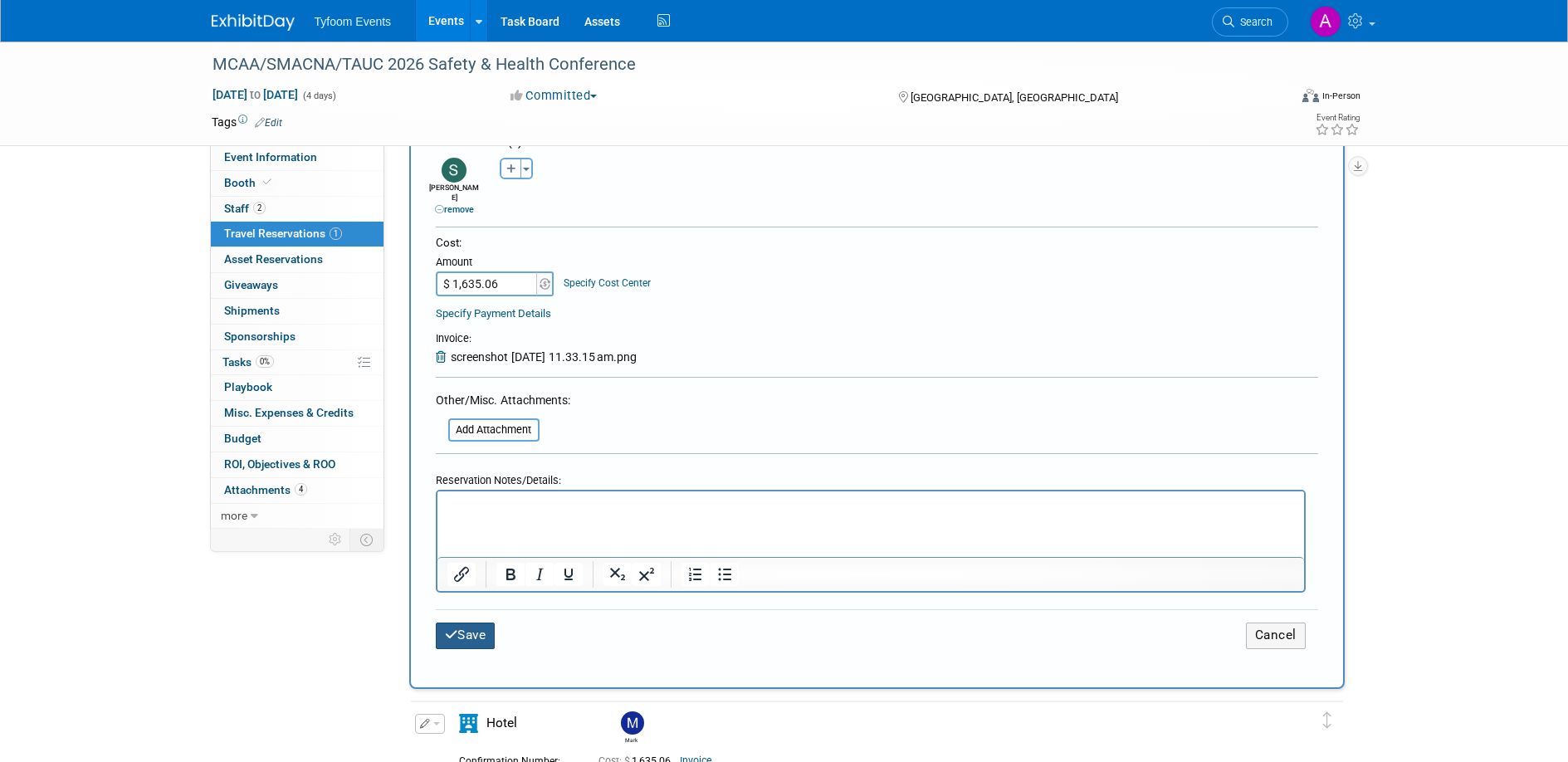
click at [471, 632] on button "Save" at bounding box center [466, 635] width 60 height 25
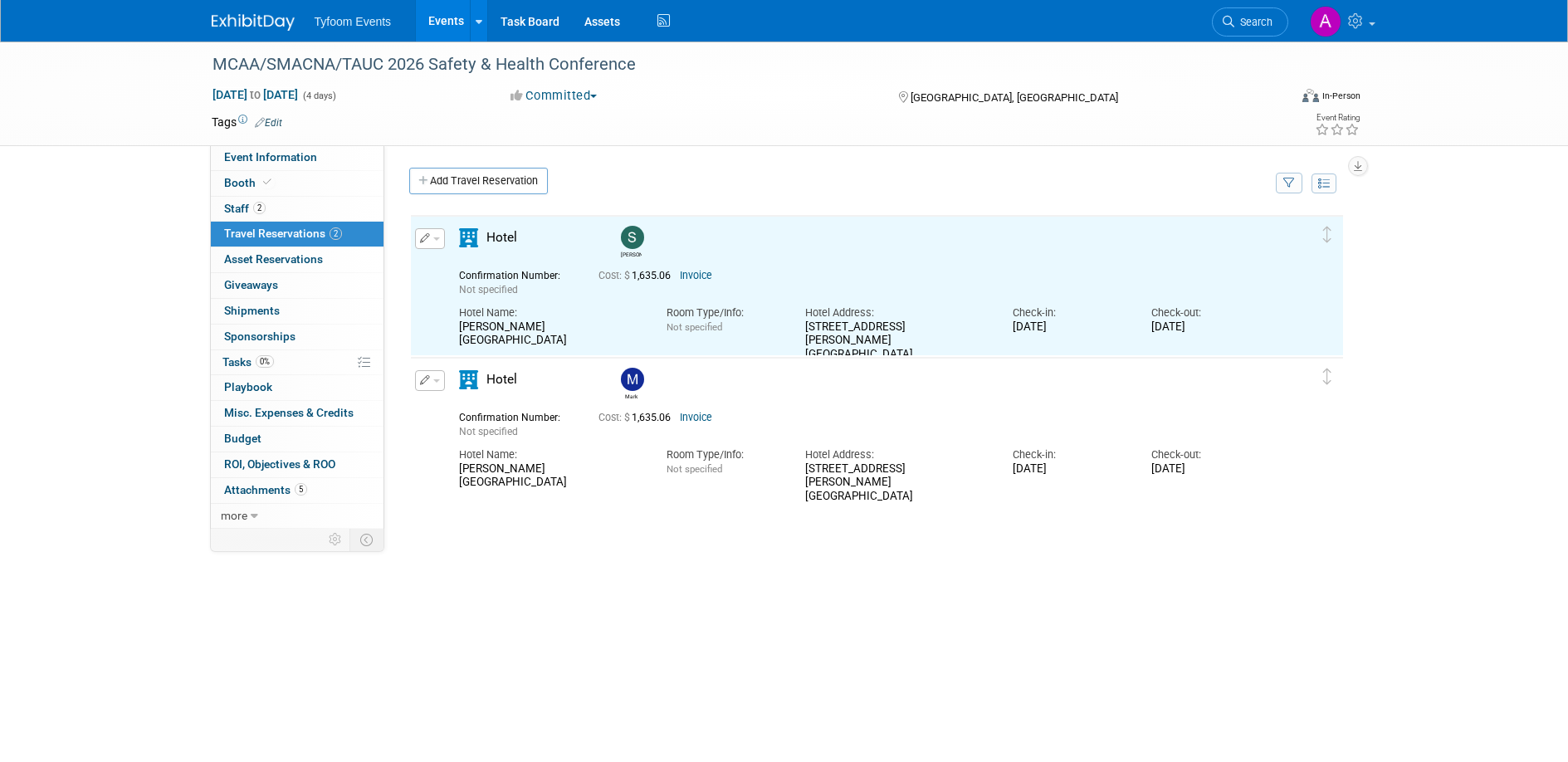
scroll to position [0, 0]
click at [700, 276] on link "Invoice" at bounding box center [696, 275] width 33 height 12
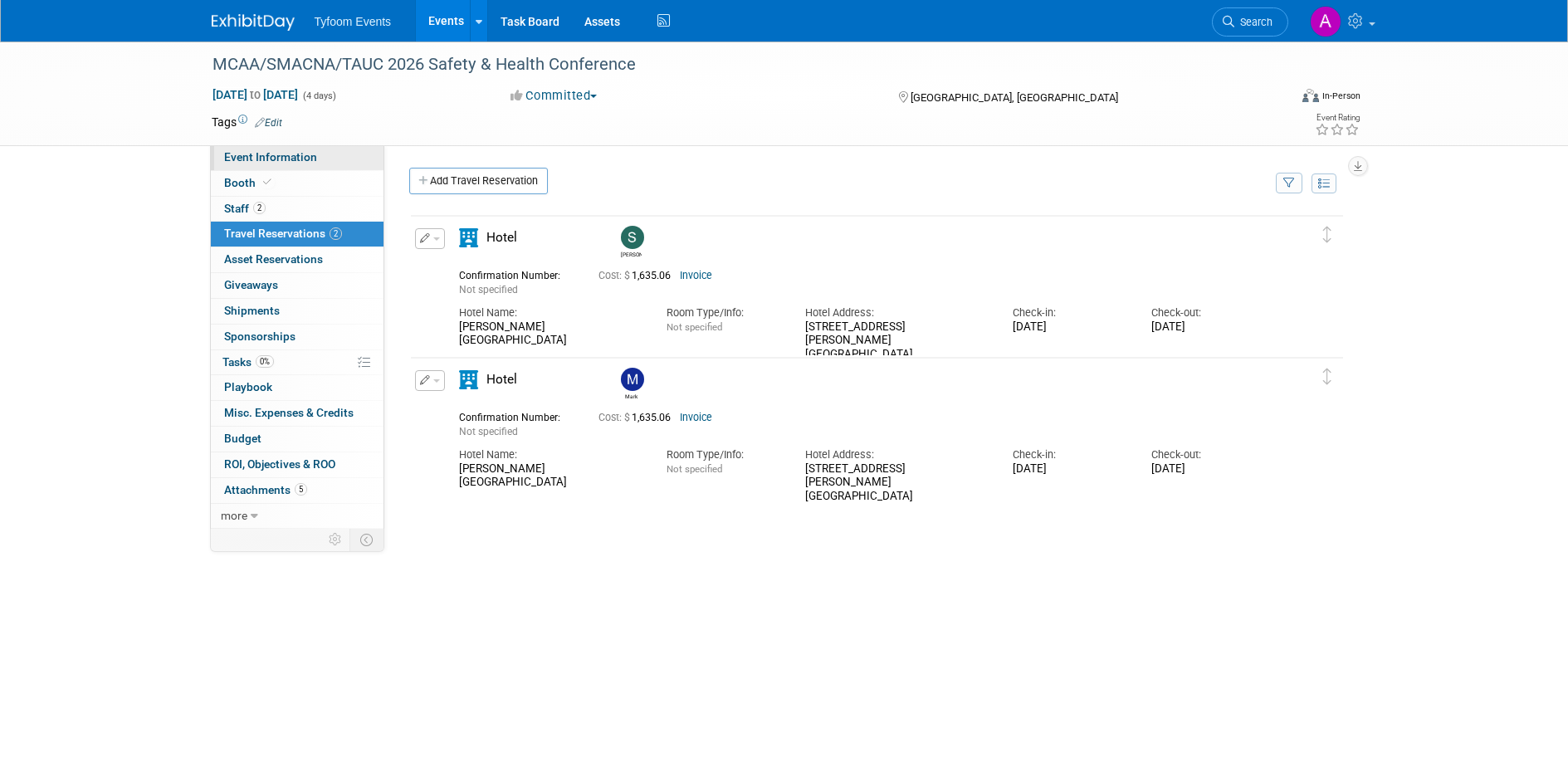
click at [272, 159] on span "Event Information" at bounding box center [270, 157] width 93 height 14
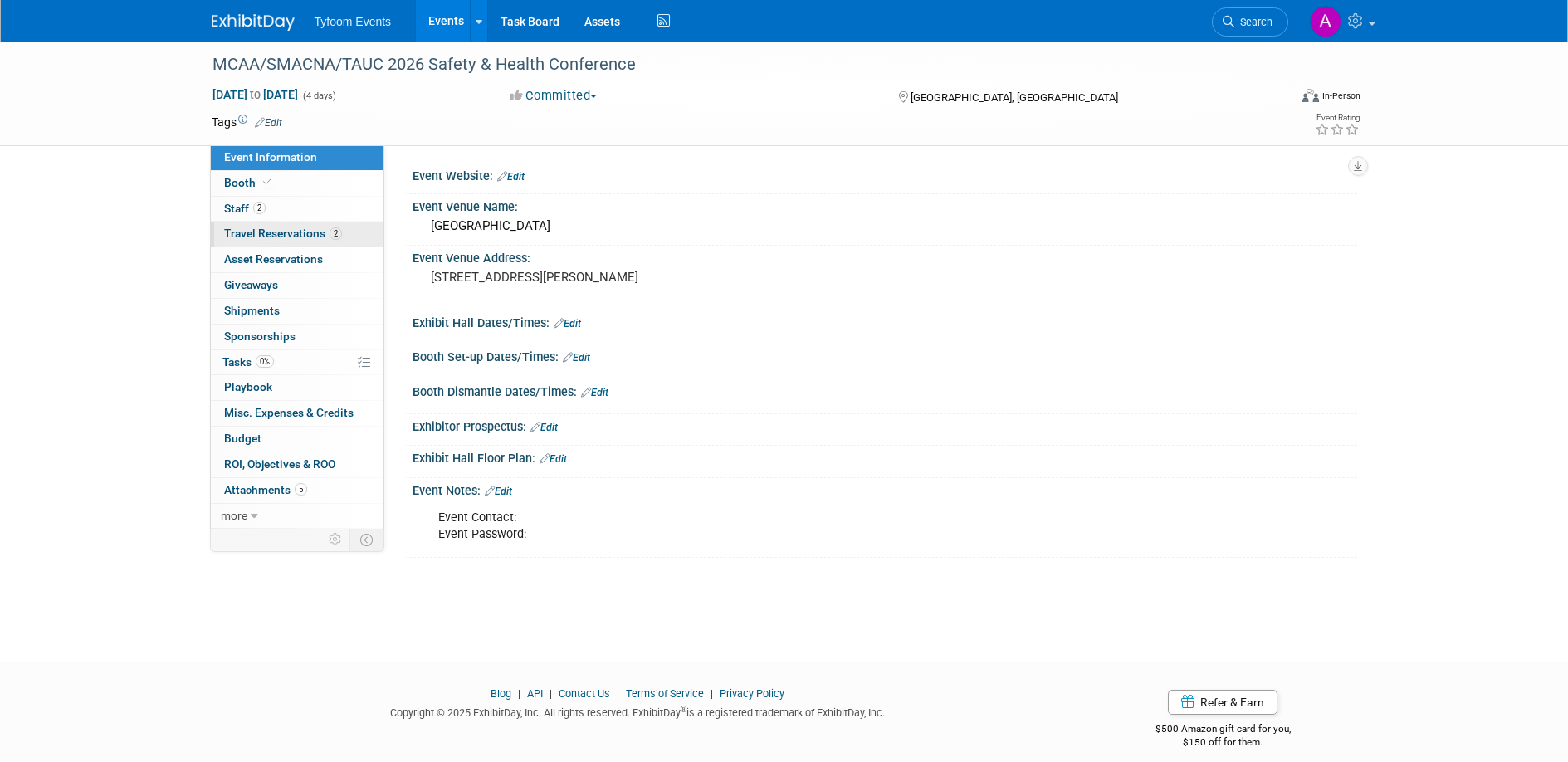
click at [269, 238] on span "Travel Reservations 2" at bounding box center [283, 233] width 118 height 14
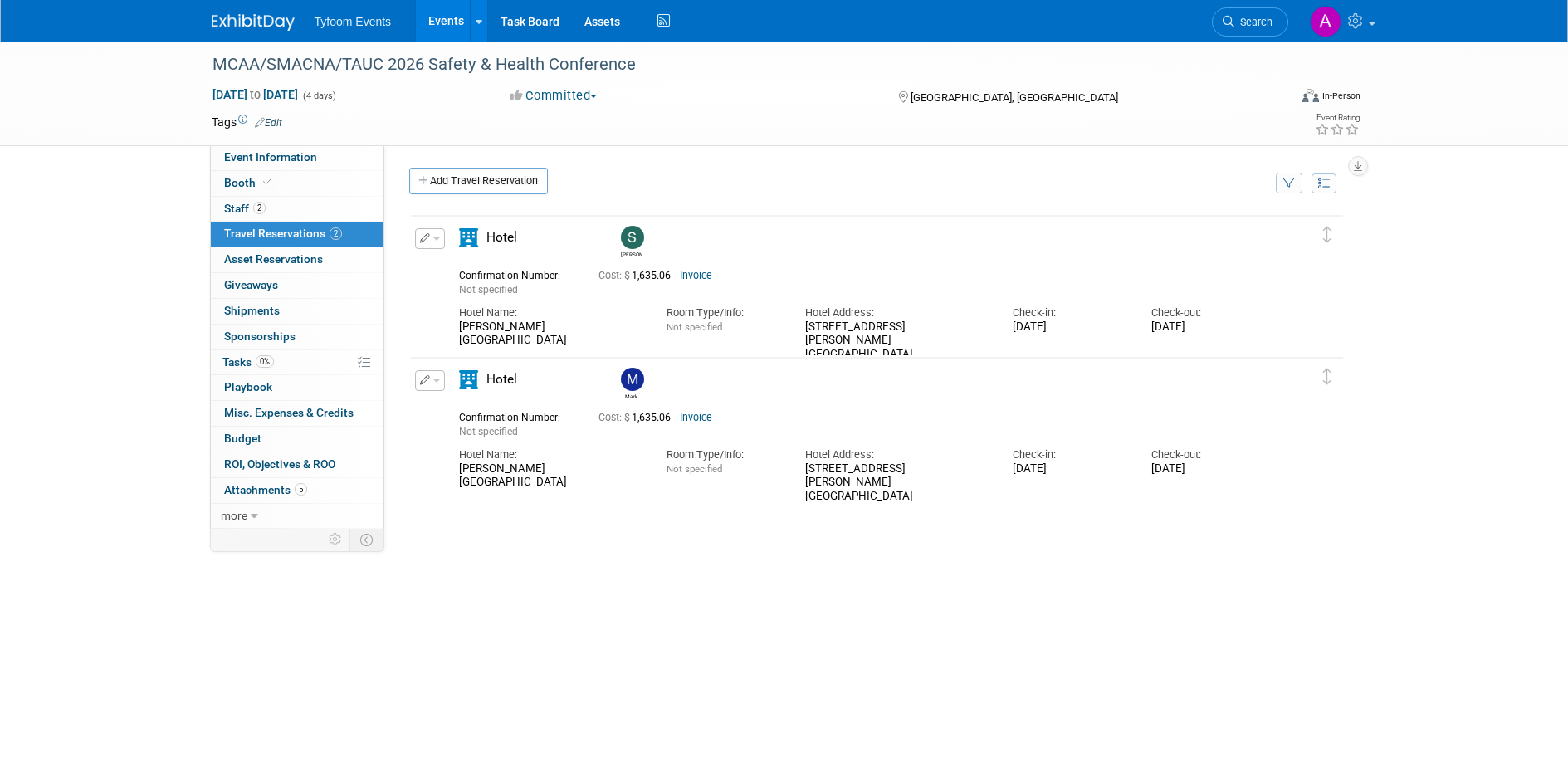
click at [428, 377] on button "button" at bounding box center [429, 381] width 30 height 21
click at [457, 404] on button "Edit Reservation" at bounding box center [486, 410] width 140 height 24
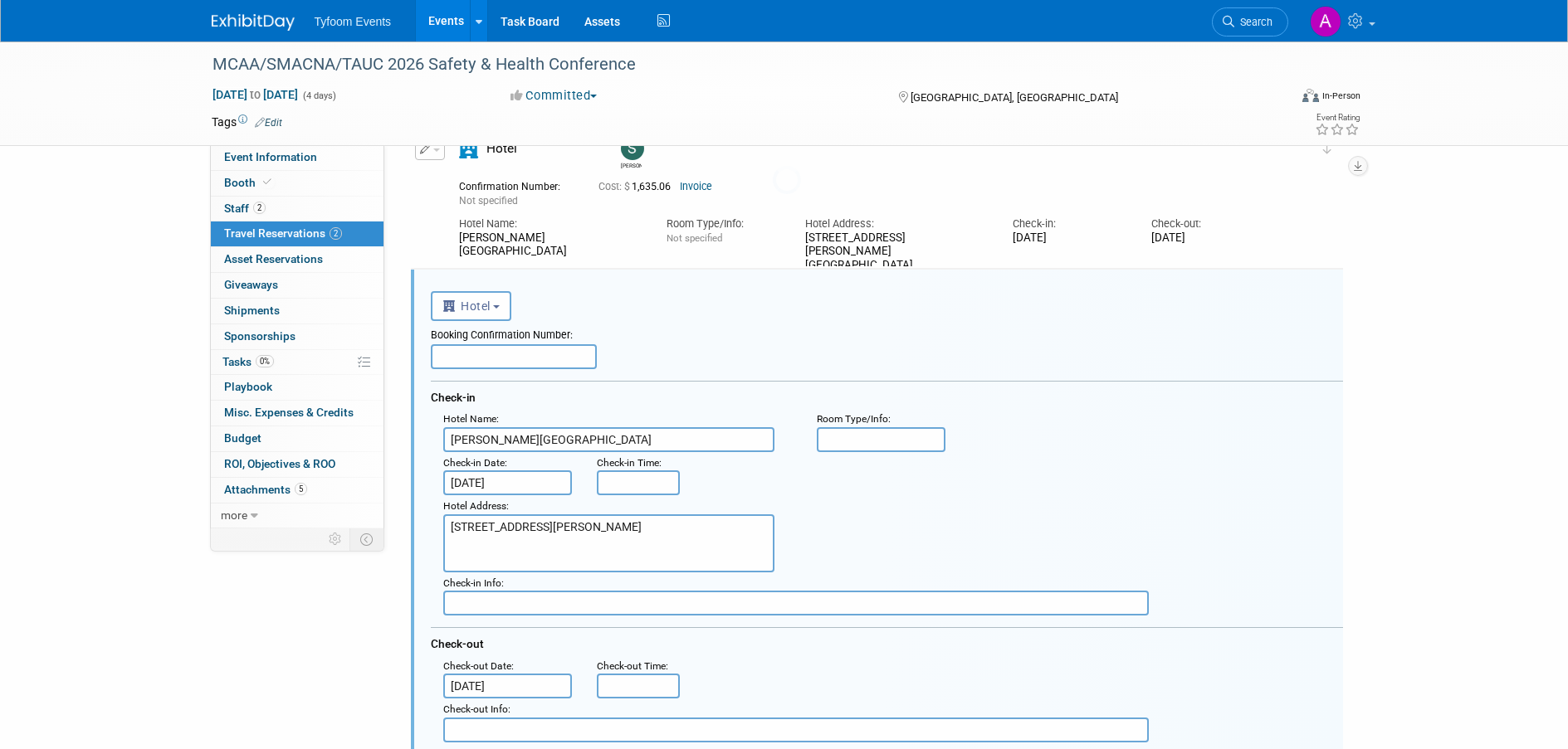
scroll to position [169, 0]
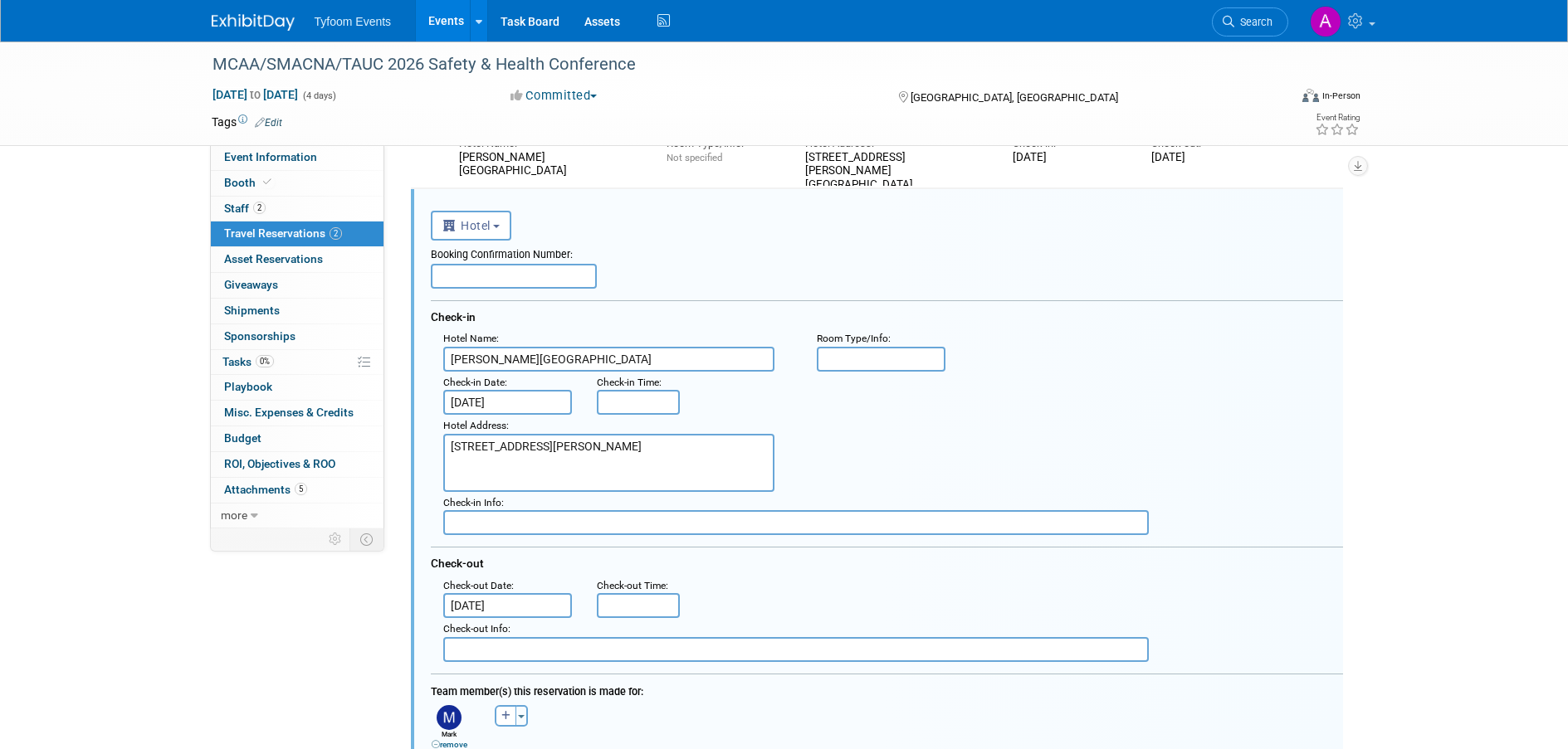
paste input "ZSKRTP0S"
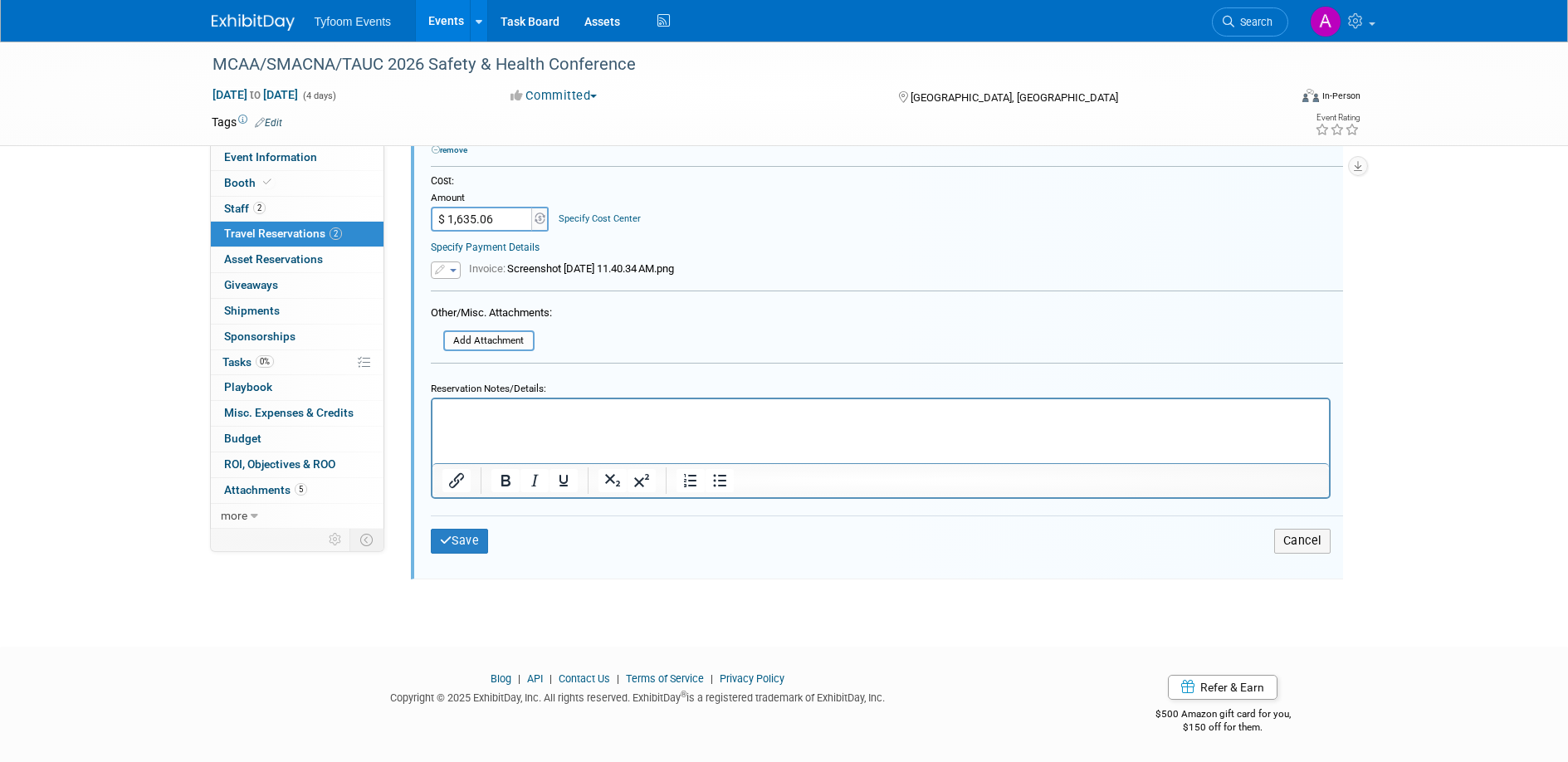
scroll to position [766, 0]
type input "ZSKRTP0S"
click at [451, 541] on button "Save" at bounding box center [460, 540] width 58 height 24
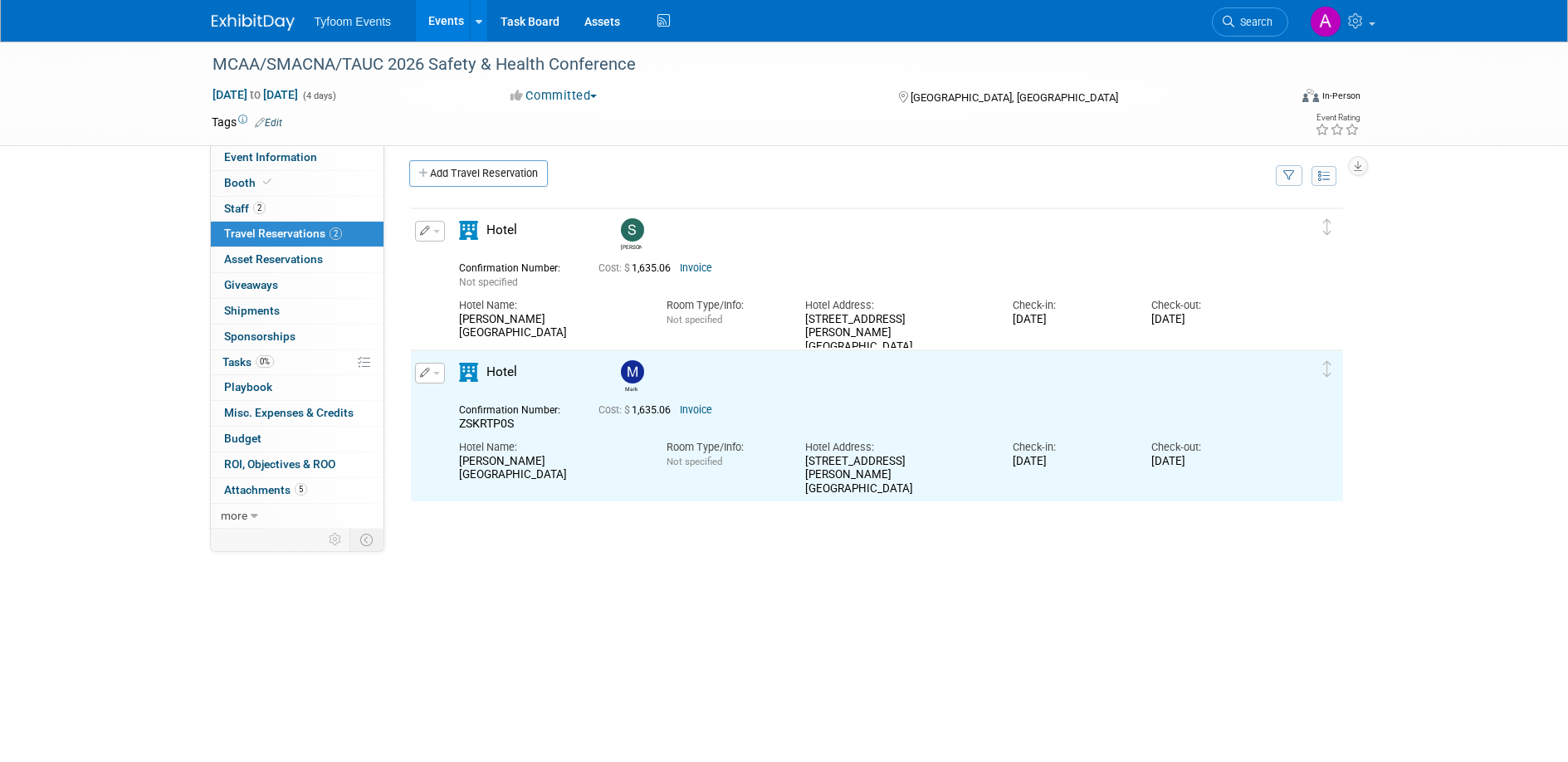
scroll to position [0, 0]
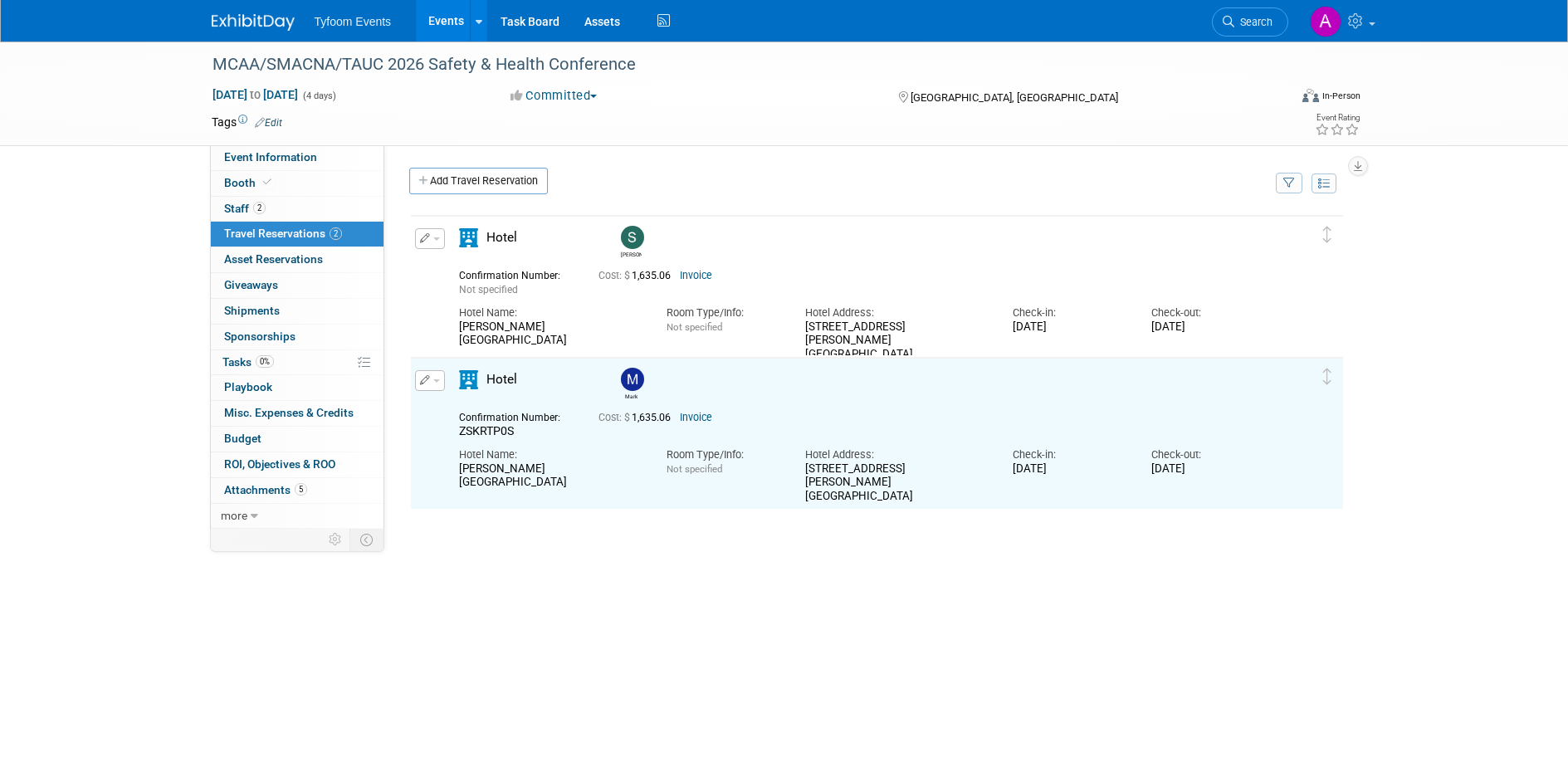
click at [590, 540] on div "Steve Mark" at bounding box center [877, 462] width 936 height 498
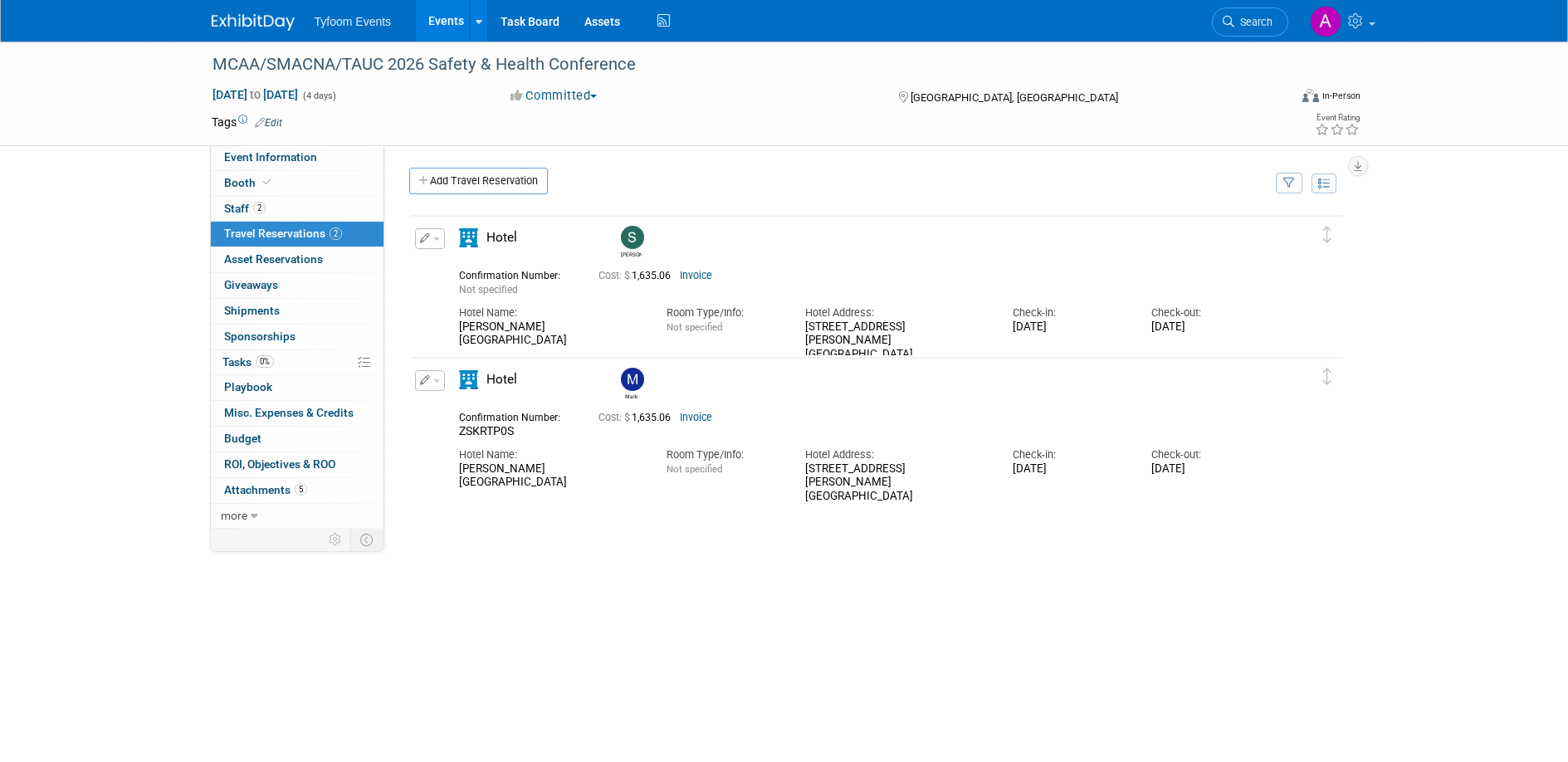
click at [706, 272] on link "Invoice" at bounding box center [696, 275] width 33 height 12
click at [263, 158] on span "Event Information" at bounding box center [270, 157] width 93 height 14
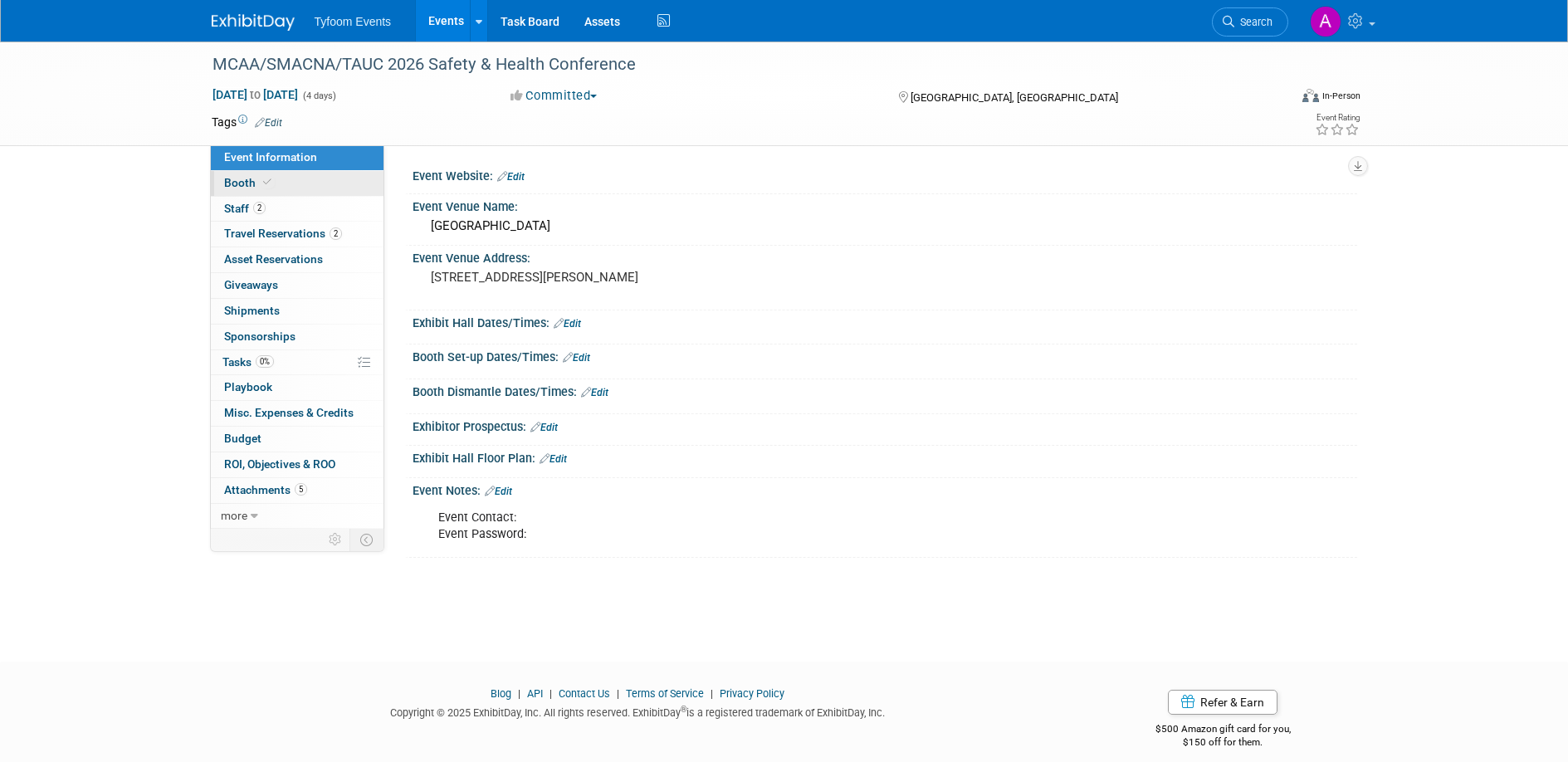
click at [240, 188] on span "Booth" at bounding box center [249, 182] width 51 height 14
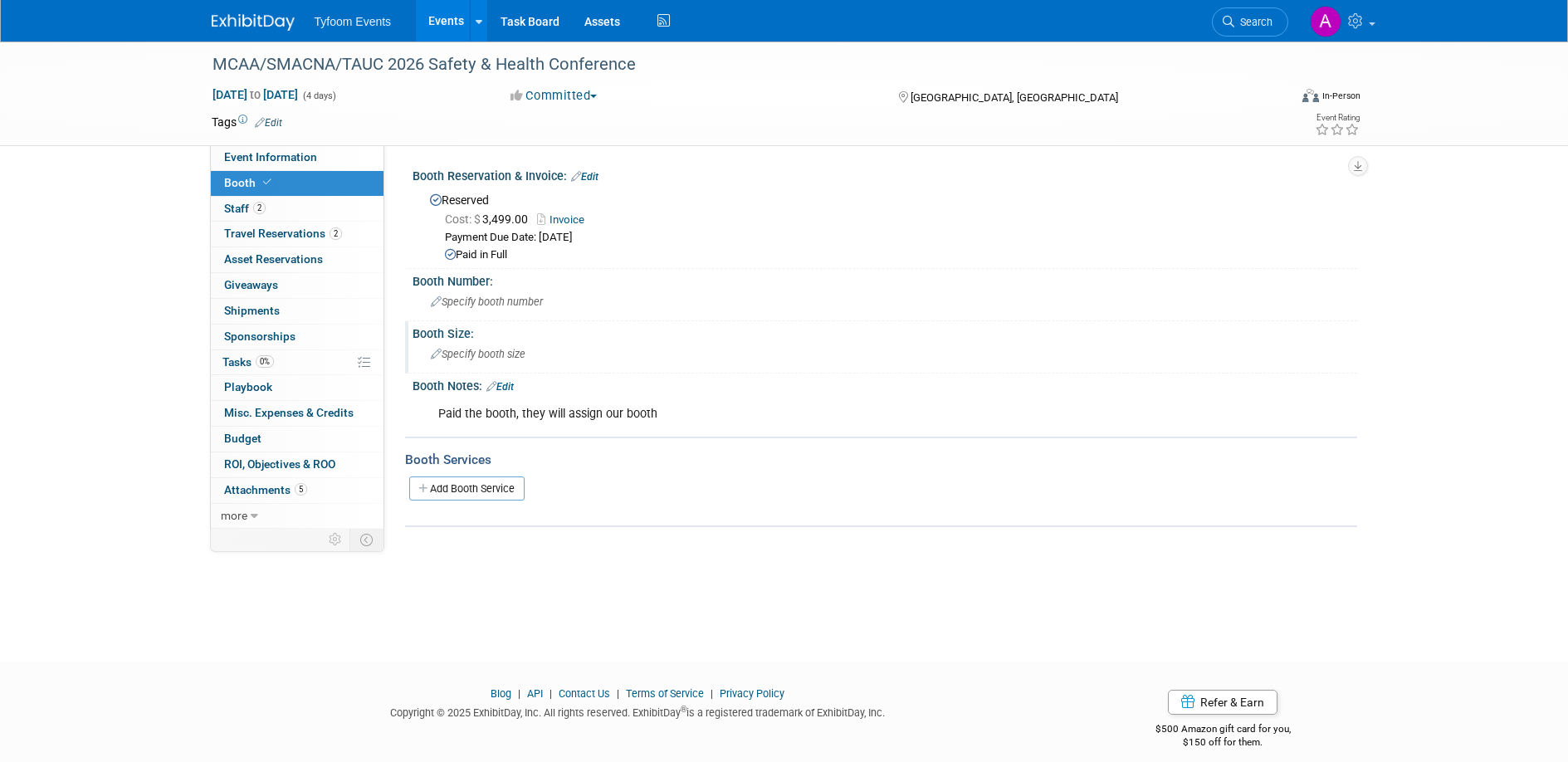
click at [477, 361] on div "Specify booth size" at bounding box center [884, 354] width 919 height 25
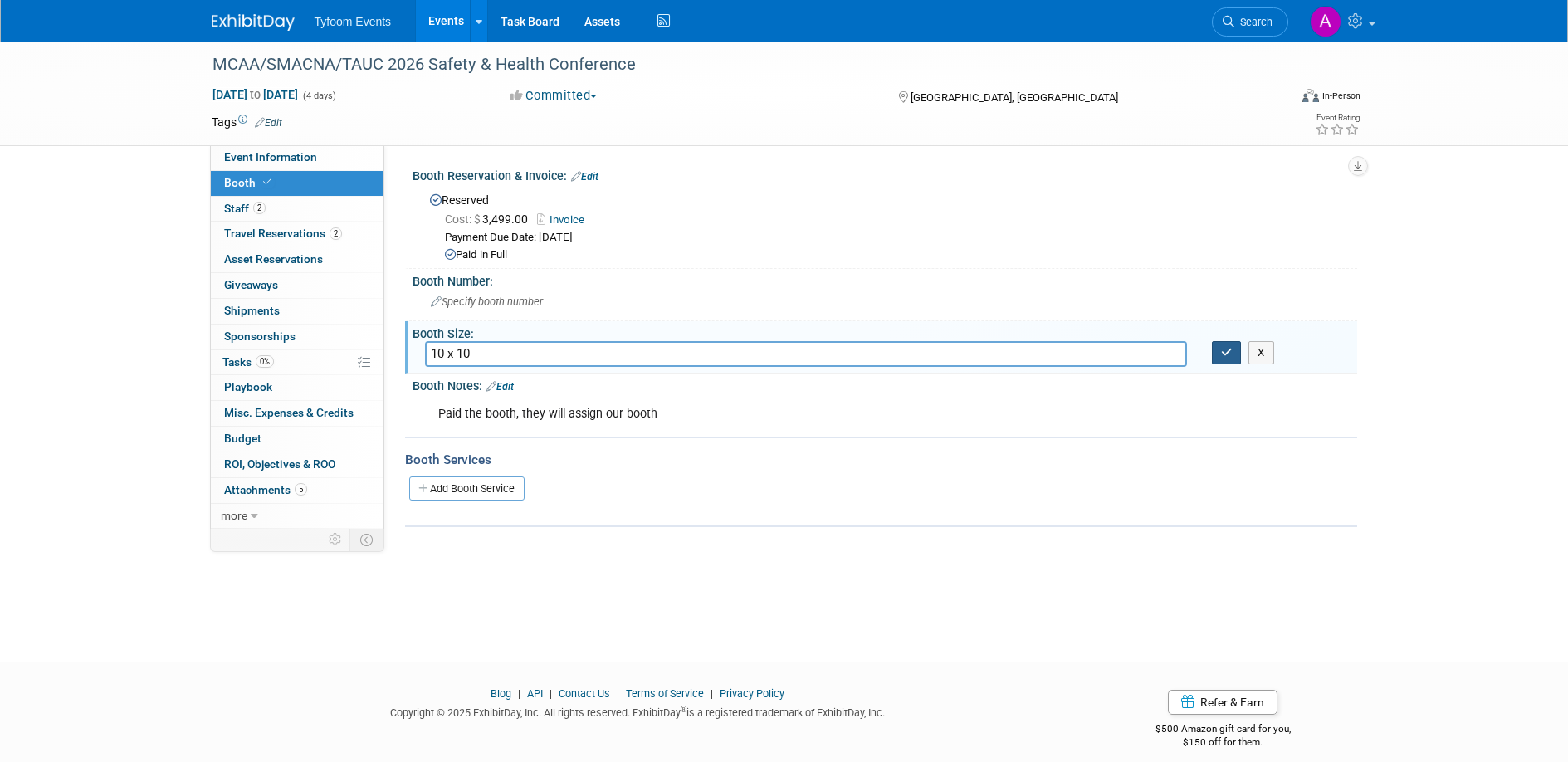
type input "10 x 10"
click at [1215, 347] on button "button" at bounding box center [1227, 353] width 30 height 24
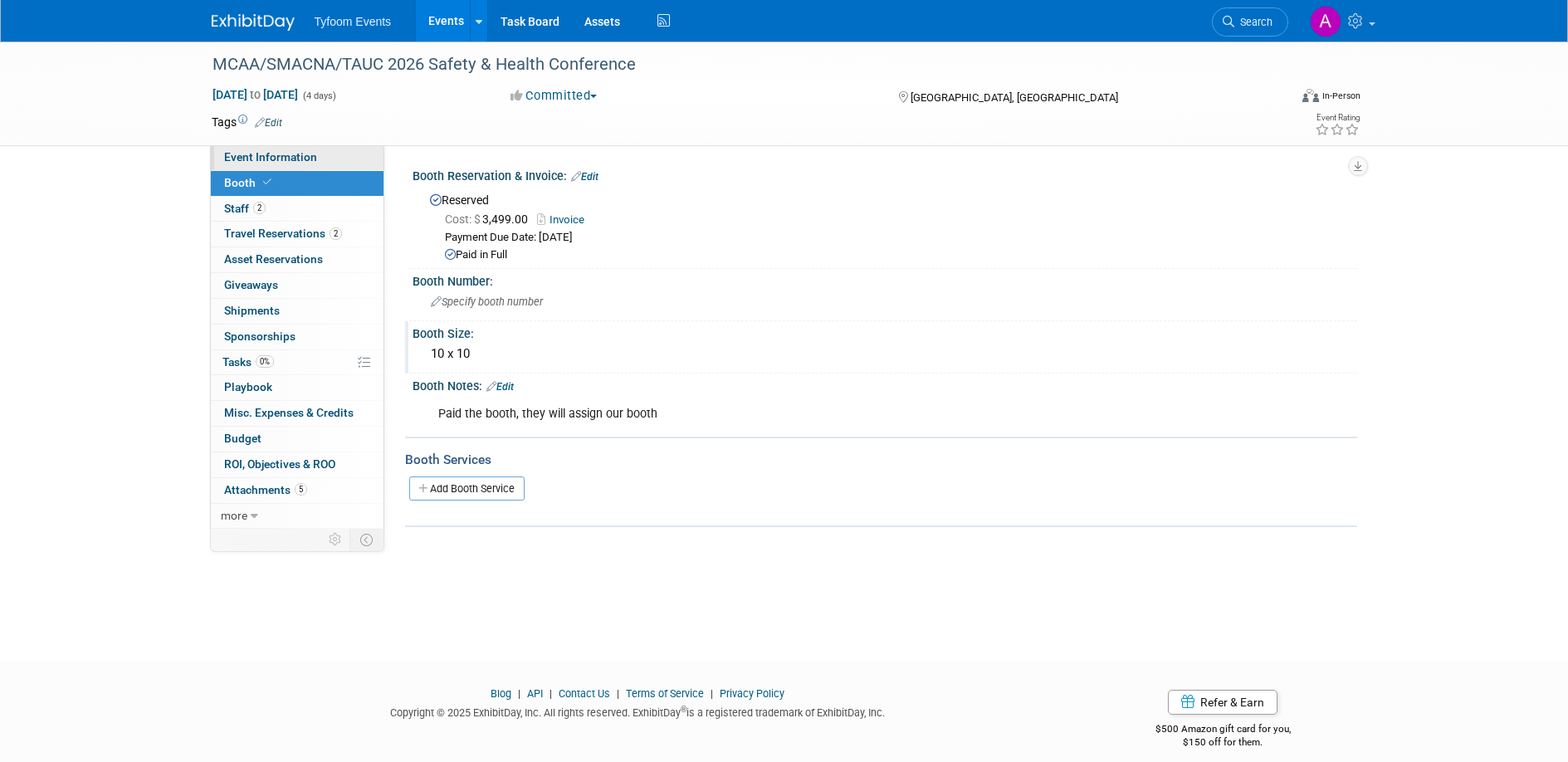
click at [292, 163] on link "Event Information" at bounding box center [297, 157] width 173 height 24
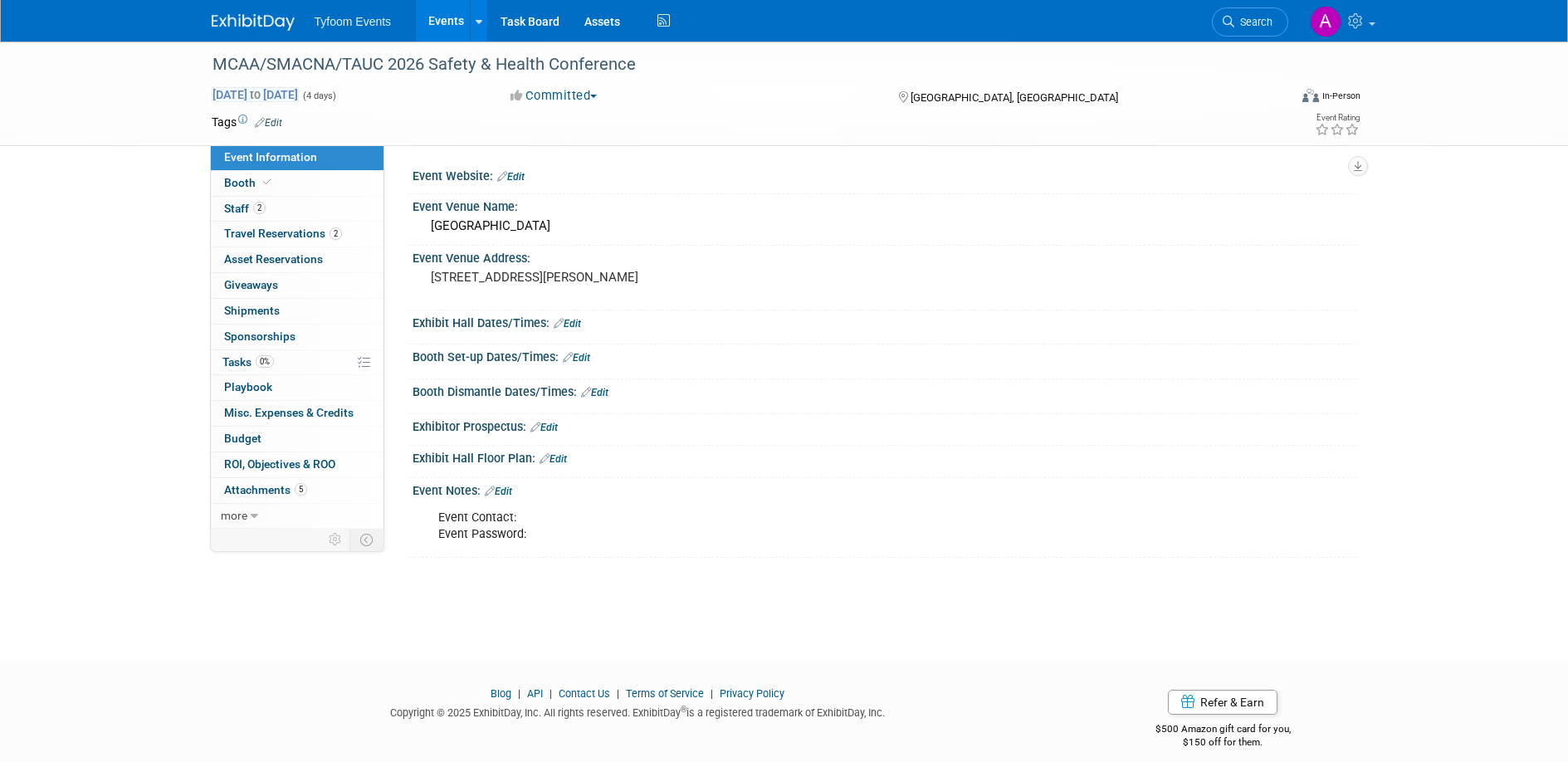
click at [268, 96] on span "Jan 12, 2026 to Jan 15, 2026" at bounding box center [255, 94] width 87 height 14
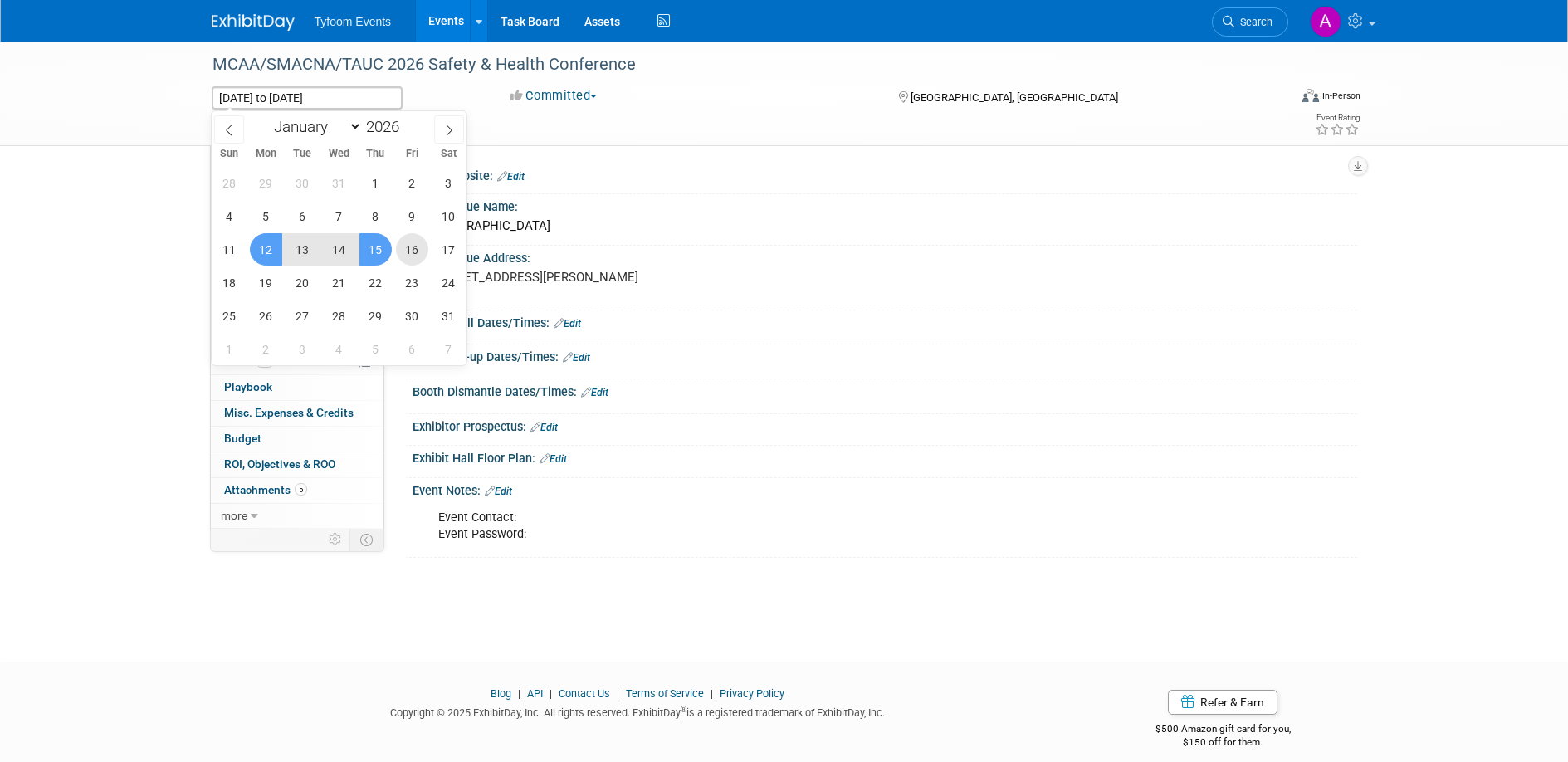
click at [413, 248] on span "16" at bounding box center [412, 249] width 33 height 33
type input "[DATE]"
click at [259, 254] on span "12" at bounding box center [266, 249] width 33 height 33
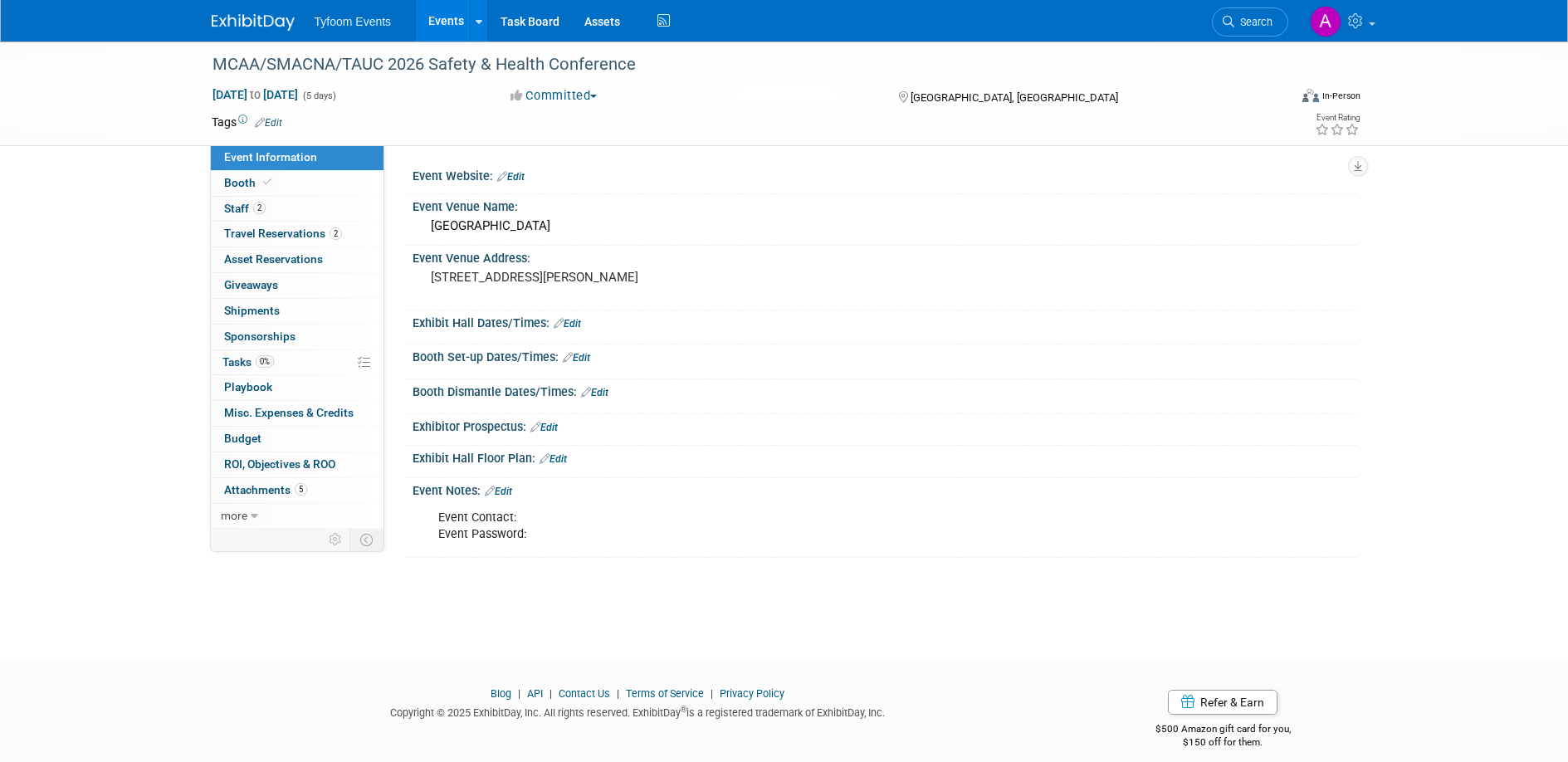
click at [643, 333] on div "Save Changes Cancel" at bounding box center [884, 334] width 945 height 10
click at [521, 174] on link "Edit" at bounding box center [511, 177] width 27 height 12
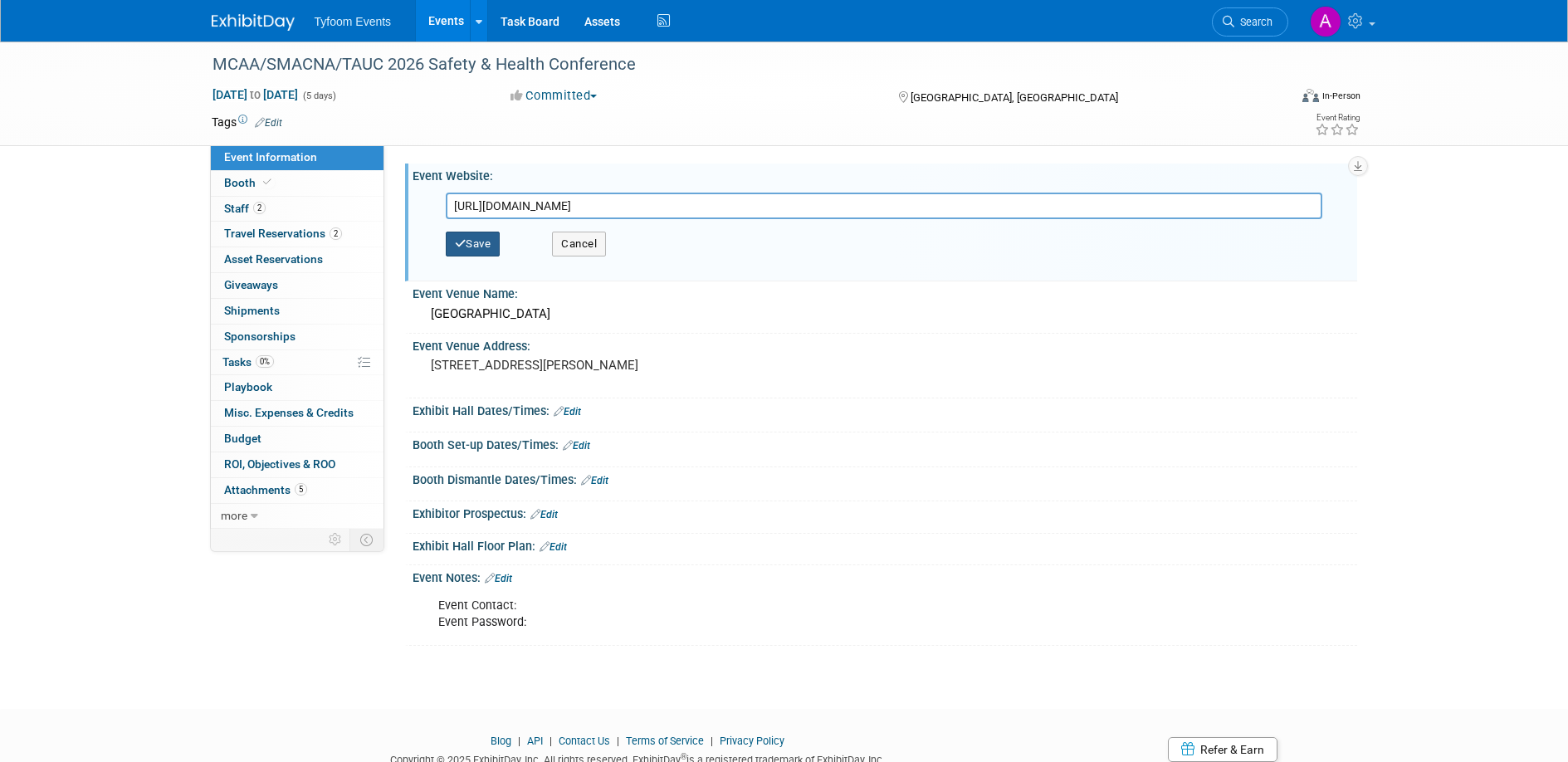
type input "https://safetyandhealthconference.com/"
click at [459, 240] on icon "button" at bounding box center [460, 244] width 12 height 11
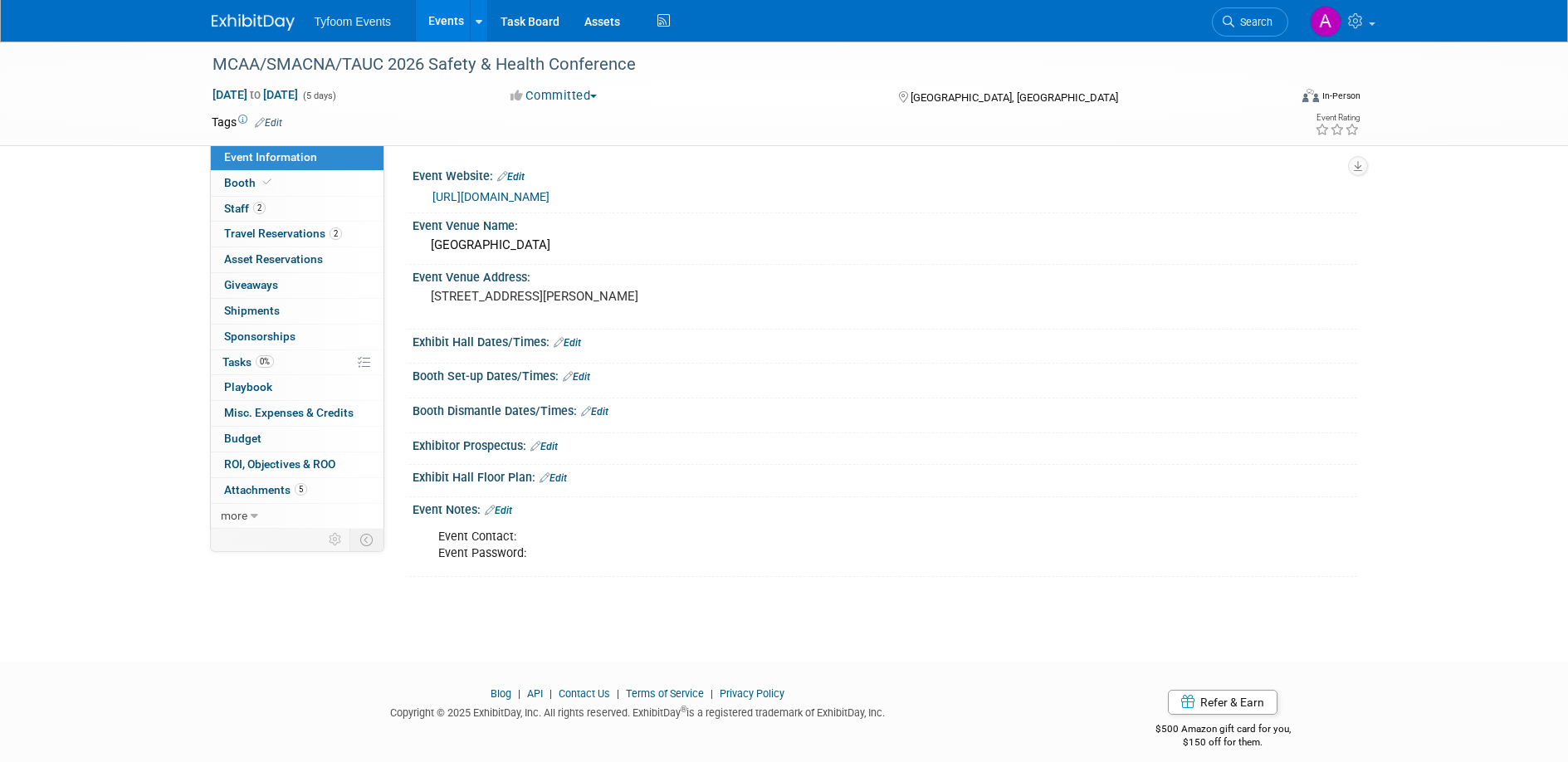
click at [578, 342] on link "Edit" at bounding box center [567, 342] width 27 height 12
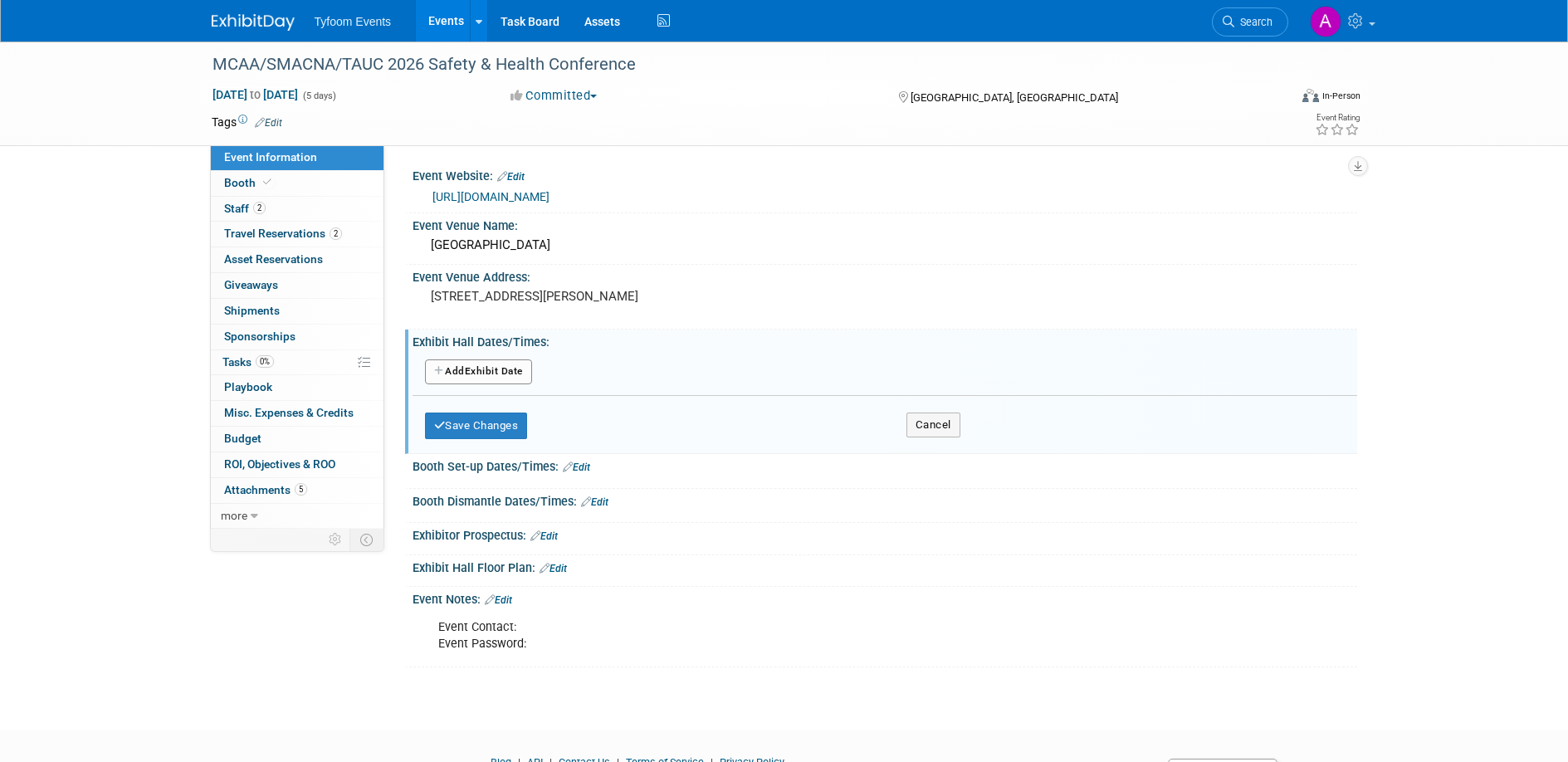
click at [479, 372] on button "Add Another Exhibit Date" at bounding box center [478, 371] width 107 height 24
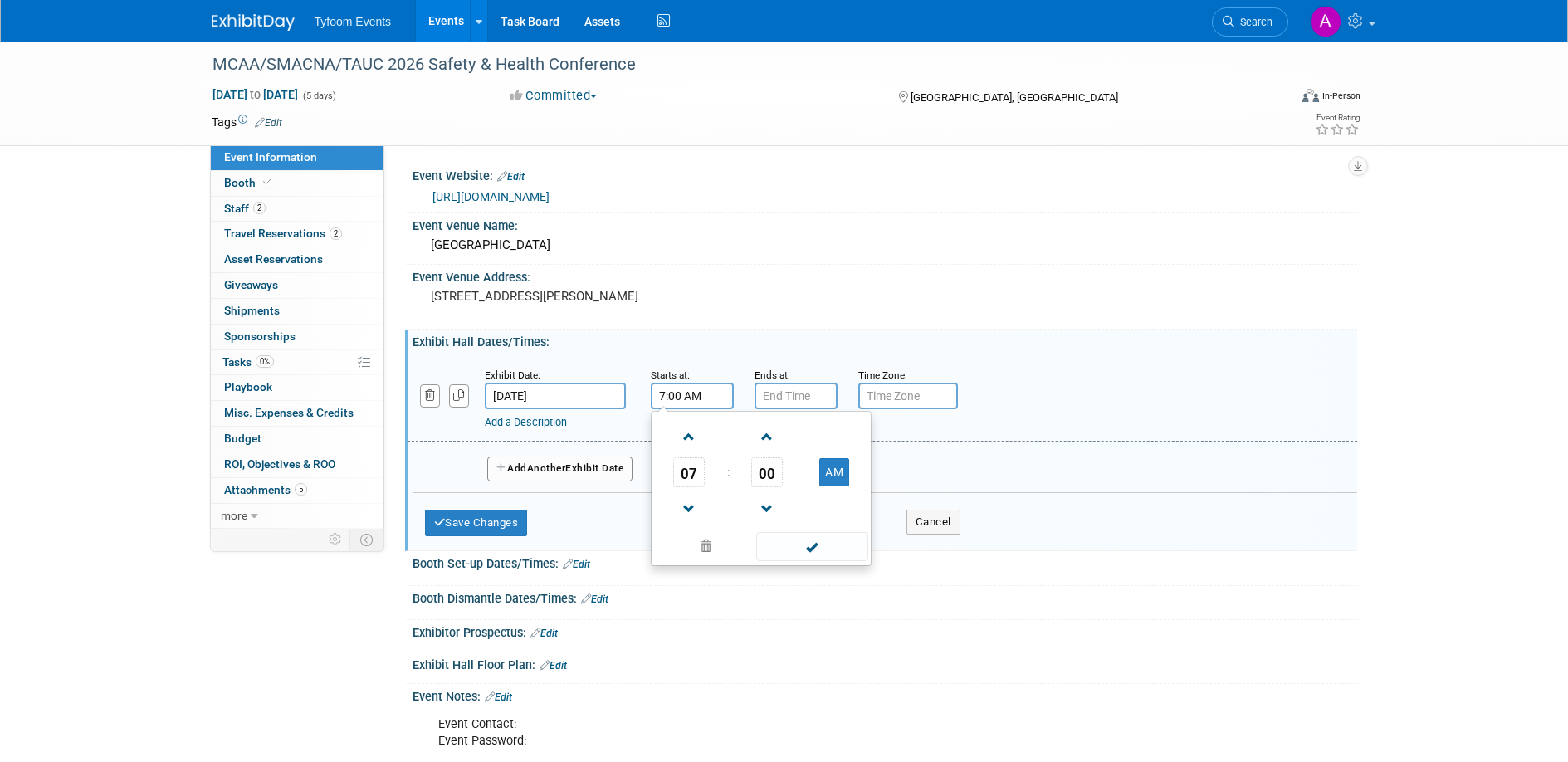
click at [658, 394] on input "7:00 AM" at bounding box center [692, 395] width 83 height 26
click at [696, 477] on span "07" at bounding box center [688, 472] width 32 height 30
click at [790, 481] on td "06" at bounding box center [787, 482] width 53 height 44
click at [824, 463] on button "AM" at bounding box center [833, 472] width 30 height 28
type input "6:00 PM"
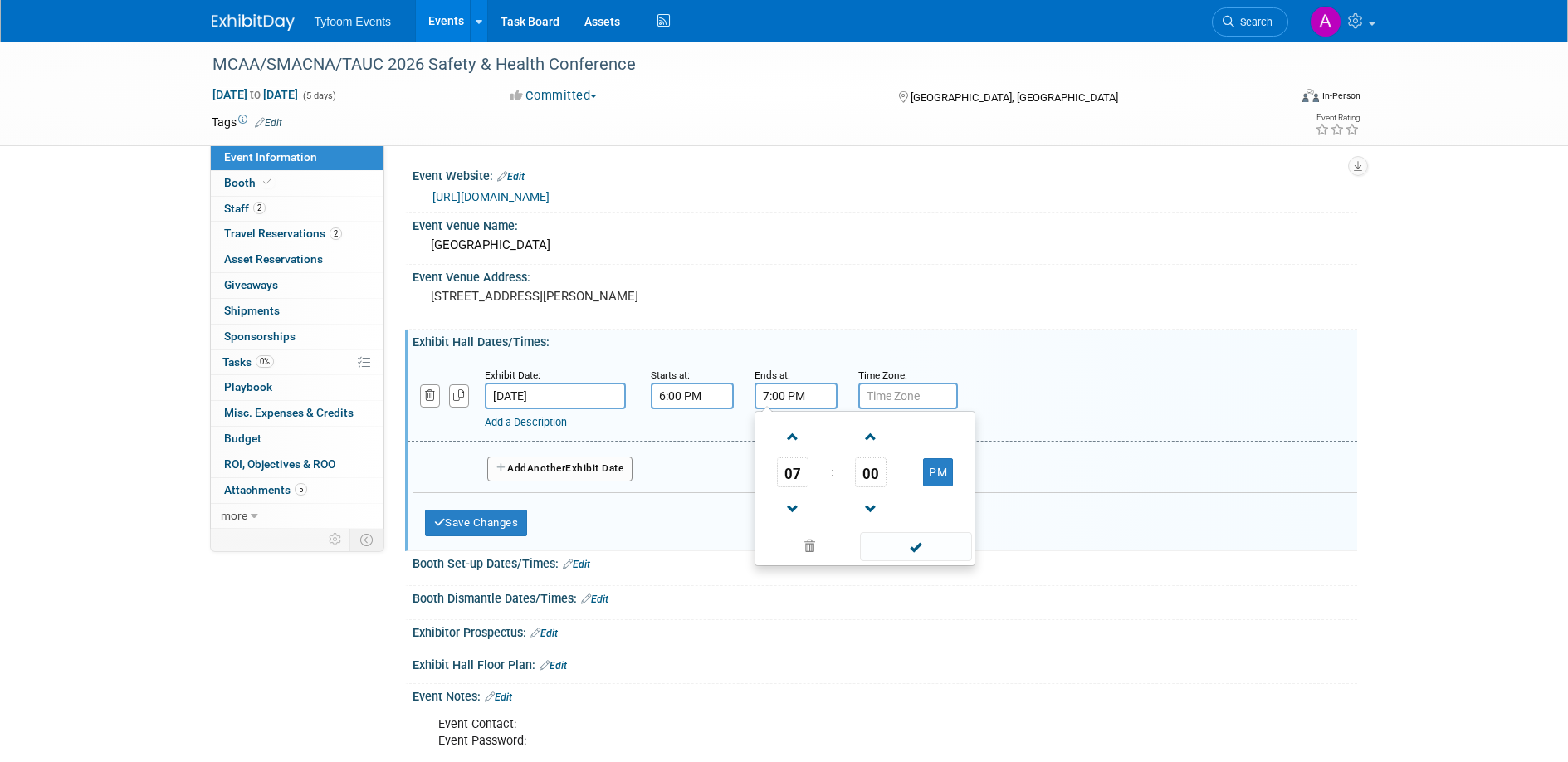
click at [803, 393] on input "7:00 PM" at bounding box center [796, 395] width 83 height 26
click at [868, 467] on span "00" at bounding box center [871, 472] width 32 height 30
click at [899, 484] on td "30" at bounding box center [891, 482] width 53 height 44
type input "7:30 PM"
click at [921, 550] on span at bounding box center [916, 546] width 112 height 29
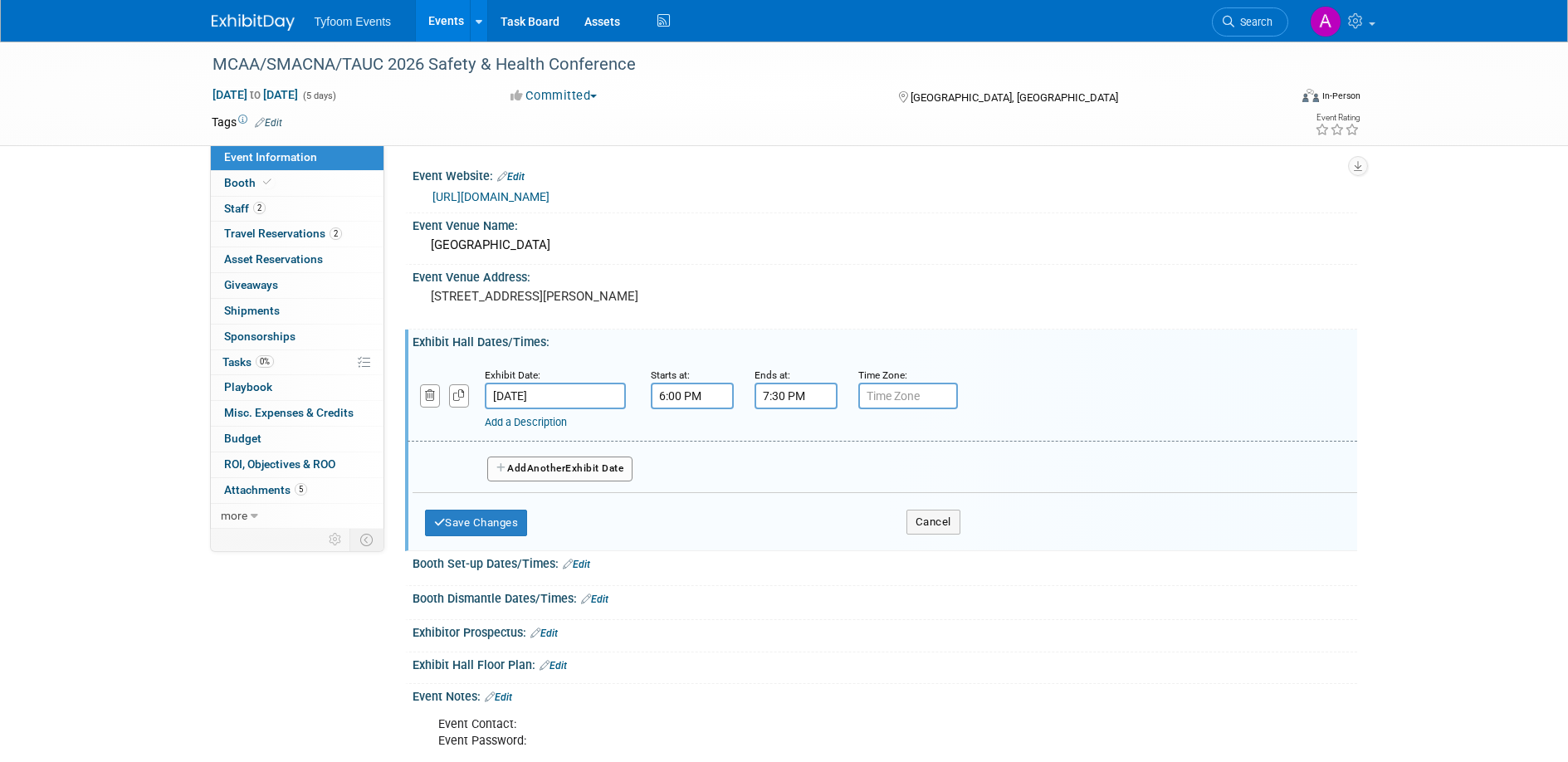
click at [518, 467] on button "Add Another Exhibit Date" at bounding box center [560, 468] width 146 height 24
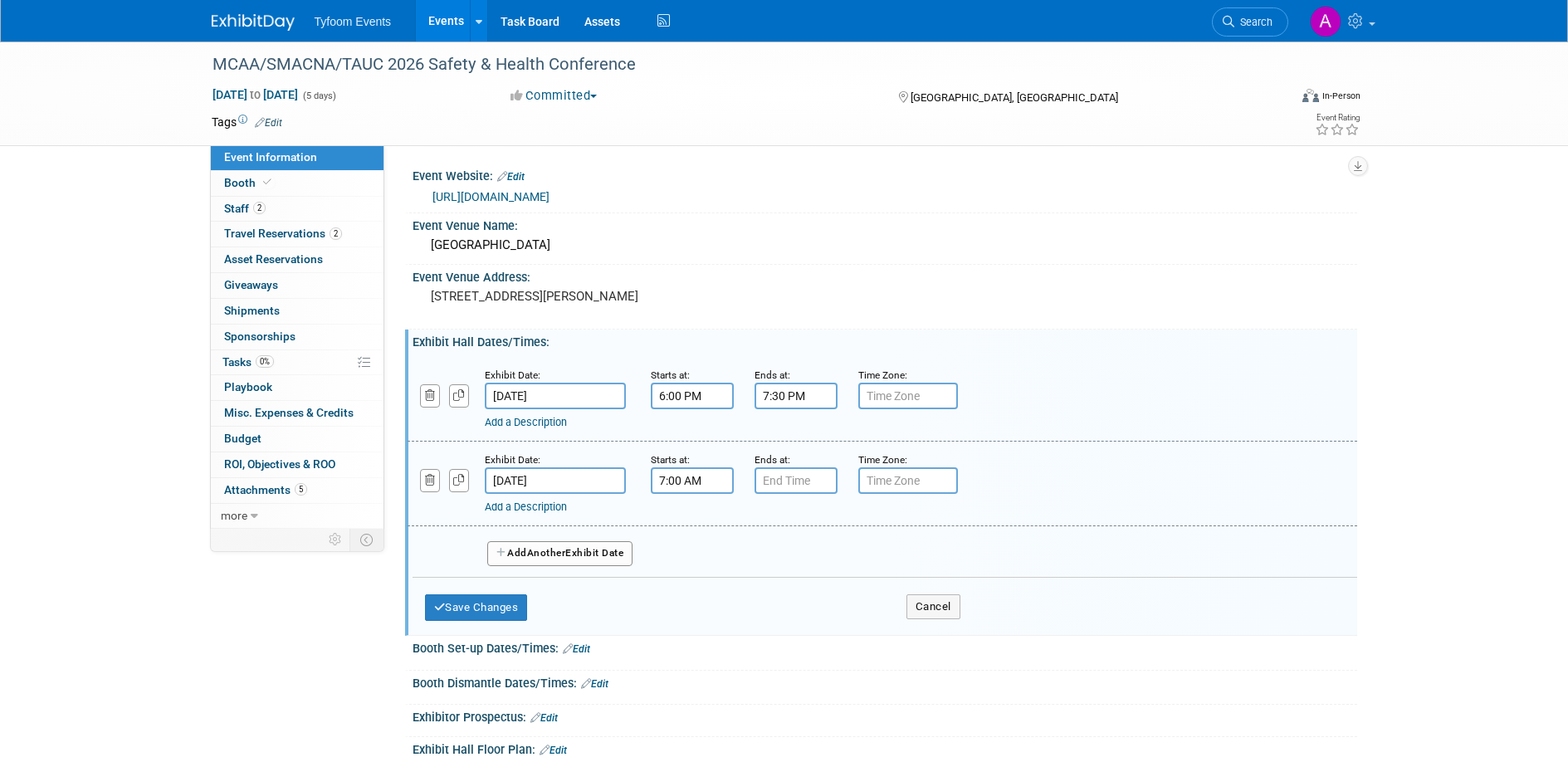
click at [675, 483] on input "7:00 AM" at bounding box center [692, 480] width 83 height 26
click at [697, 550] on span "07" at bounding box center [688, 556] width 32 height 30
click at [684, 516] on td "12" at bounding box center [681, 522] width 53 height 44
click at [845, 561] on button "AM" at bounding box center [833, 556] width 30 height 28
type input "12:00 PM"
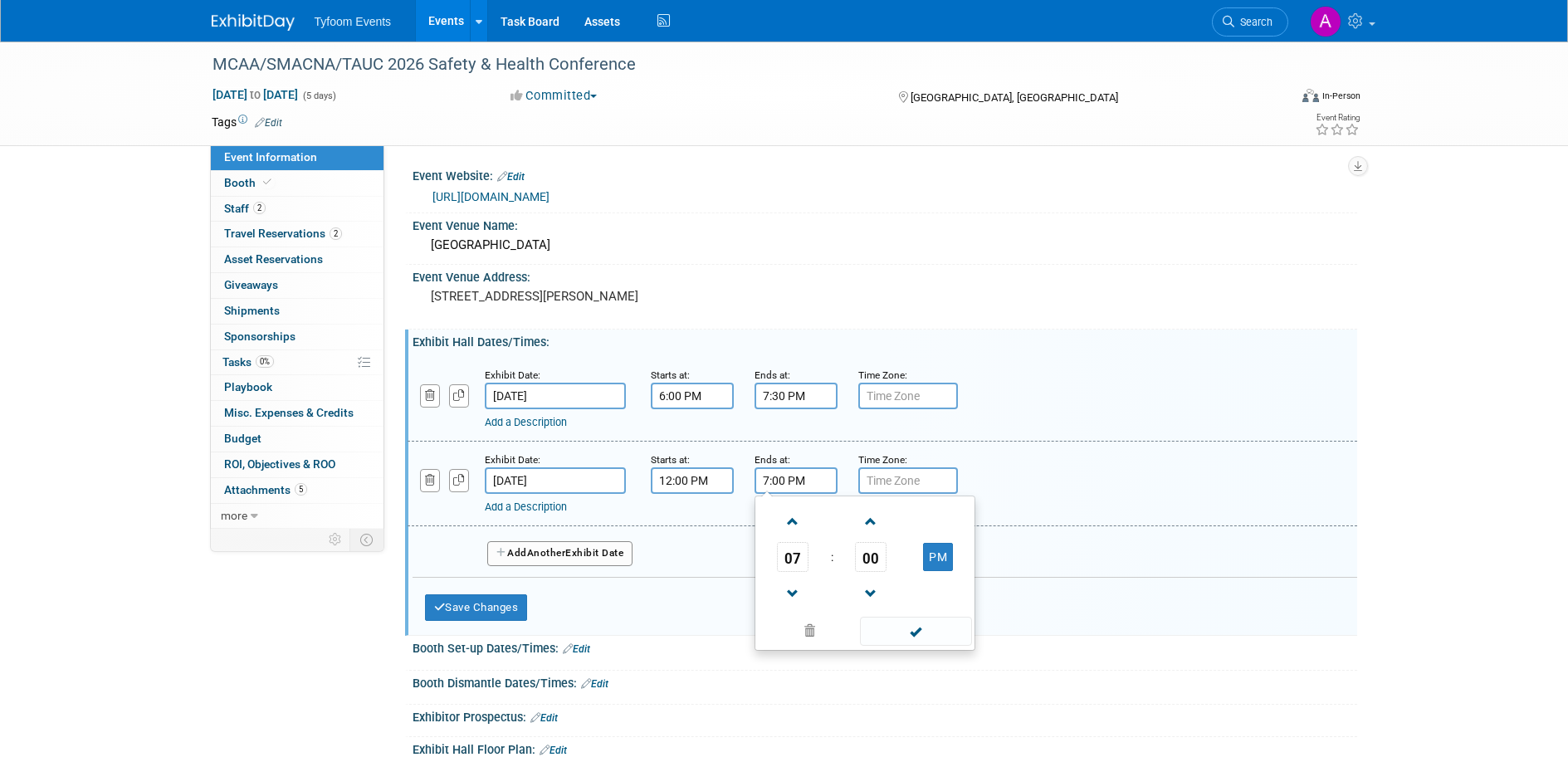
click at [806, 479] on input "7:00 PM" at bounding box center [796, 480] width 83 height 26
click at [802, 552] on span "07" at bounding box center [793, 556] width 32 height 30
click at [888, 526] on td "02" at bounding box center [891, 522] width 53 height 44
type input "2:00 PM"
click at [925, 632] on span at bounding box center [916, 632] width 112 height 29
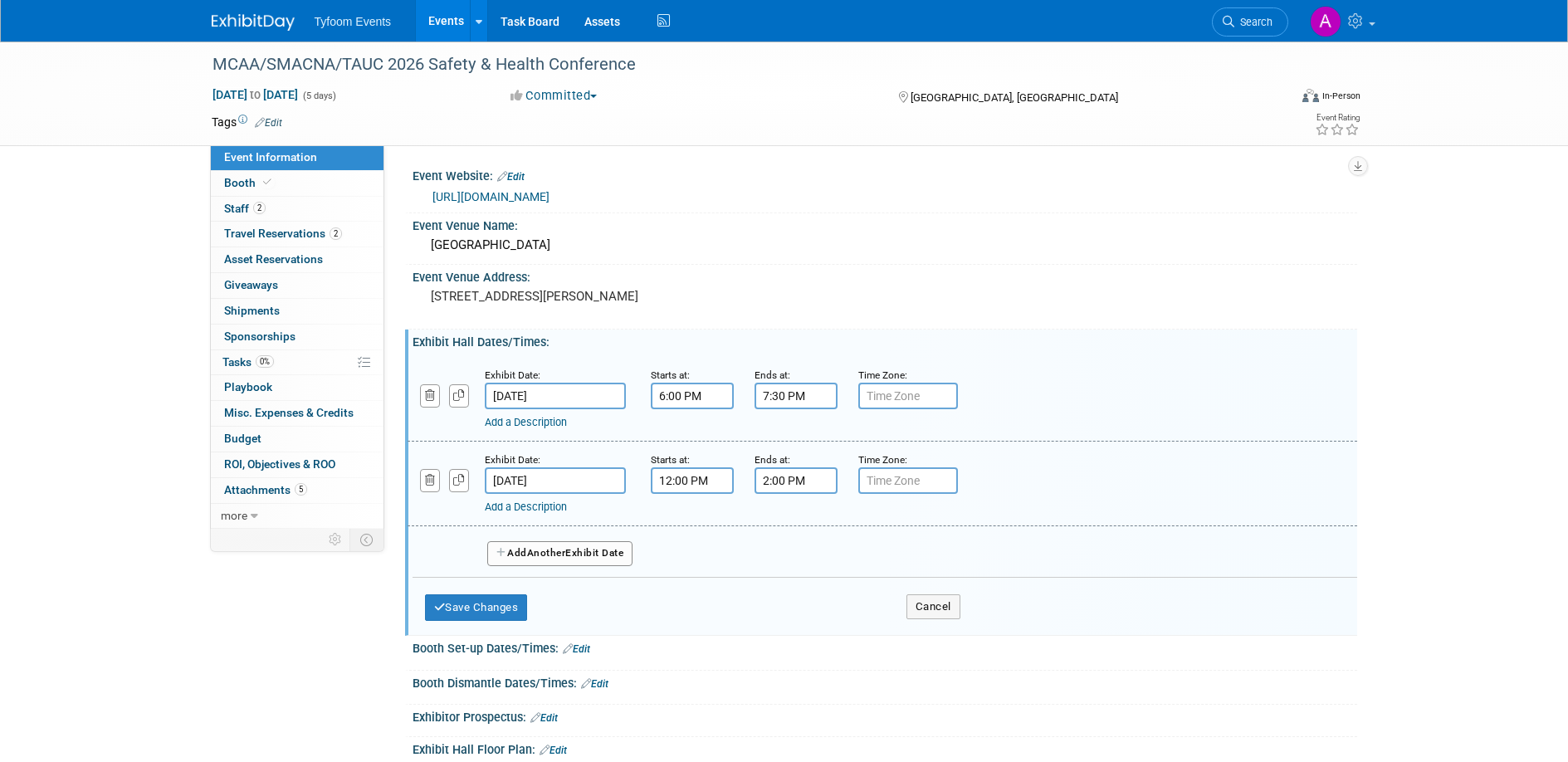
click at [523, 550] on button "Add Another Exhibit Date" at bounding box center [560, 553] width 146 height 24
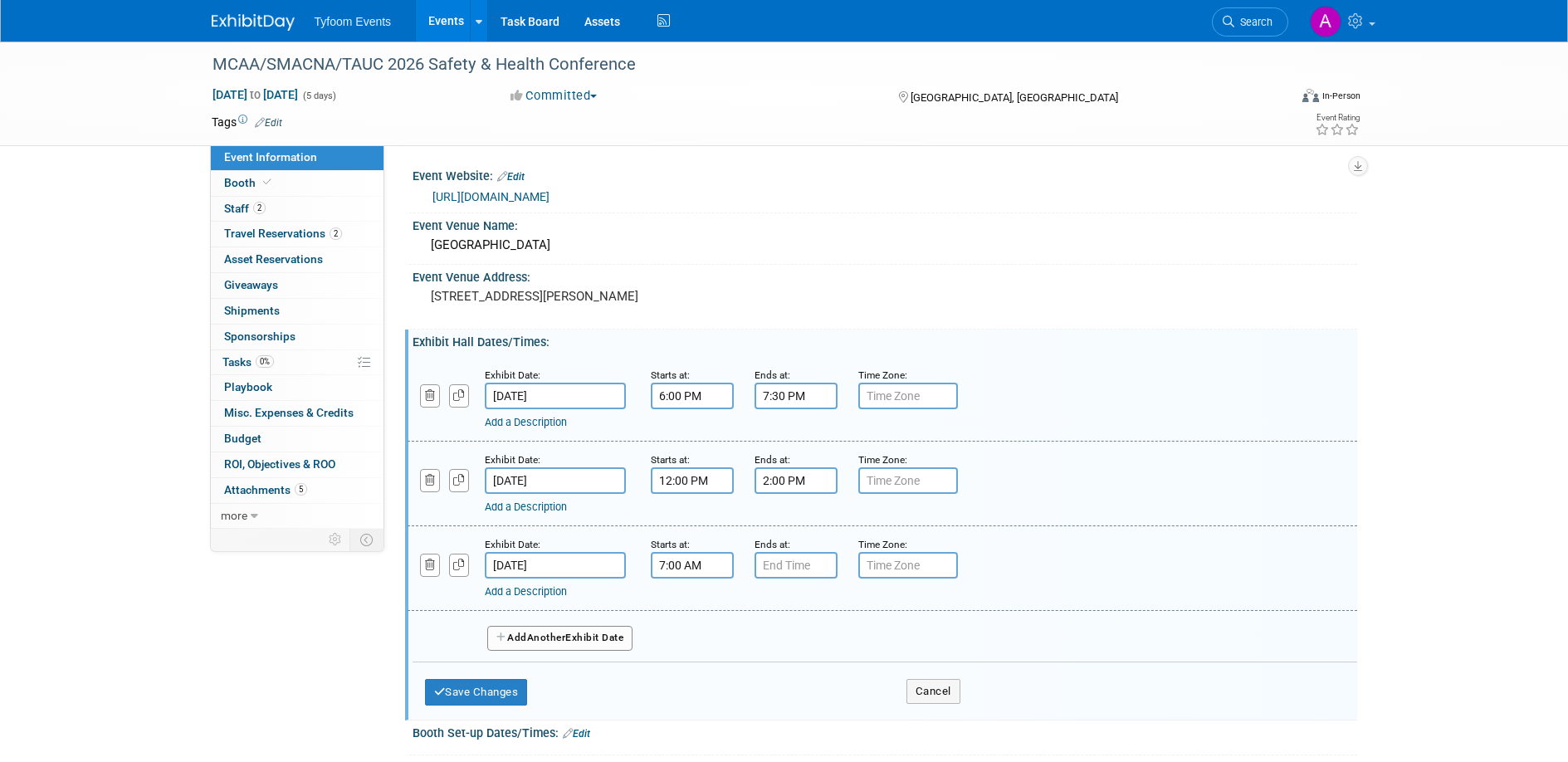
click at [699, 572] on input "7:00 AM" at bounding box center [692, 564] width 83 height 26
click at [698, 649] on span "07" at bounding box center [688, 641] width 32 height 30
click at [688, 598] on td "12" at bounding box center [681, 606] width 53 height 44
type input "12:00 AM"
type input "7:00 PM"
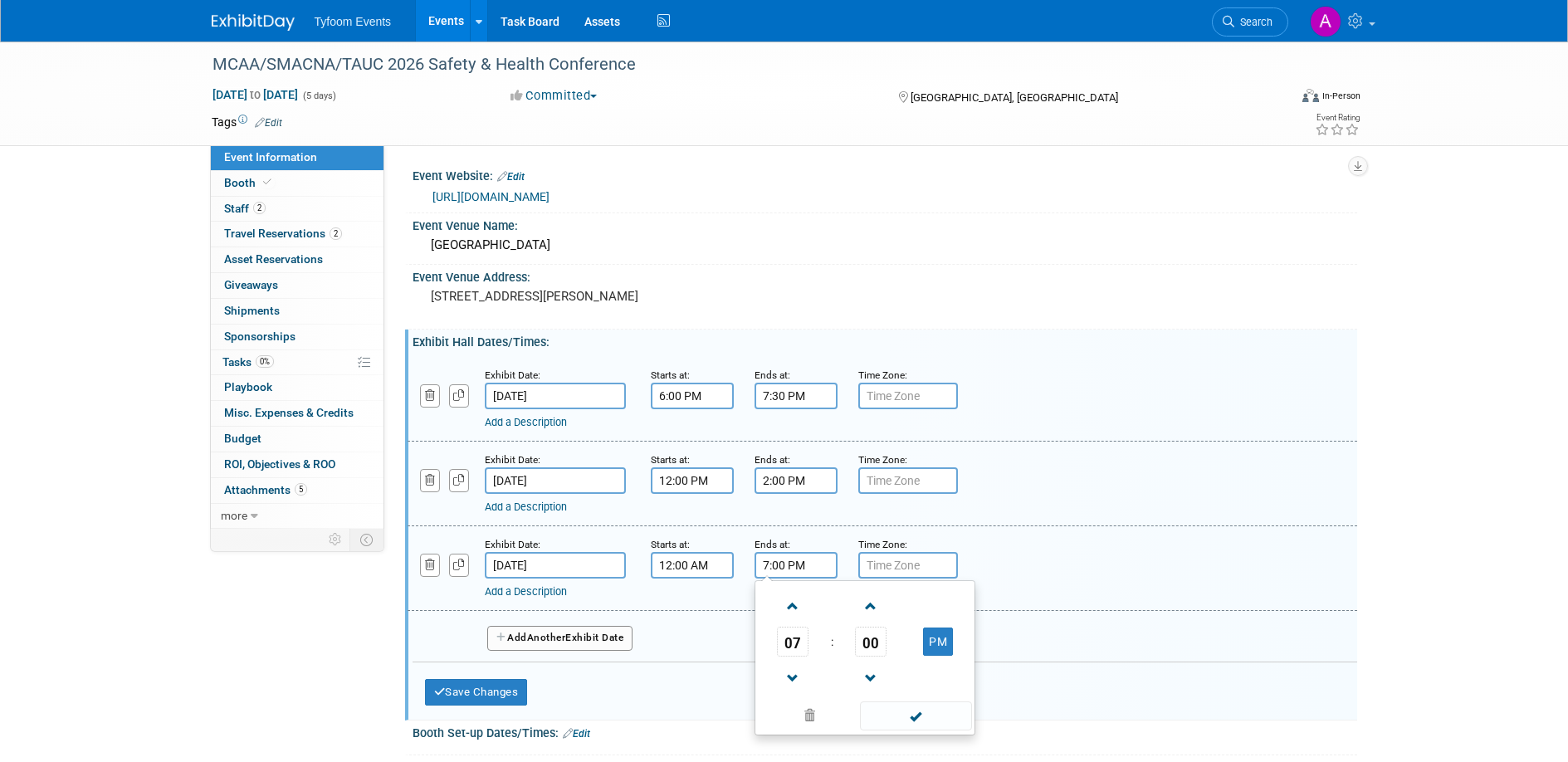
click at [783, 573] on input "7:00 PM" at bounding box center [796, 564] width 83 height 26
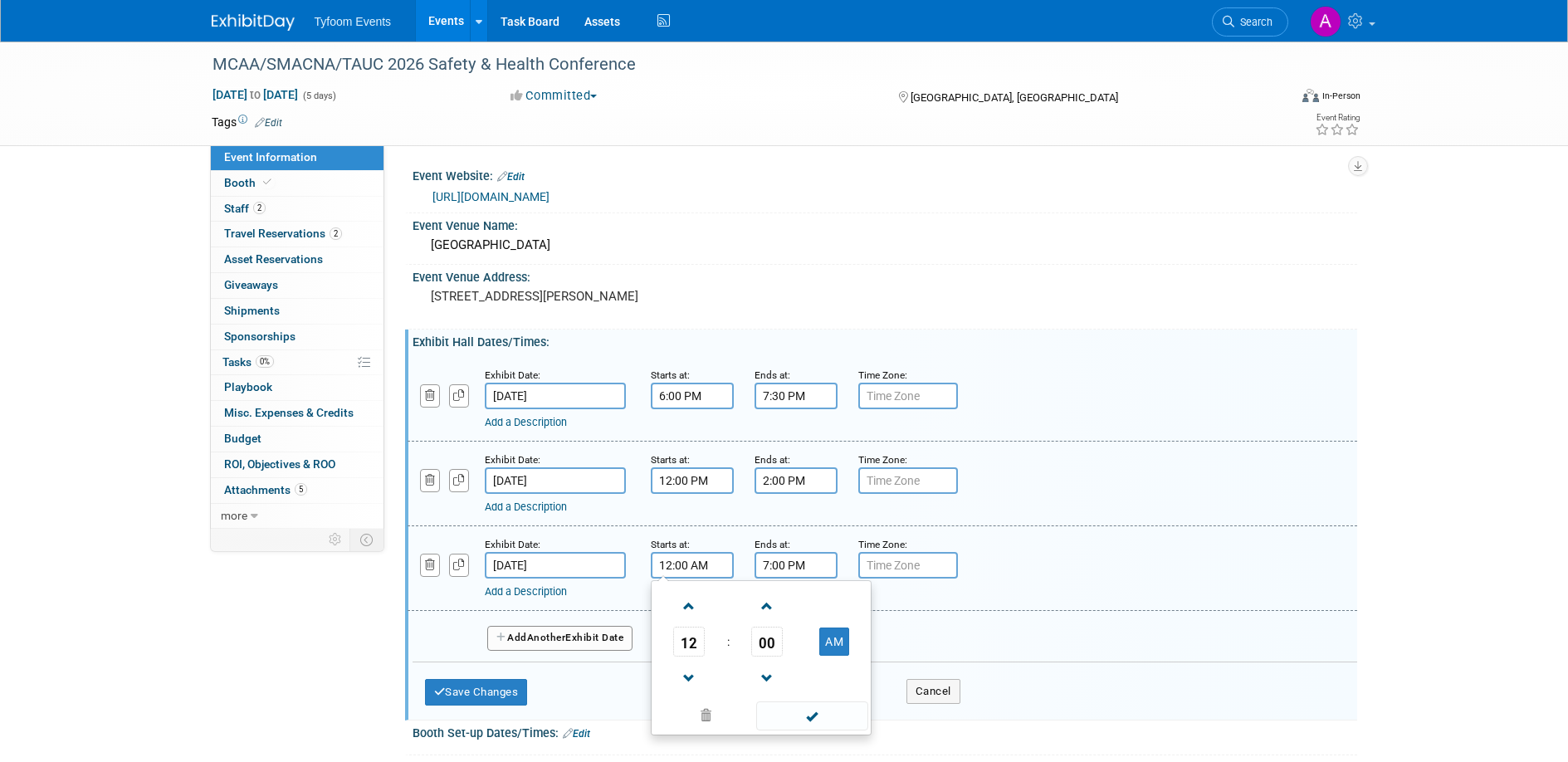
click at [697, 560] on input "12:00 AM" at bounding box center [692, 564] width 83 height 26
click at [825, 645] on button "AM" at bounding box center [833, 641] width 30 height 28
type input "12:00 PM"
click at [788, 565] on input "7:00 PM" at bounding box center [796, 564] width 83 height 26
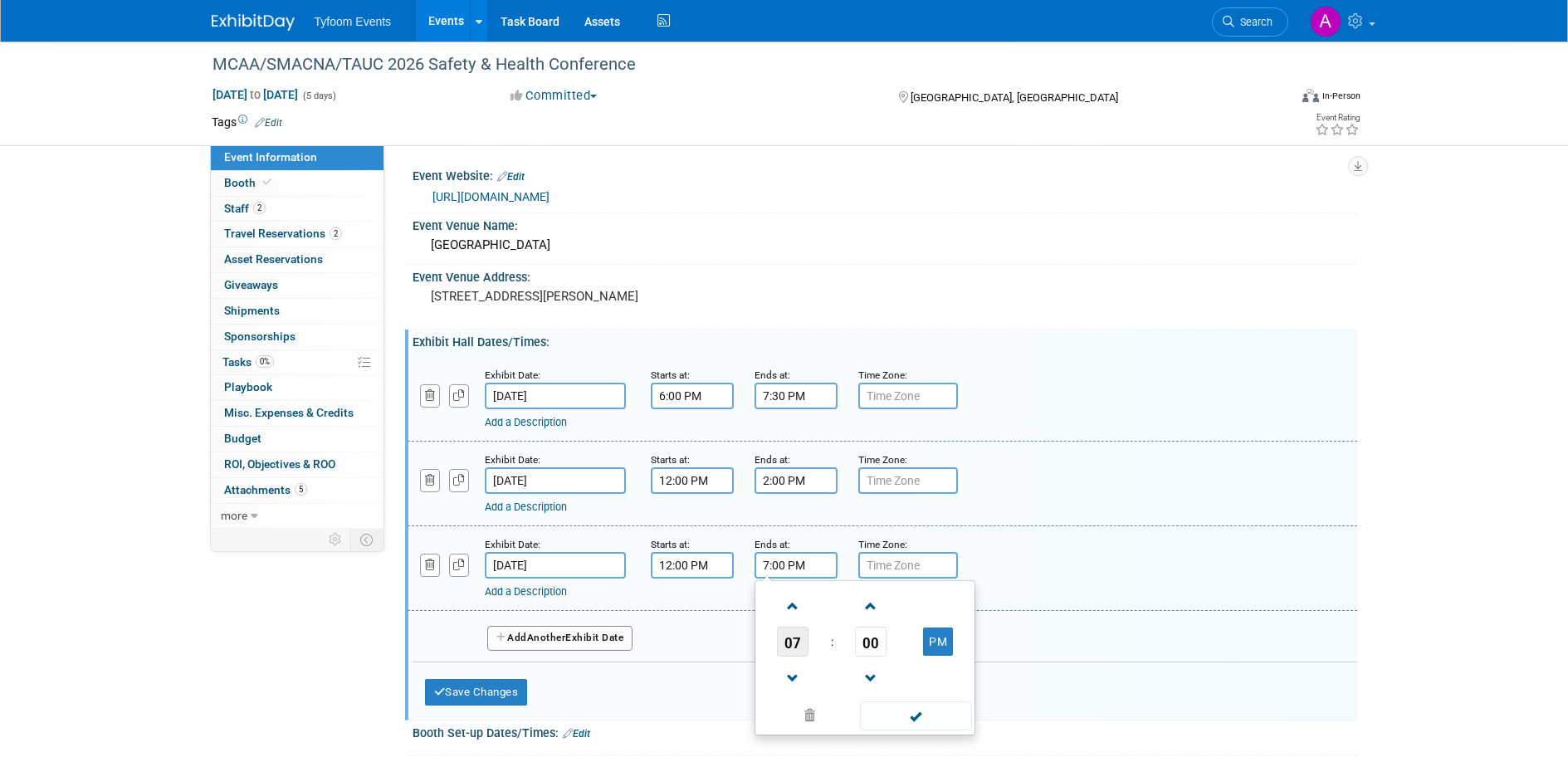
click at [793, 642] on span "07" at bounding box center [793, 641] width 32 height 30
click at [839, 600] on td "01" at bounding box center [838, 606] width 53 height 44
click at [870, 645] on span "00" at bounding box center [871, 641] width 32 height 30
click at [908, 650] on td "30" at bounding box center [891, 651] width 53 height 44
type input "1:30 PM"
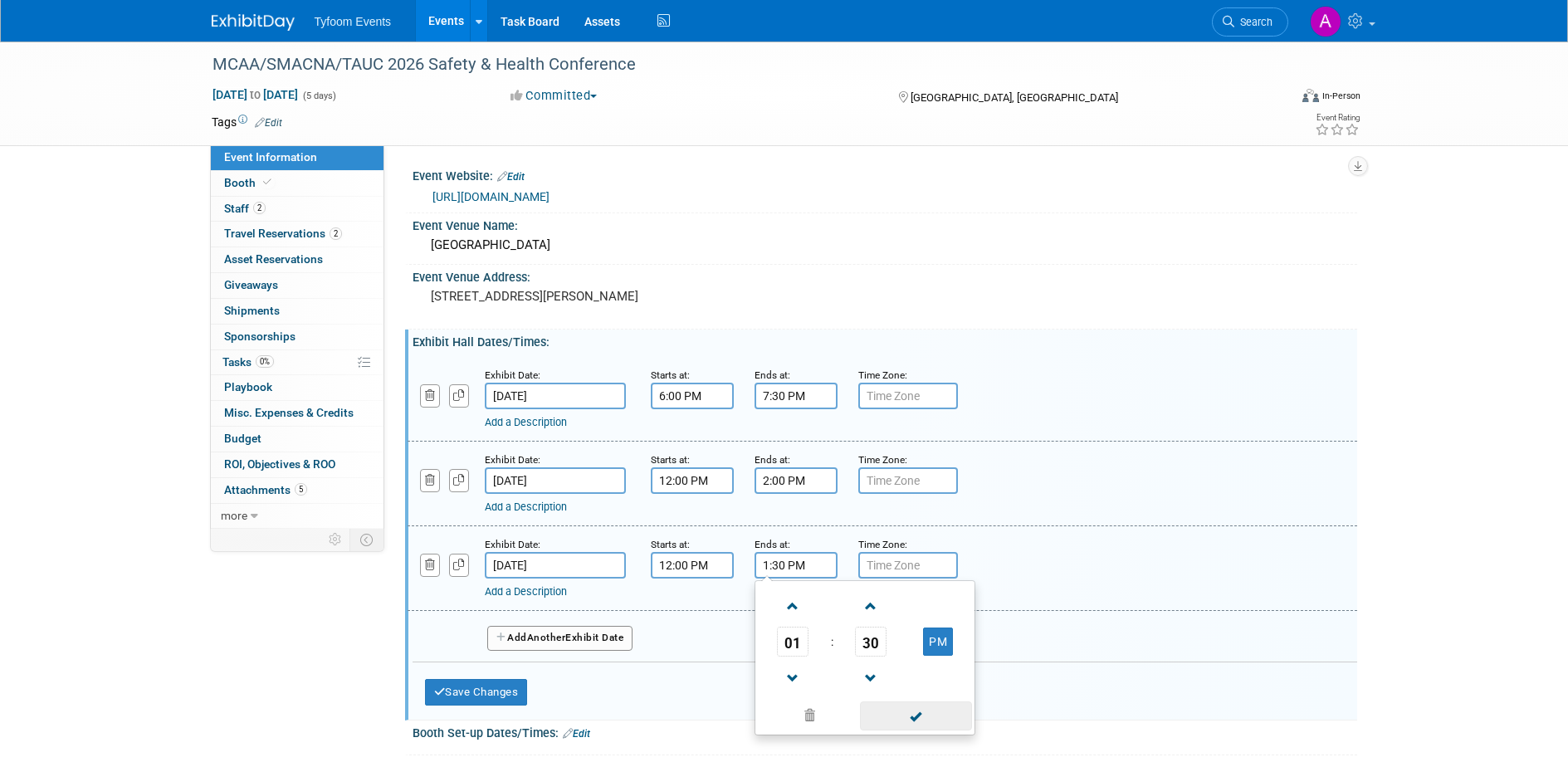
click at [942, 683] on span at bounding box center [916, 716] width 112 height 29
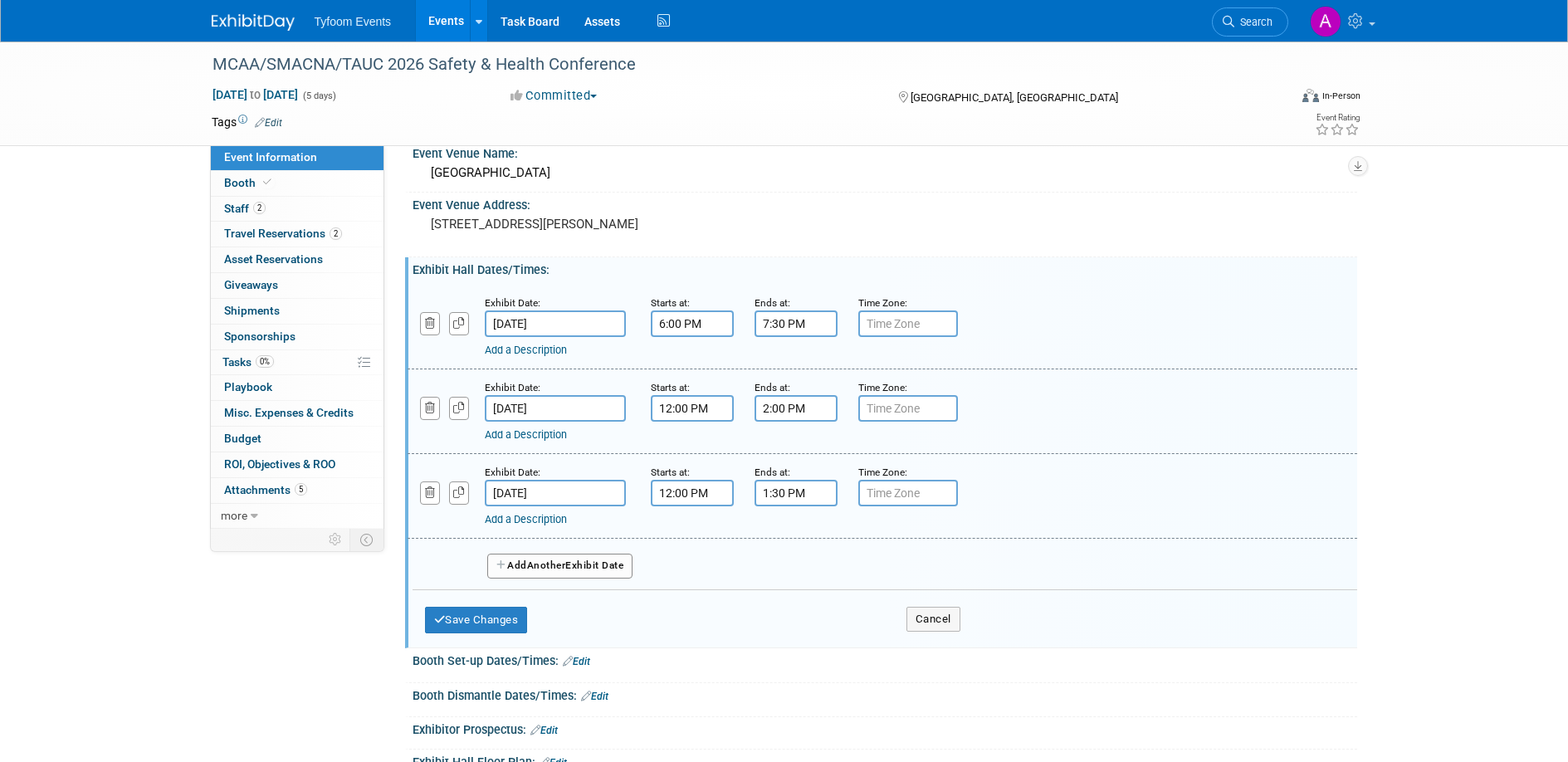
scroll to position [53, 0]
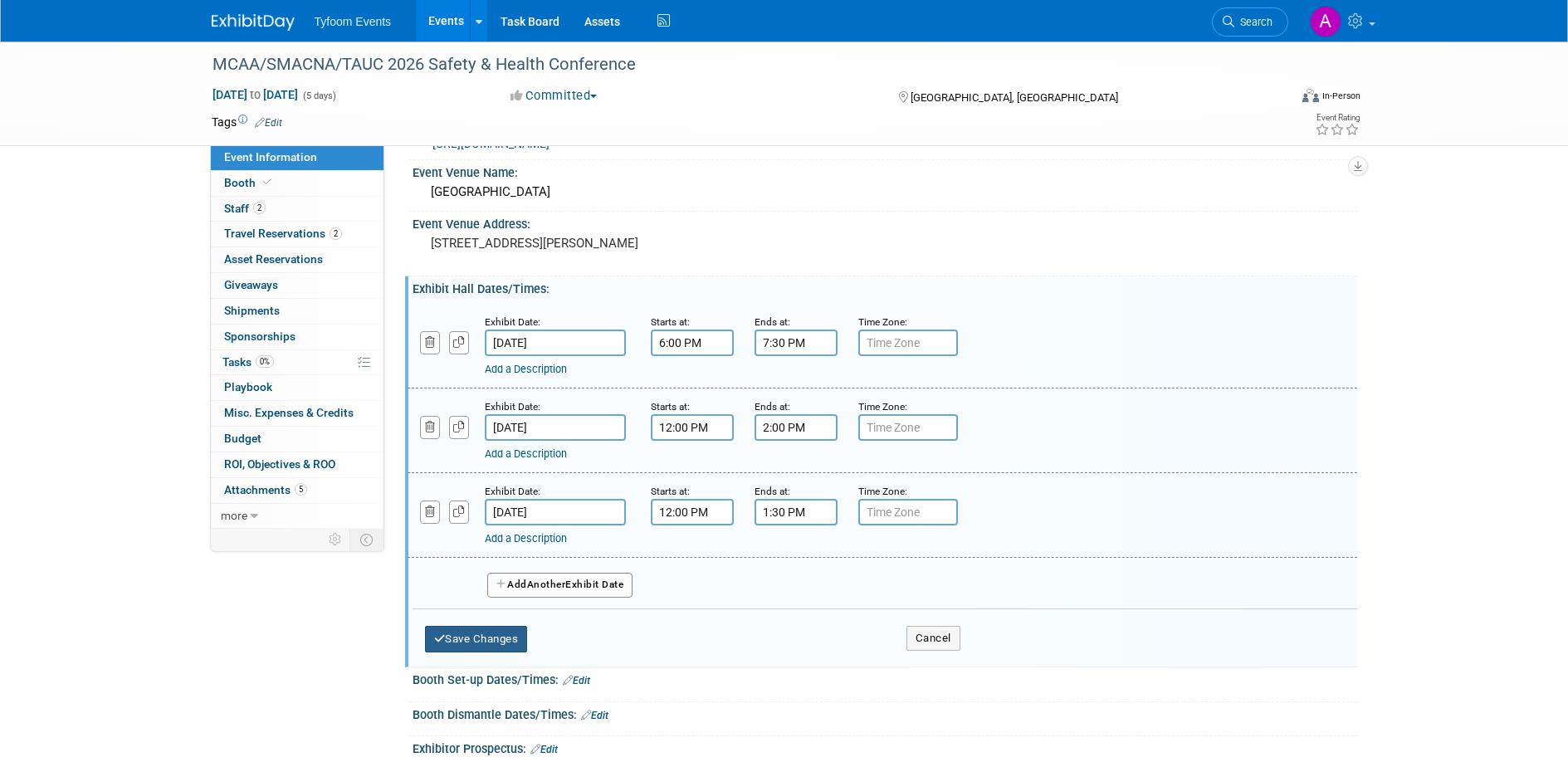
click at [482, 640] on button "Save Changes" at bounding box center [476, 639] width 103 height 26
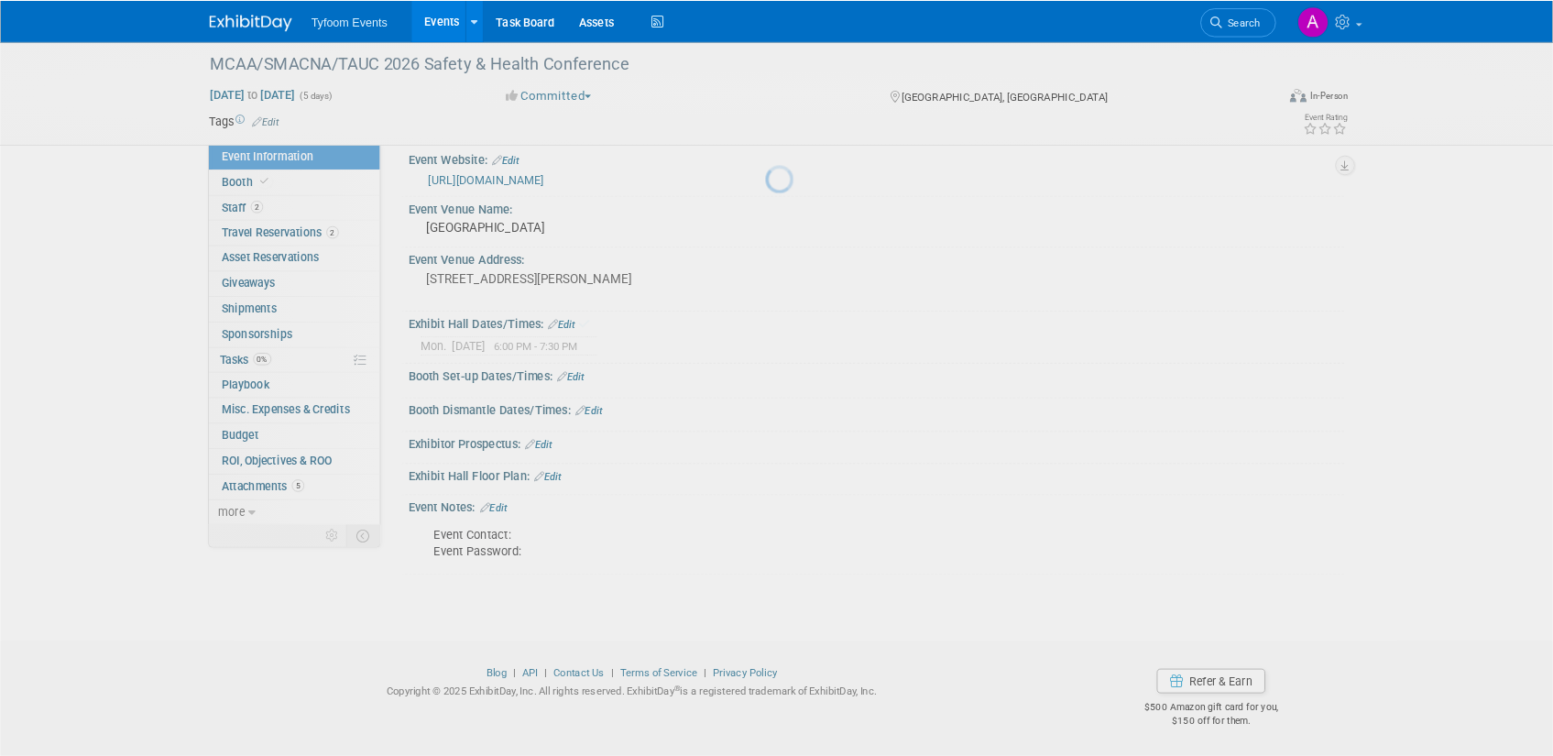
scroll to position [17, 0]
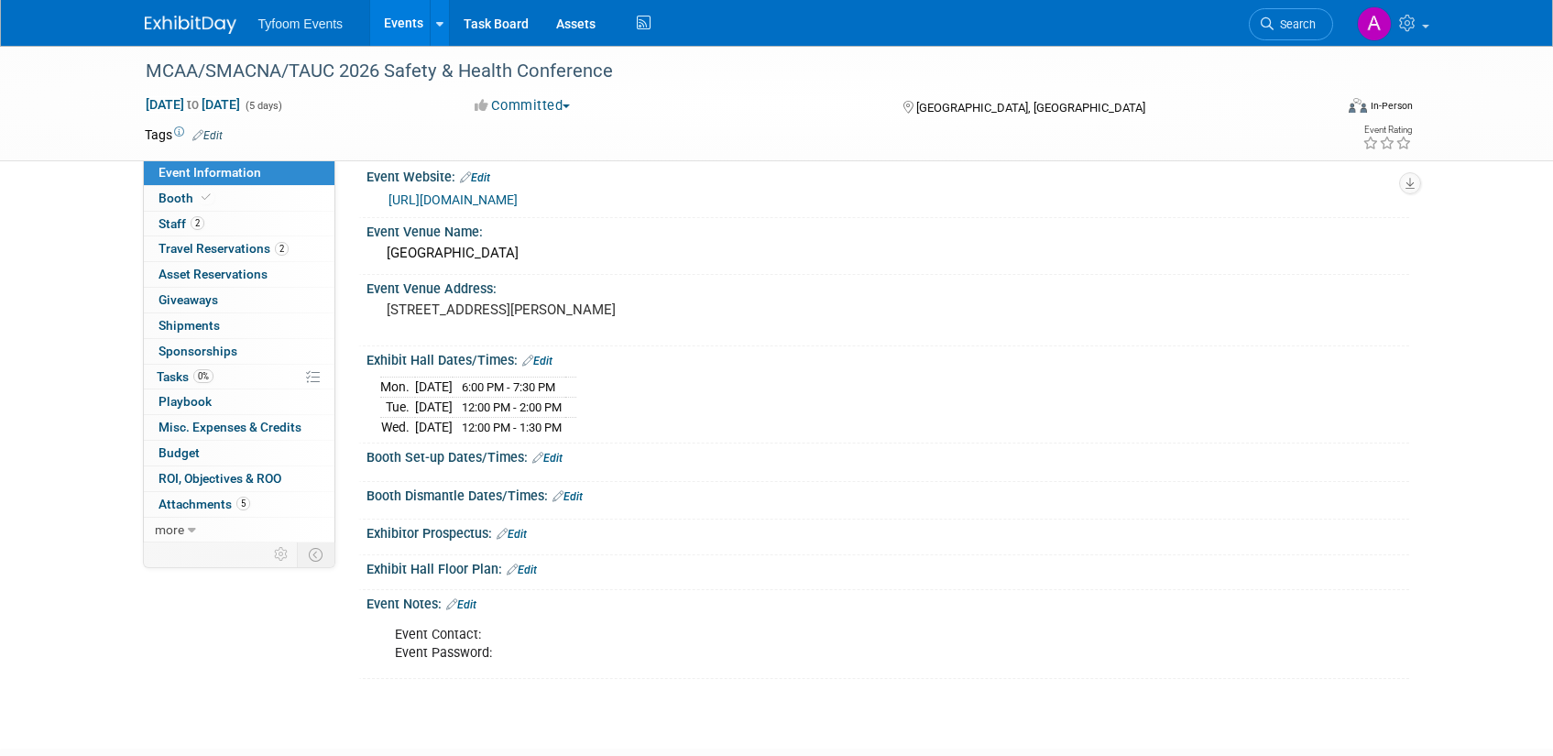
click at [540, 359] on link "Edit" at bounding box center [537, 361] width 30 height 13
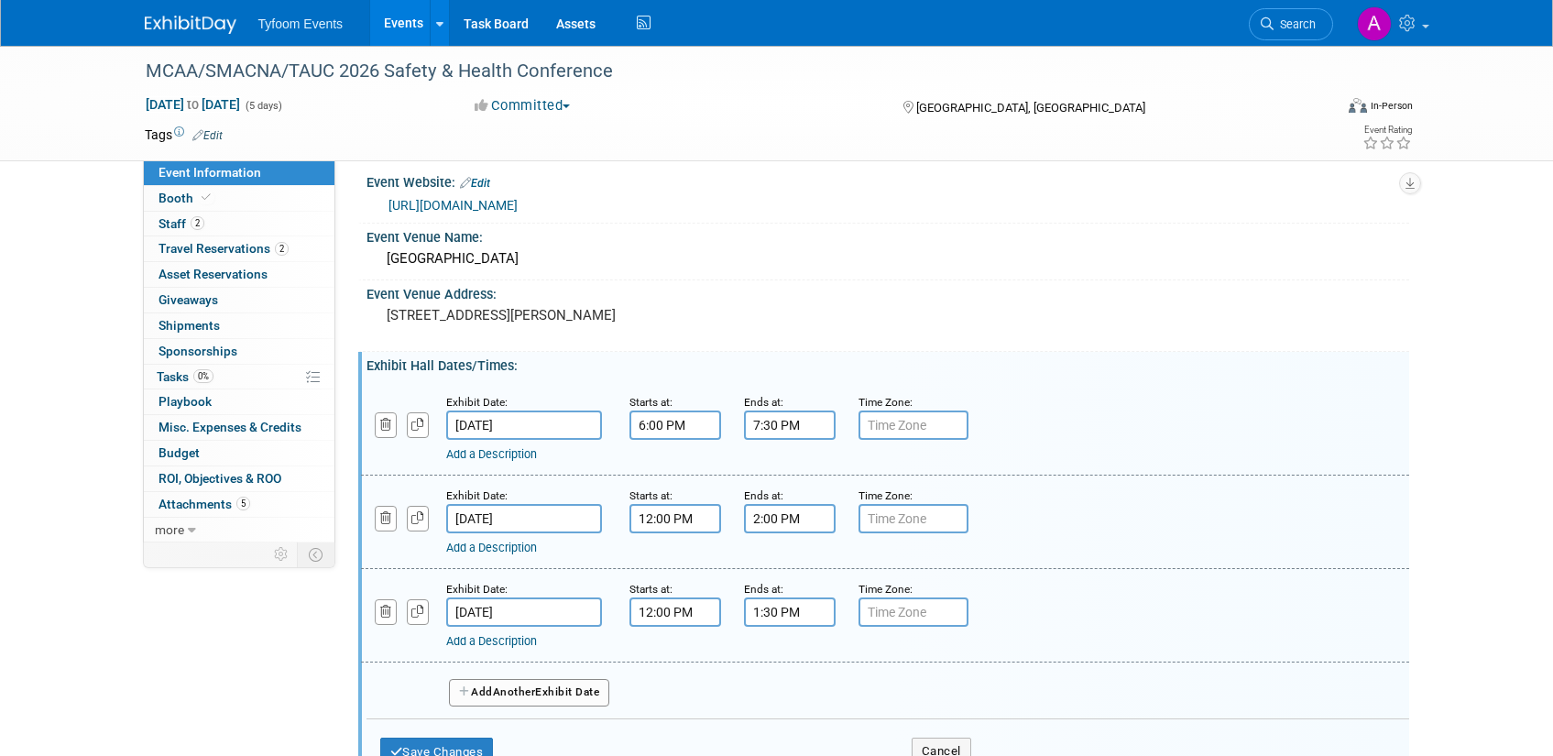
scroll to position [0, 0]
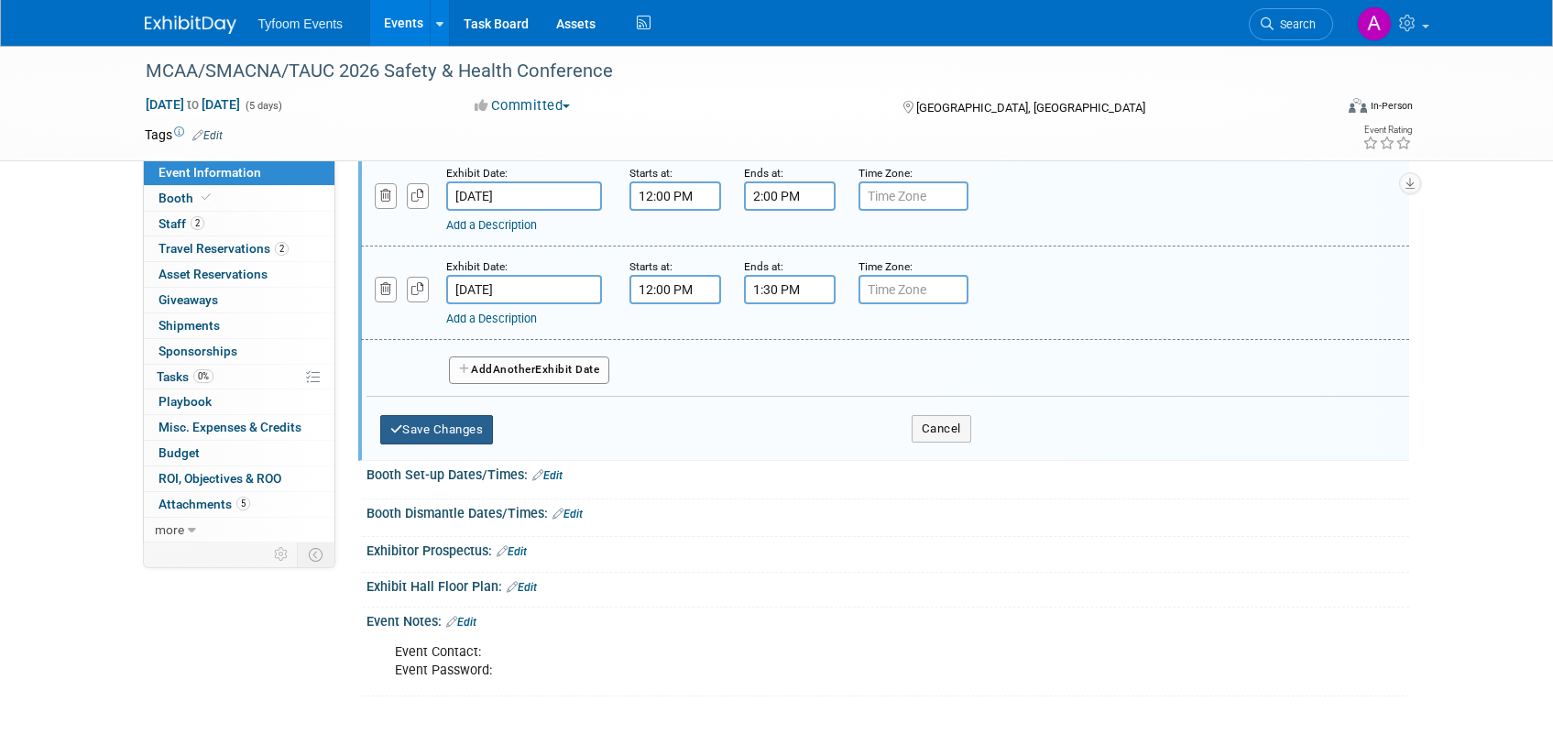
click at [459, 429] on button "Save Changes" at bounding box center [437, 429] width 114 height 29
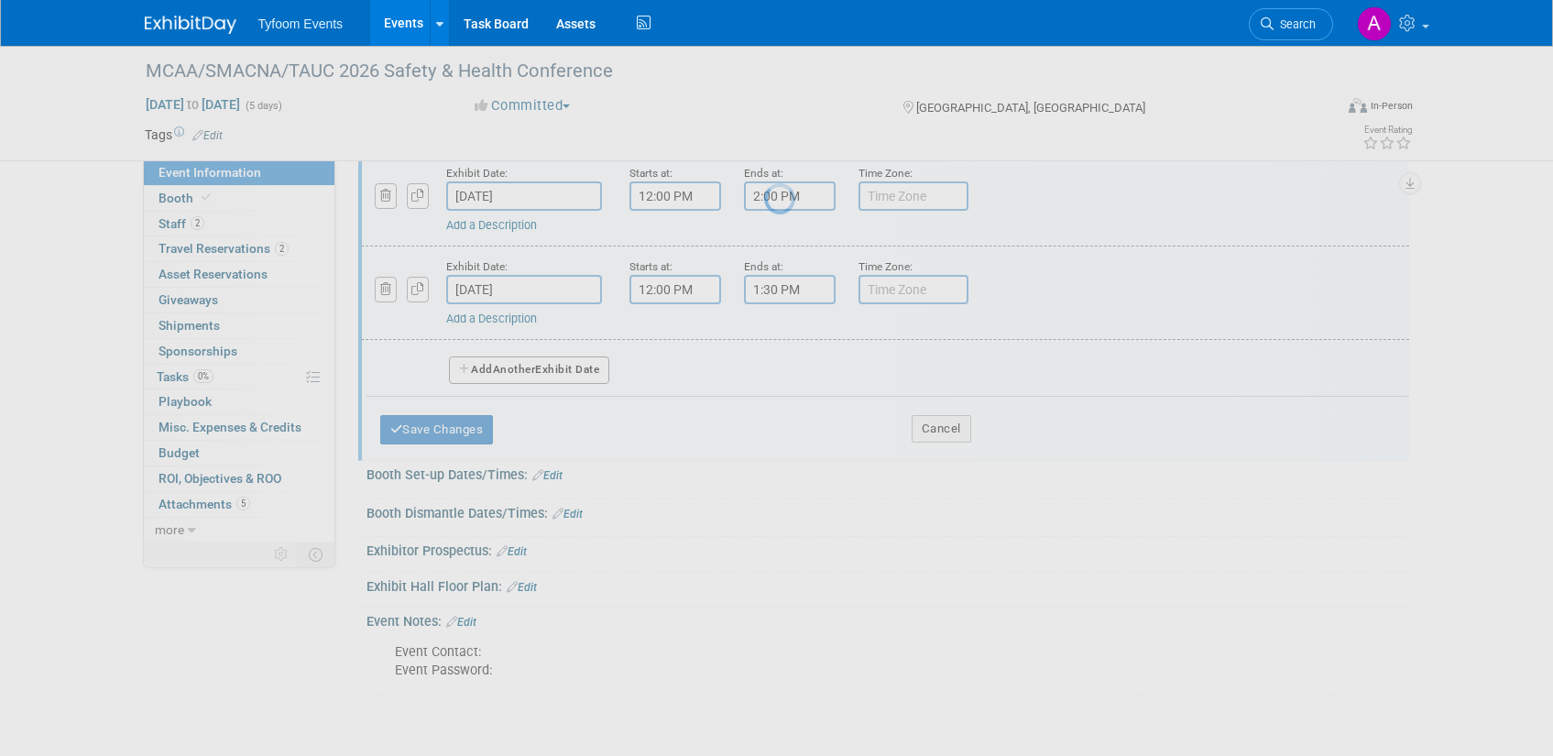
scroll to position [75, 0]
